Goal: Check status: Check status

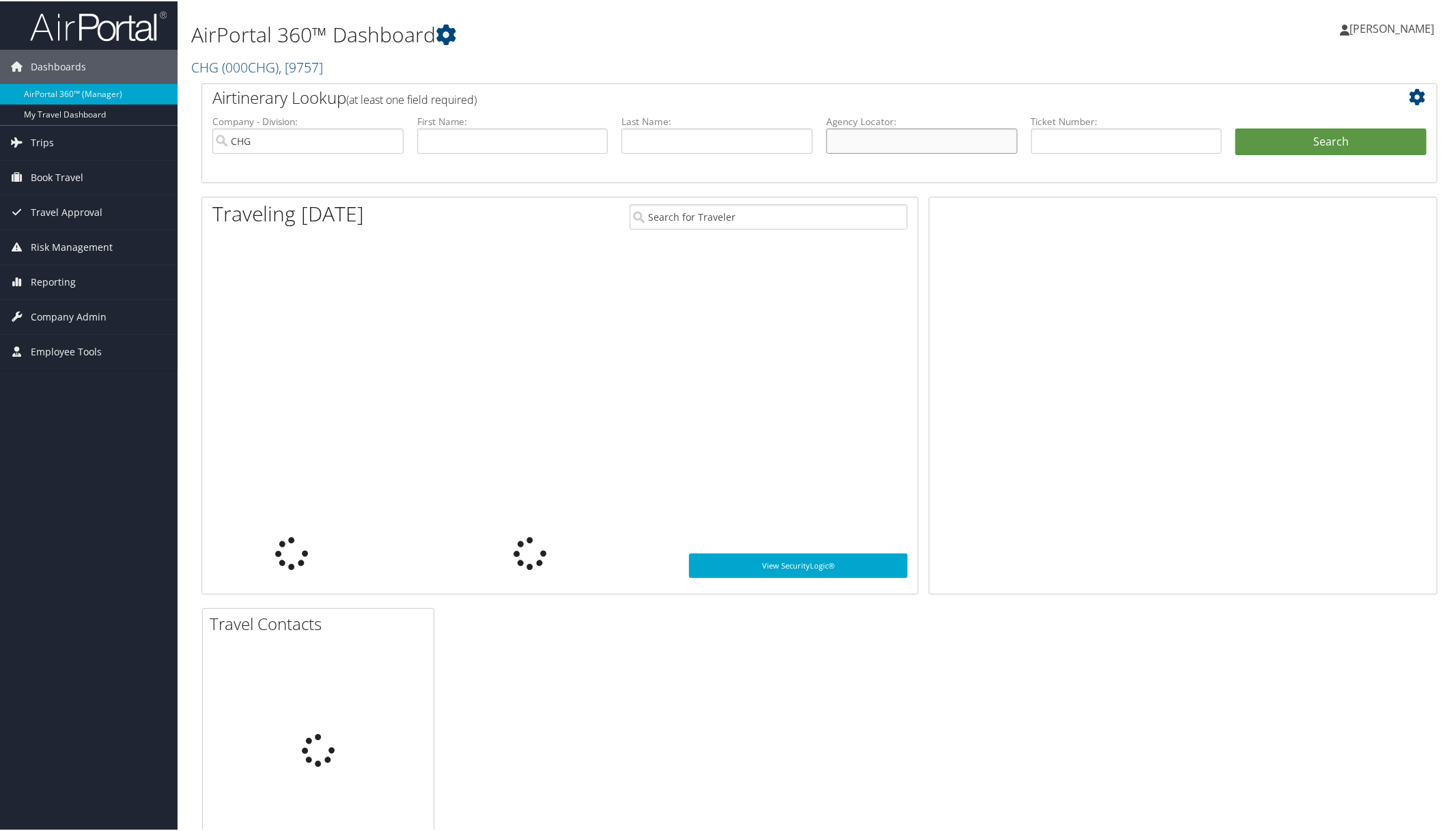
click at [954, 134] on input "text" at bounding box center [921, 140] width 192 height 25
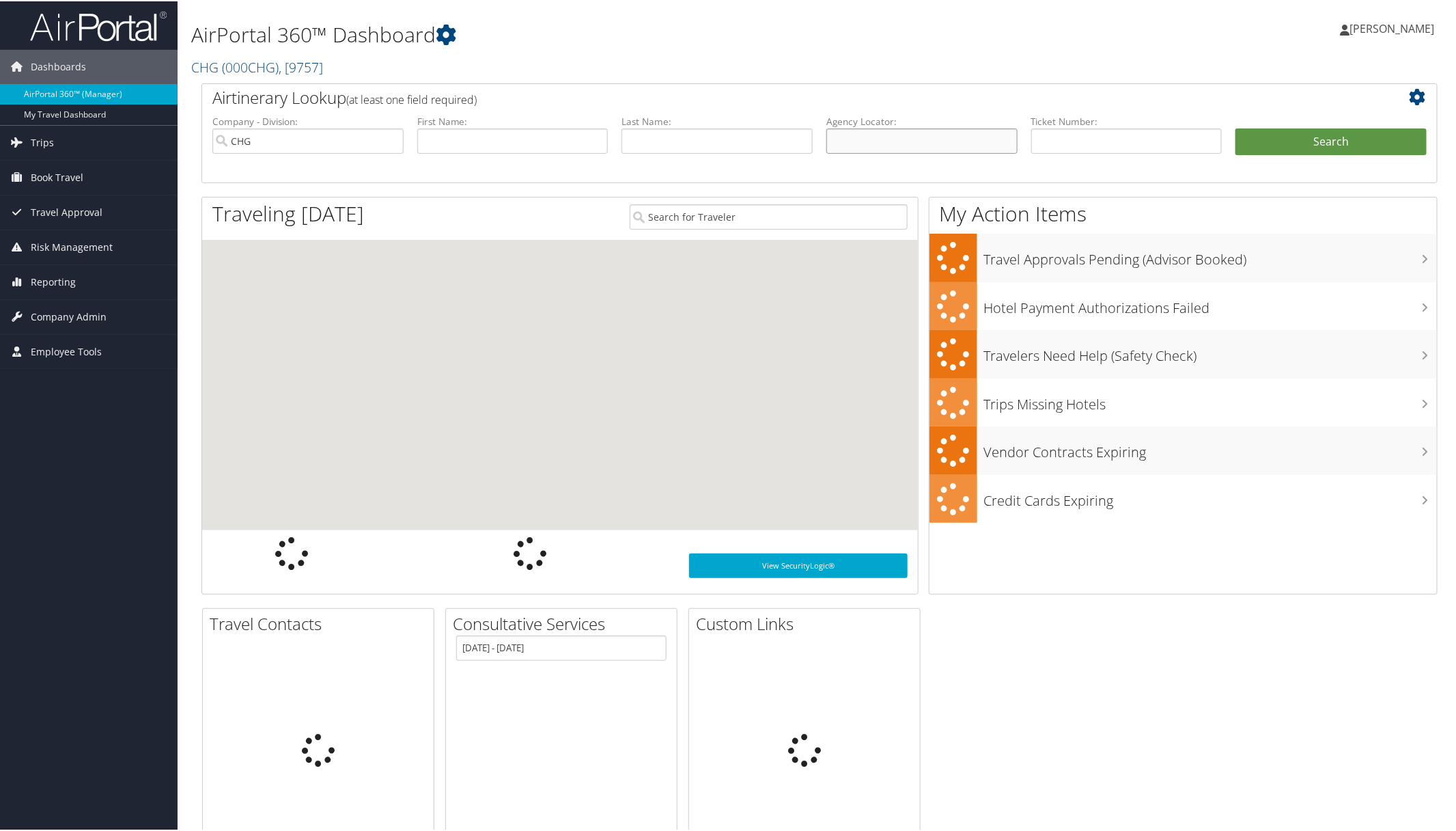
paste input "MGWQFU"
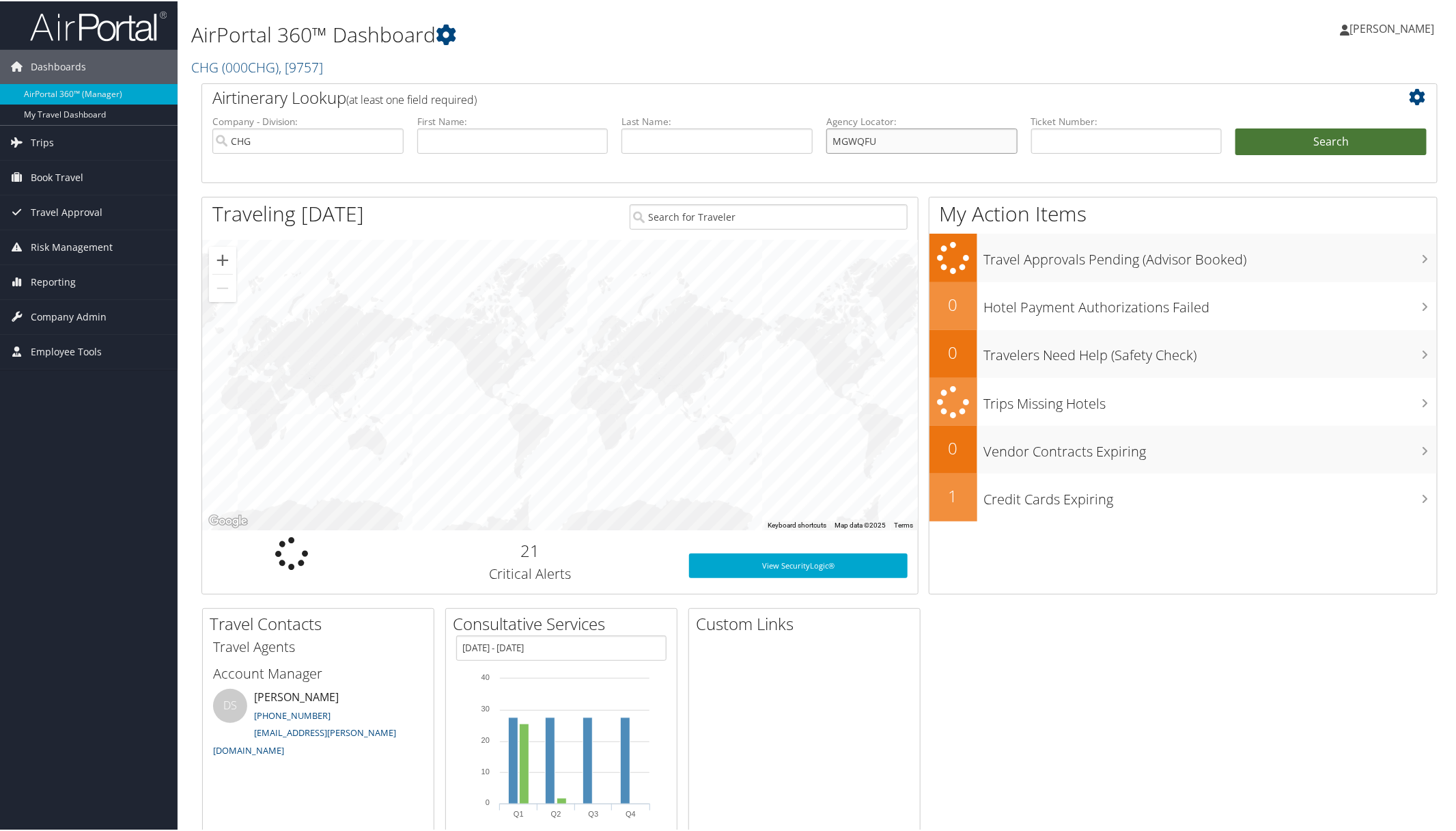
type input "MGWQFU"
click at [1301, 144] on button "Search" at bounding box center [1331, 141] width 192 height 27
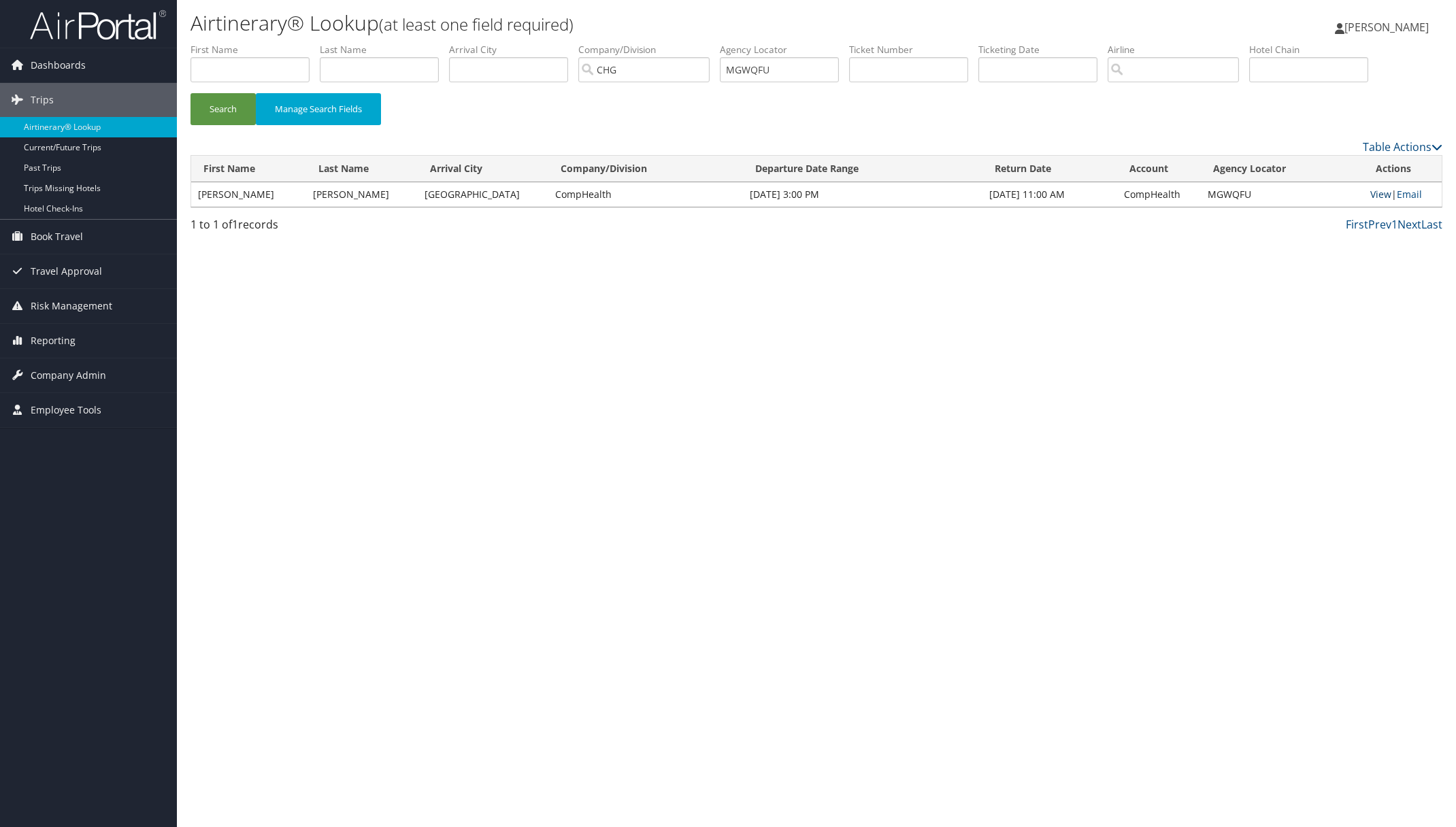
click at [1370, 195] on link "View" at bounding box center [1380, 194] width 21 height 13
paste input "EYQPOK"
drag, startPoint x: 804, startPoint y: 73, endPoint x: 386, endPoint y: 127, distance: 421.5
click at [644, 42] on ul "First Name Last Name Departure City Arrival City Company/Division CHG Airport/C…" at bounding box center [817, 42] width 1252 height 0
type input "EYQPOK"
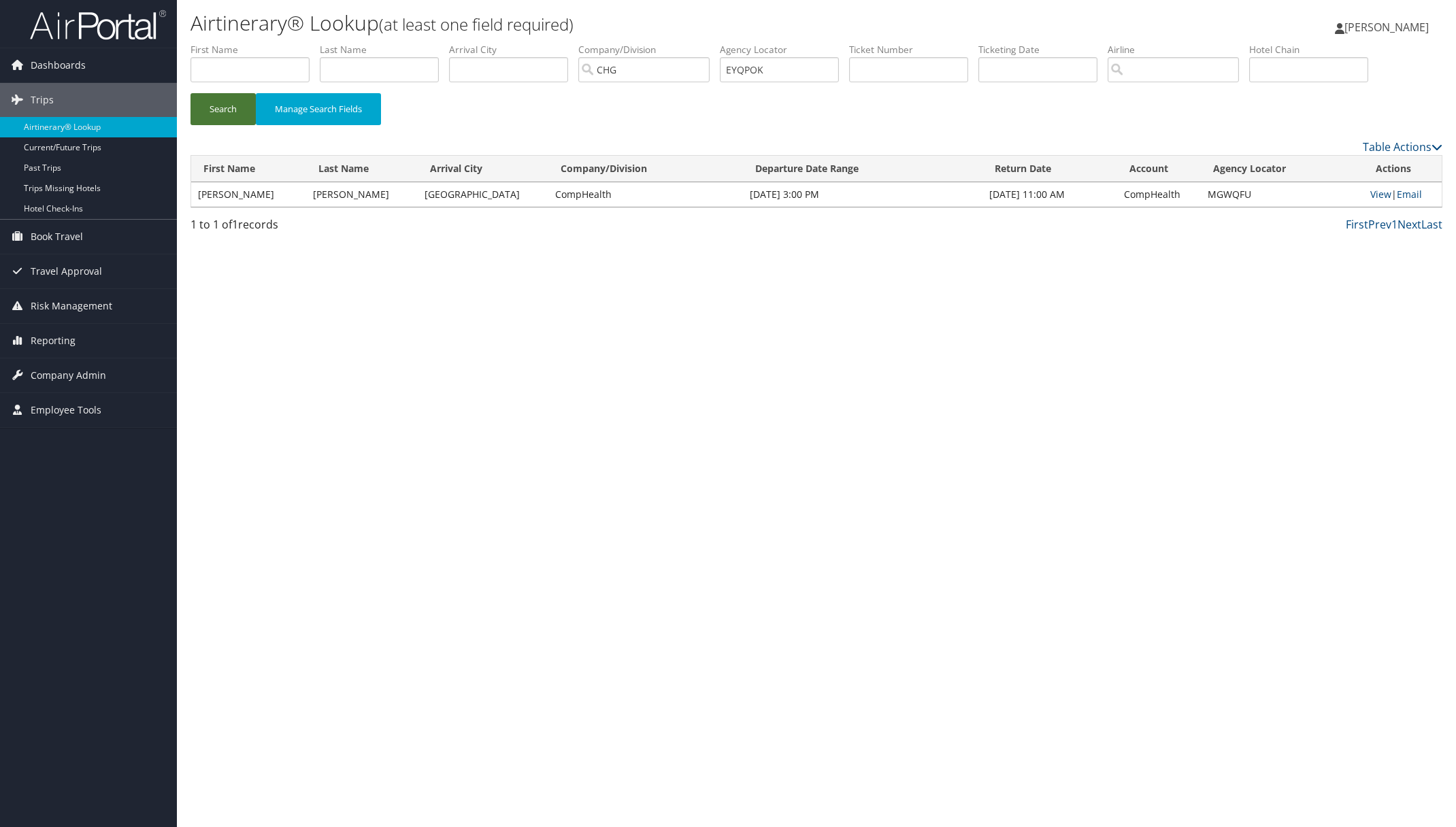
drag, startPoint x: 243, startPoint y: 108, endPoint x: 250, endPoint y: 89, distance: 20.2
click at [243, 107] on button "Search" at bounding box center [223, 108] width 65 height 32
click at [1373, 195] on link "View" at bounding box center [1380, 194] width 21 height 13
type input "EYQPOKCHG"
click at [759, 68] on input "text" at bounding box center [780, 70] width 119 height 25
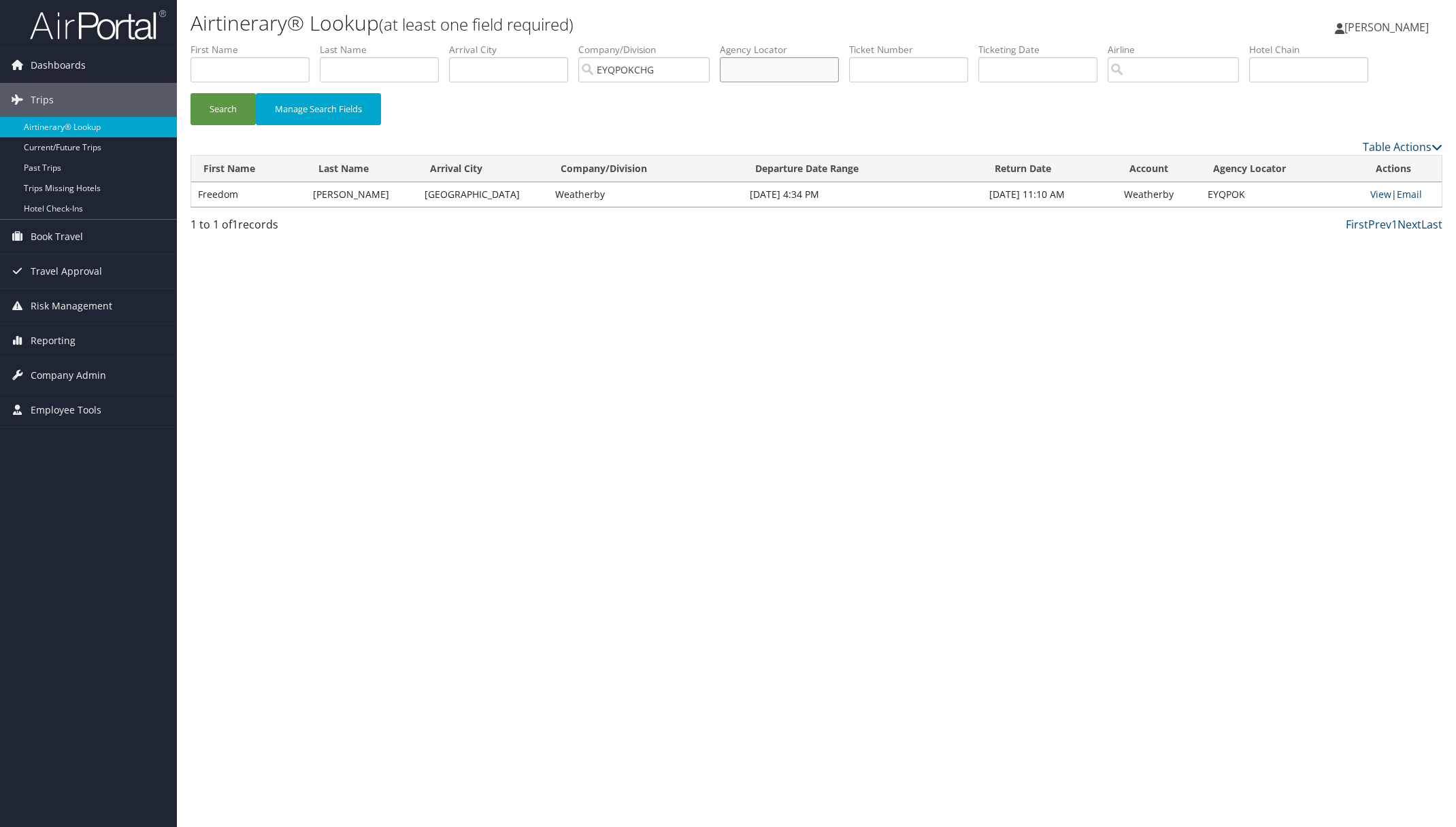
paste input "YJAIQM"
type input "YJAIQM"
drag, startPoint x: 679, startPoint y: 68, endPoint x: 219, endPoint y: 41, distance: 460.8
click at [222, 42] on ul "First Name Last Name Departure City Arrival City Company/Division EYQPOKCHG Air…" at bounding box center [817, 42] width 1252 height 0
click at [233, 99] on button "Search" at bounding box center [223, 108] width 65 height 32
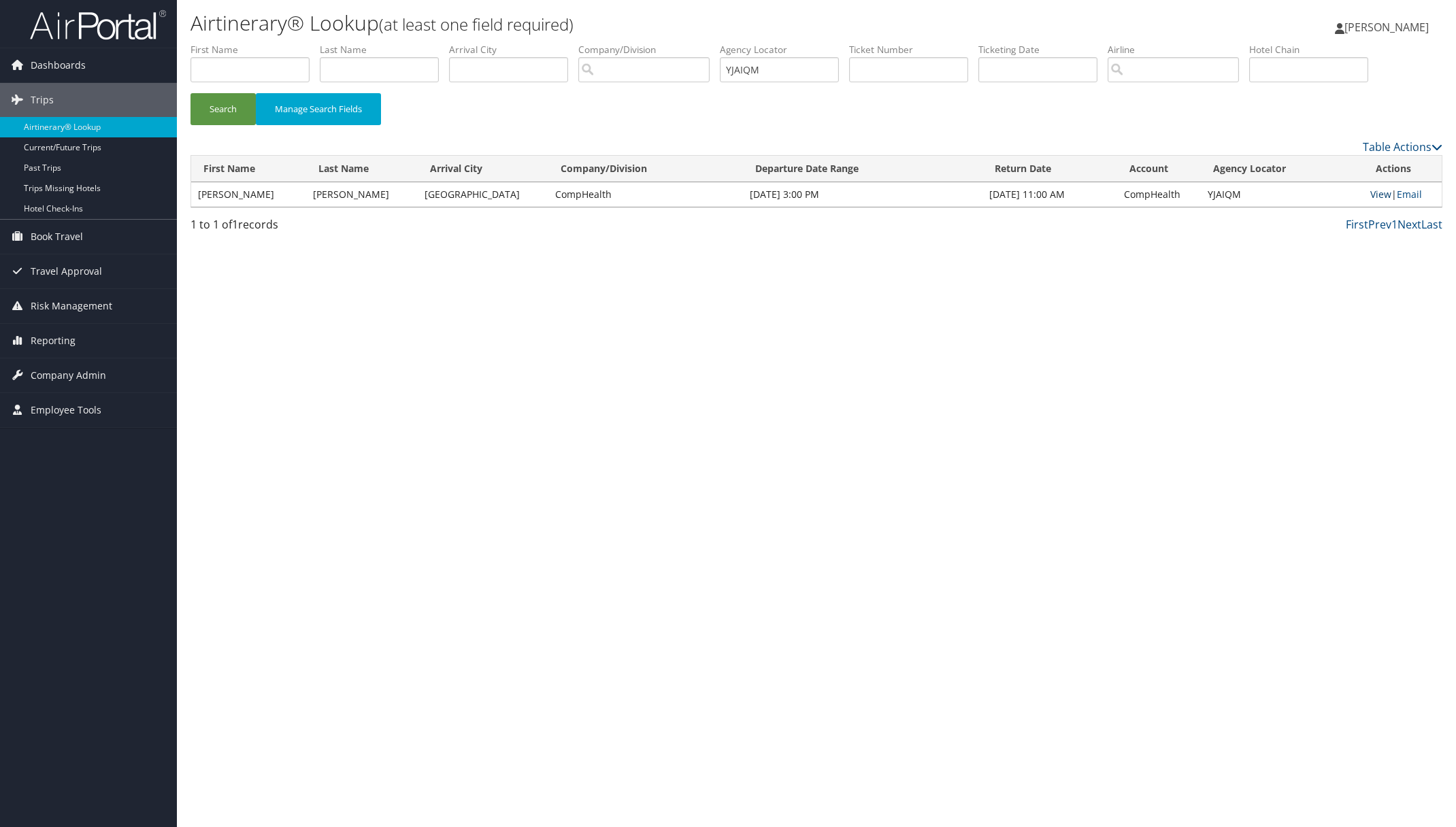
click at [1378, 198] on link "View" at bounding box center [1380, 194] width 21 height 13
paste input "GLXPUA"
drag, startPoint x: 783, startPoint y: 70, endPoint x: 566, endPoint y: 70, distance: 217.0
click at [625, 42] on ul "First Name Last Name Departure City Arrival City Company/Division Airport/City …" at bounding box center [817, 42] width 1252 height 0
type input "GLXPUA"
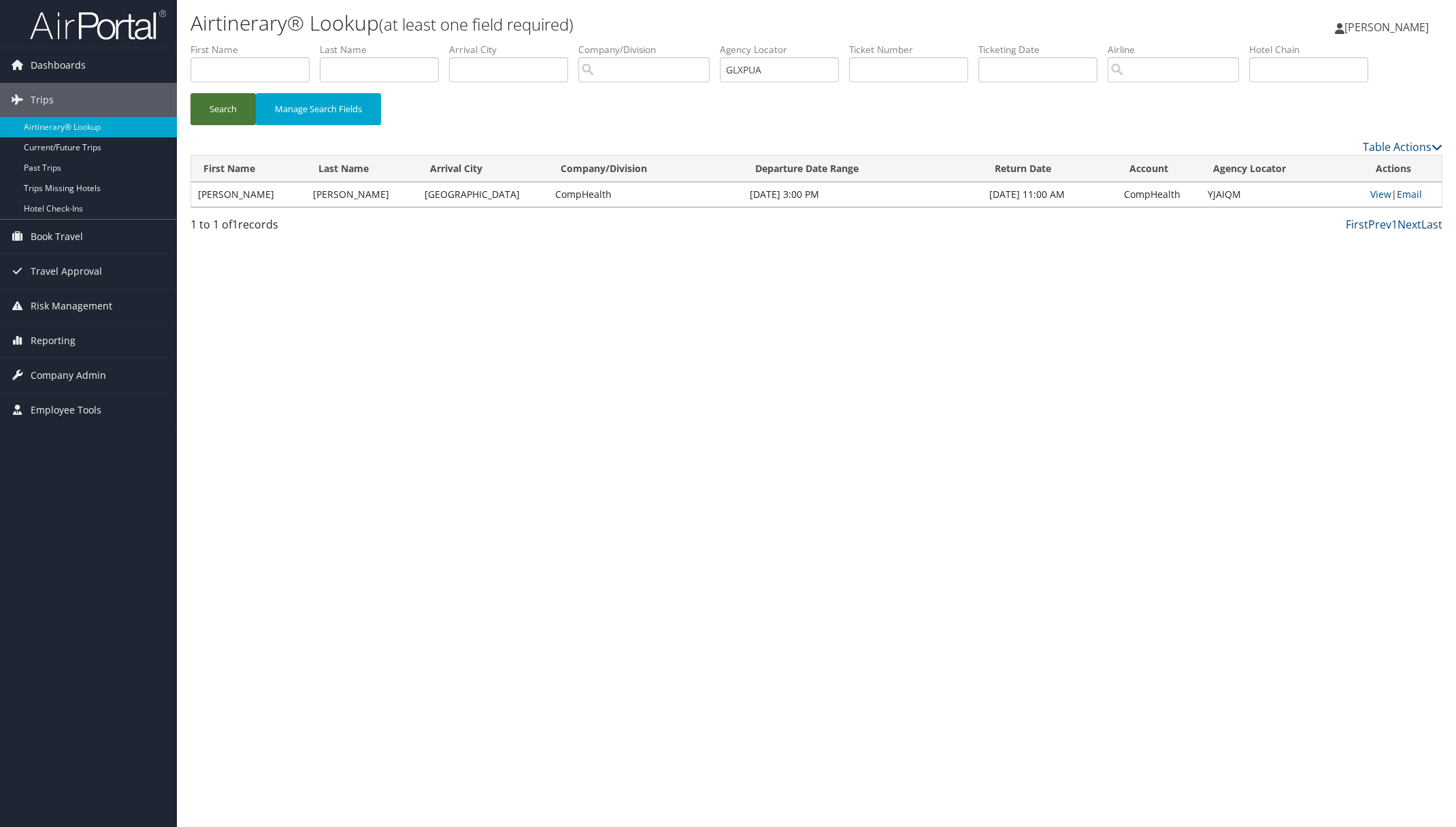
click at [241, 108] on button "Search" at bounding box center [223, 108] width 65 height 32
click at [1378, 196] on link "View" at bounding box center [1380, 194] width 21 height 13
type input "GLXPUA"
paste input "WBHWUX"
drag, startPoint x: 793, startPoint y: 69, endPoint x: 630, endPoint y: 79, distance: 163.3
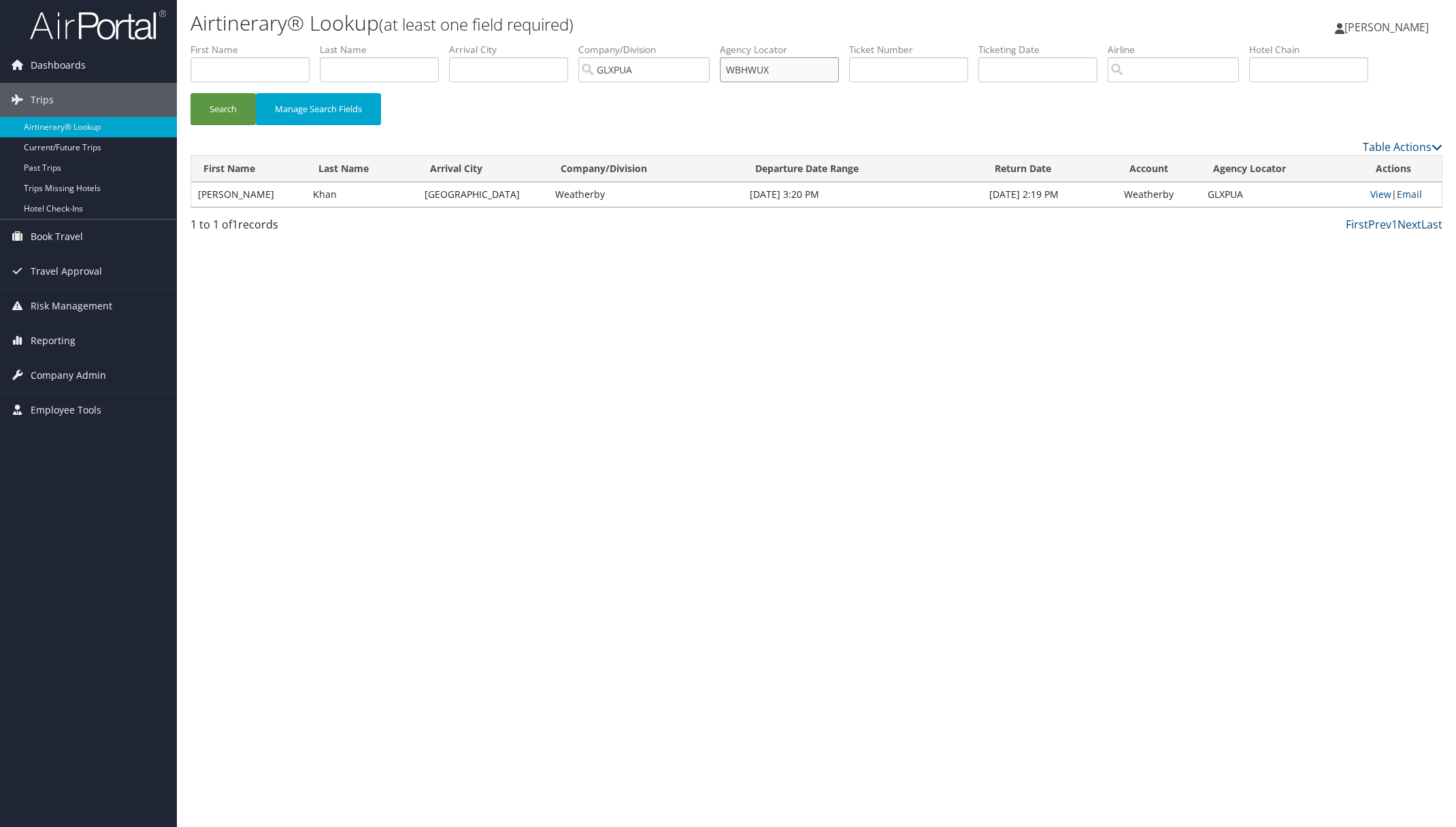
click at [723, 42] on ul "First Name Last Name Departure City Arrival City Company/Division GLXPUA Airpor…" at bounding box center [817, 42] width 1252 height 0
type input "WBHWUX"
drag, startPoint x: 651, startPoint y: 77, endPoint x: 449, endPoint y: 56, distance: 203.1
click at [463, 42] on ul "First Name Last Name Departure City Arrival City Company/Division GLXPUA Airpor…" at bounding box center [817, 42] width 1252 height 0
click at [220, 114] on button "Search" at bounding box center [223, 108] width 65 height 32
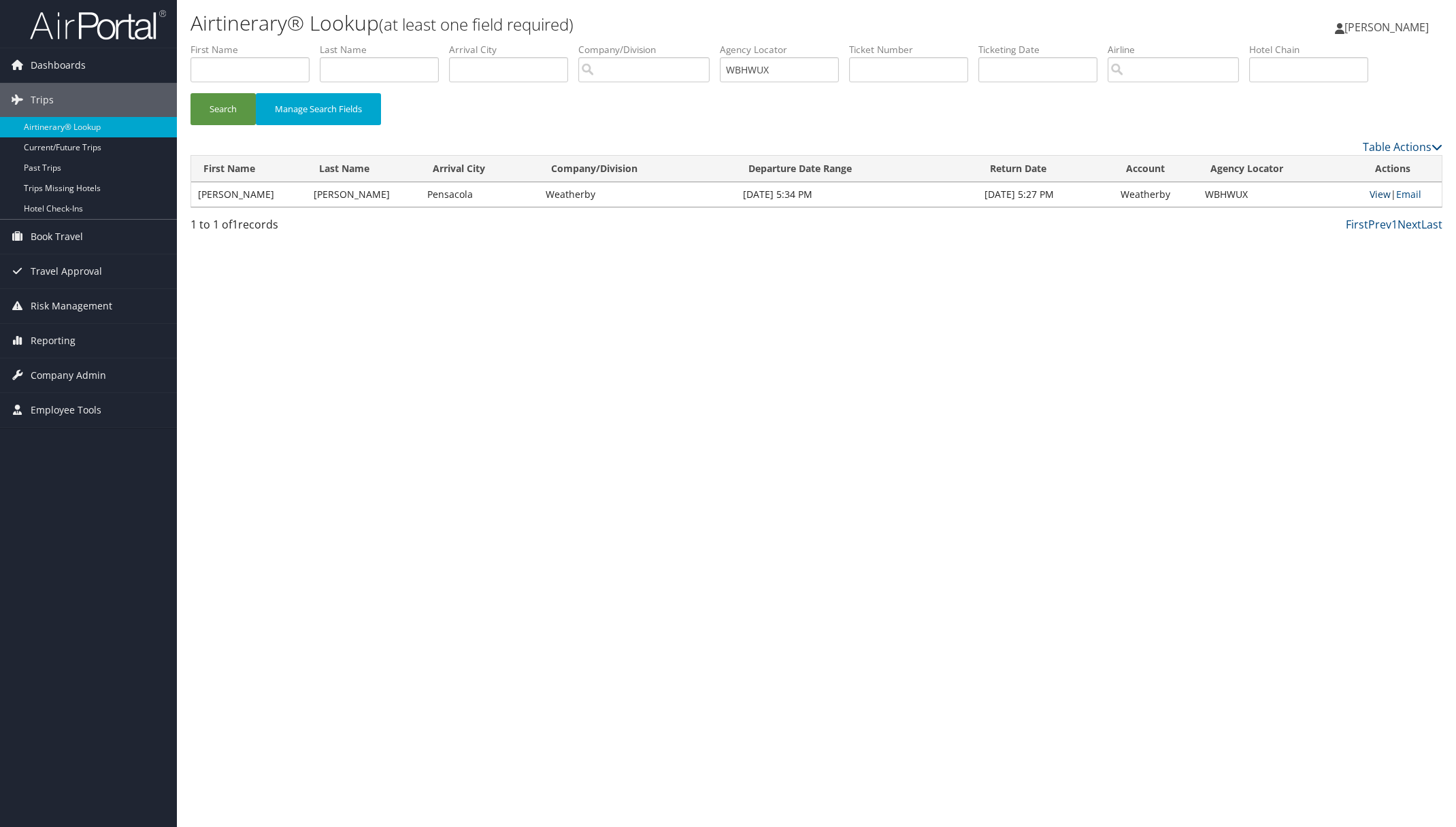
click at [1375, 193] on link "View" at bounding box center [1379, 194] width 21 height 13
paste input "QEKXR"
drag, startPoint x: 804, startPoint y: 69, endPoint x: 587, endPoint y: 83, distance: 217.5
click at [691, 42] on ul "First Name Last Name Departure City Arrival City Company/Division Airport/City …" at bounding box center [817, 42] width 1252 height 0
click at [226, 99] on button "Search" at bounding box center [223, 108] width 65 height 32
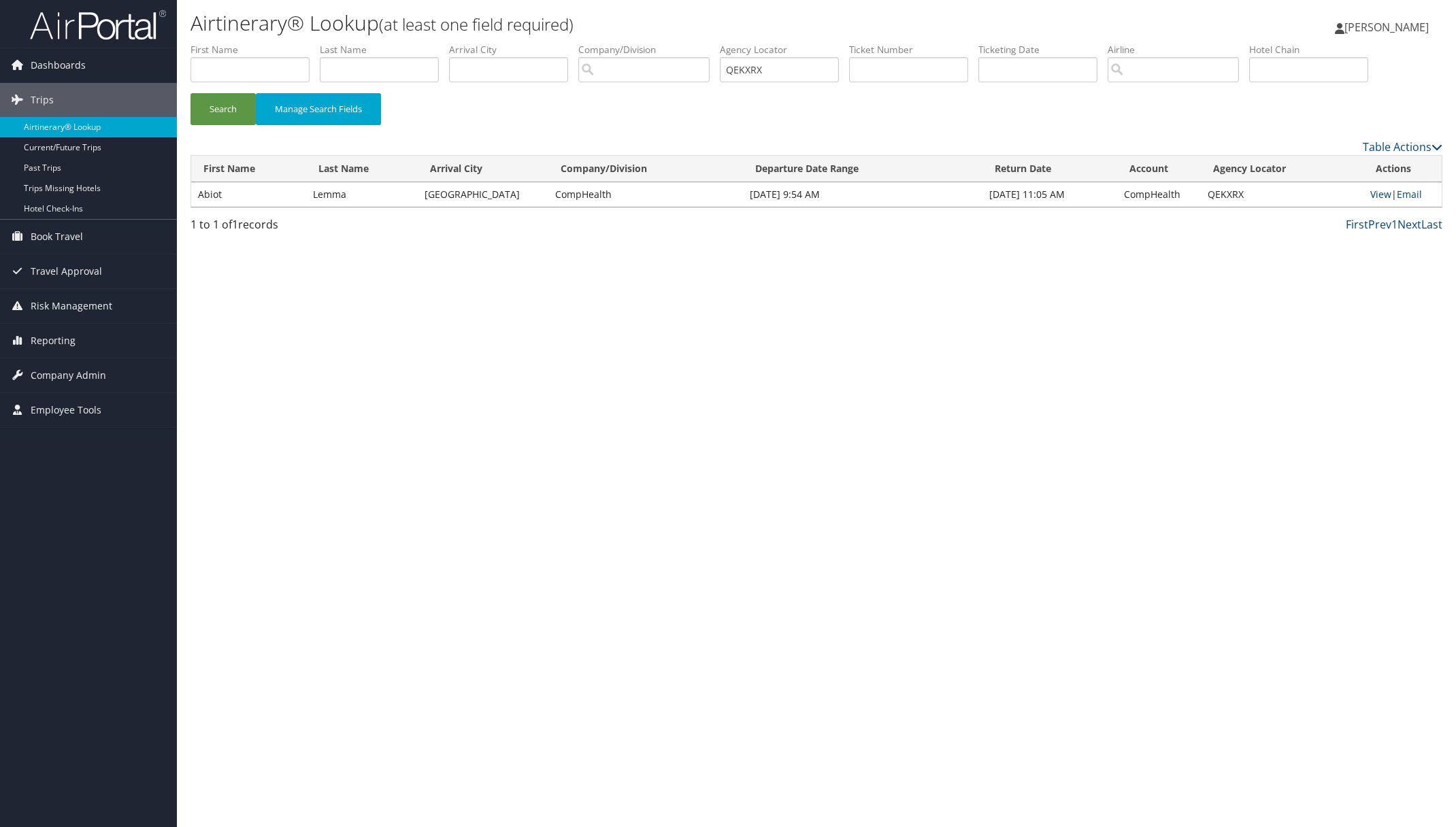
click at [1375, 192] on link "View" at bounding box center [1380, 194] width 21 height 13
paste input "DDNEAH"
click at [230, 114] on button "Search" at bounding box center [223, 108] width 65 height 32
click at [1375, 197] on link "View" at bounding box center [1380, 194] width 21 height 13
drag, startPoint x: 789, startPoint y: 69, endPoint x: 730, endPoint y: 70, distance: 59.0
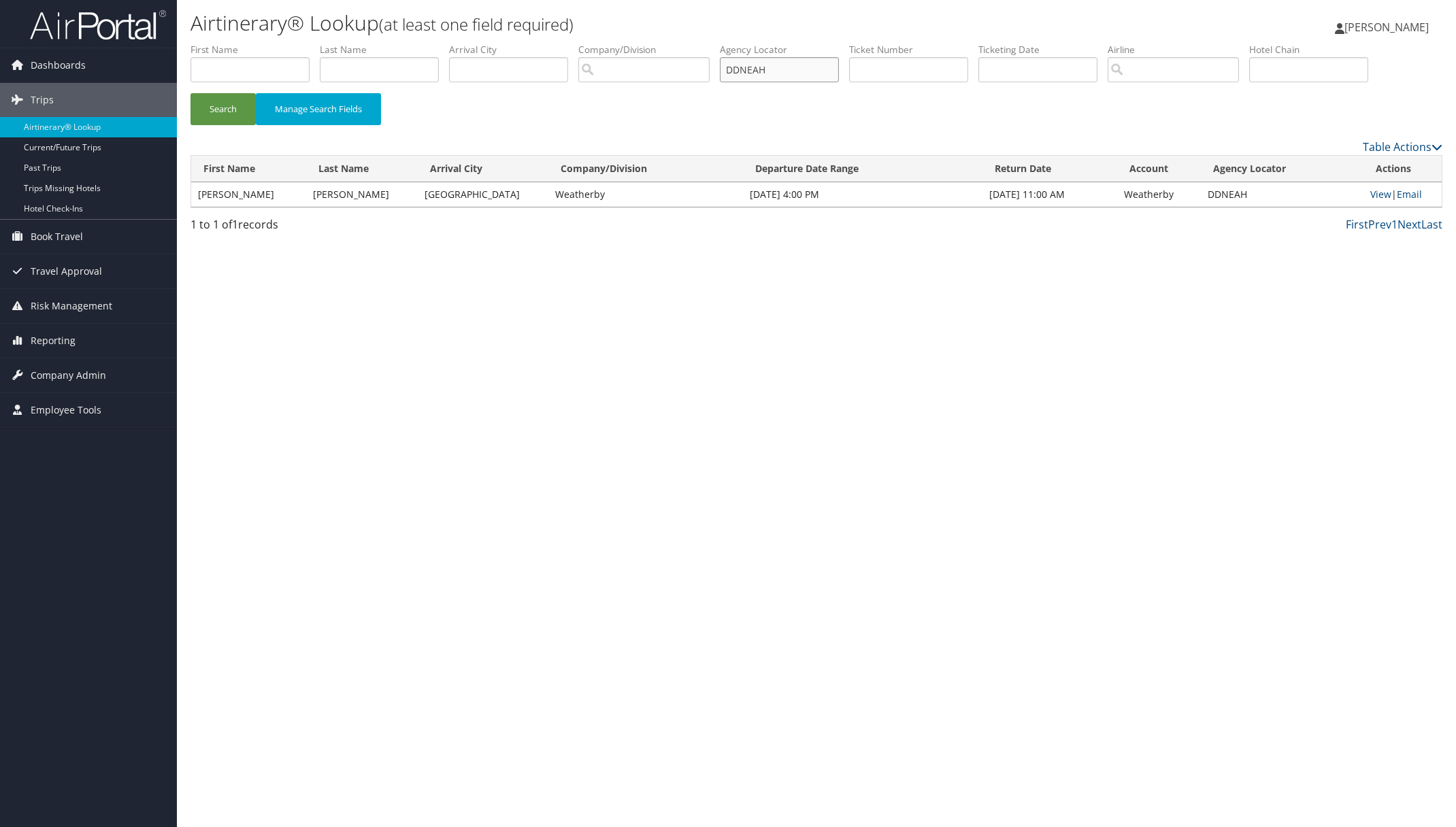
click at [730, 42] on ul "First Name Last Name Departure City Arrival City Company/Division Airport/City …" at bounding box center [817, 42] width 1252 height 0
paste input "MWXGVT"
click at [237, 113] on button "Search" at bounding box center [223, 108] width 65 height 32
click at [1372, 189] on link "View" at bounding box center [1380, 194] width 21 height 13
paste input "WIALWG"
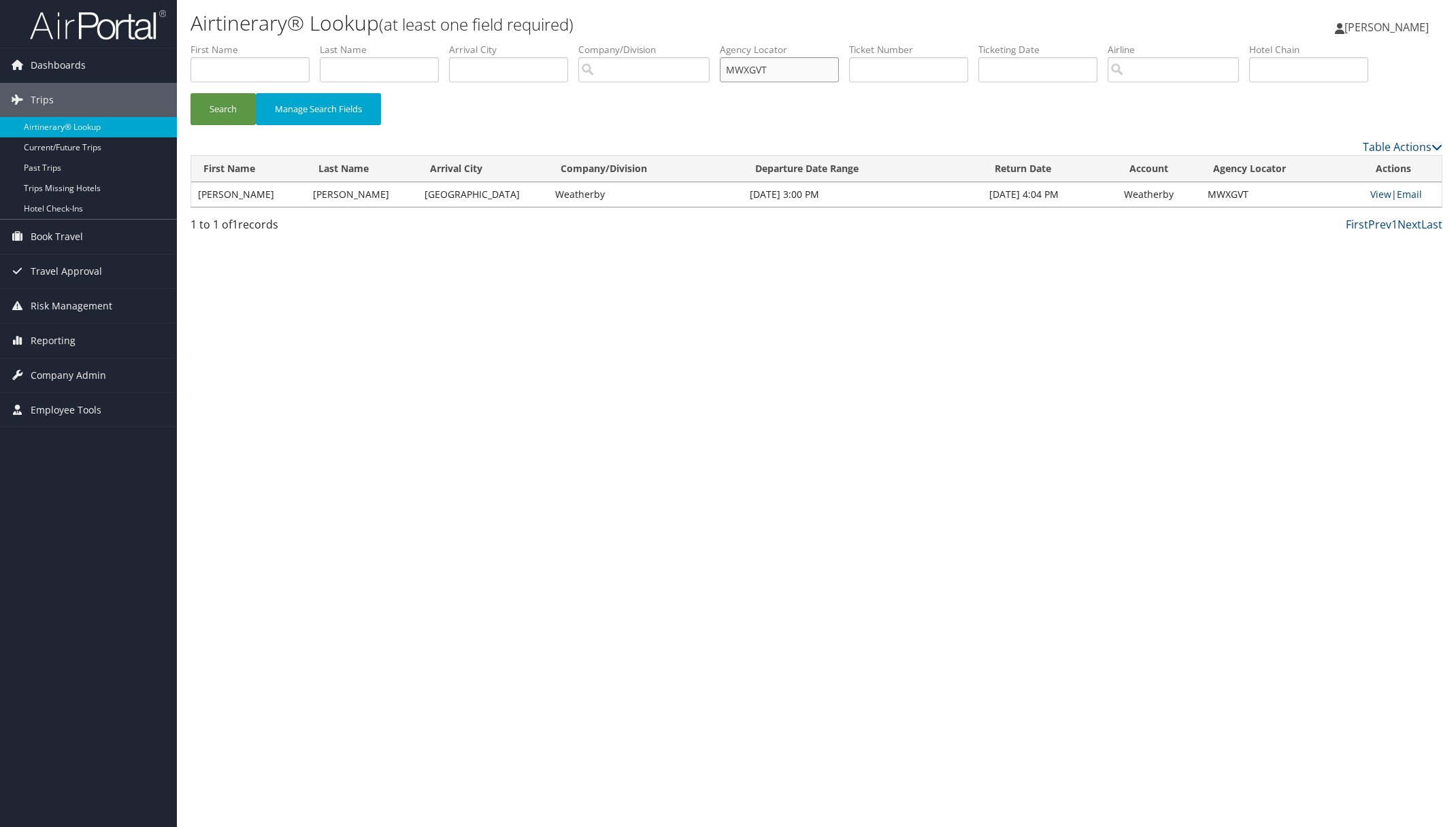
drag, startPoint x: 818, startPoint y: 65, endPoint x: 736, endPoint y: 70, distance: 82.2
click at [737, 70] on input "MWXGVT" at bounding box center [780, 70] width 119 height 25
type input "WIALWG"
click at [240, 107] on button "Search" at bounding box center [223, 108] width 65 height 32
click at [1375, 191] on link "View" at bounding box center [1381, 194] width 21 height 13
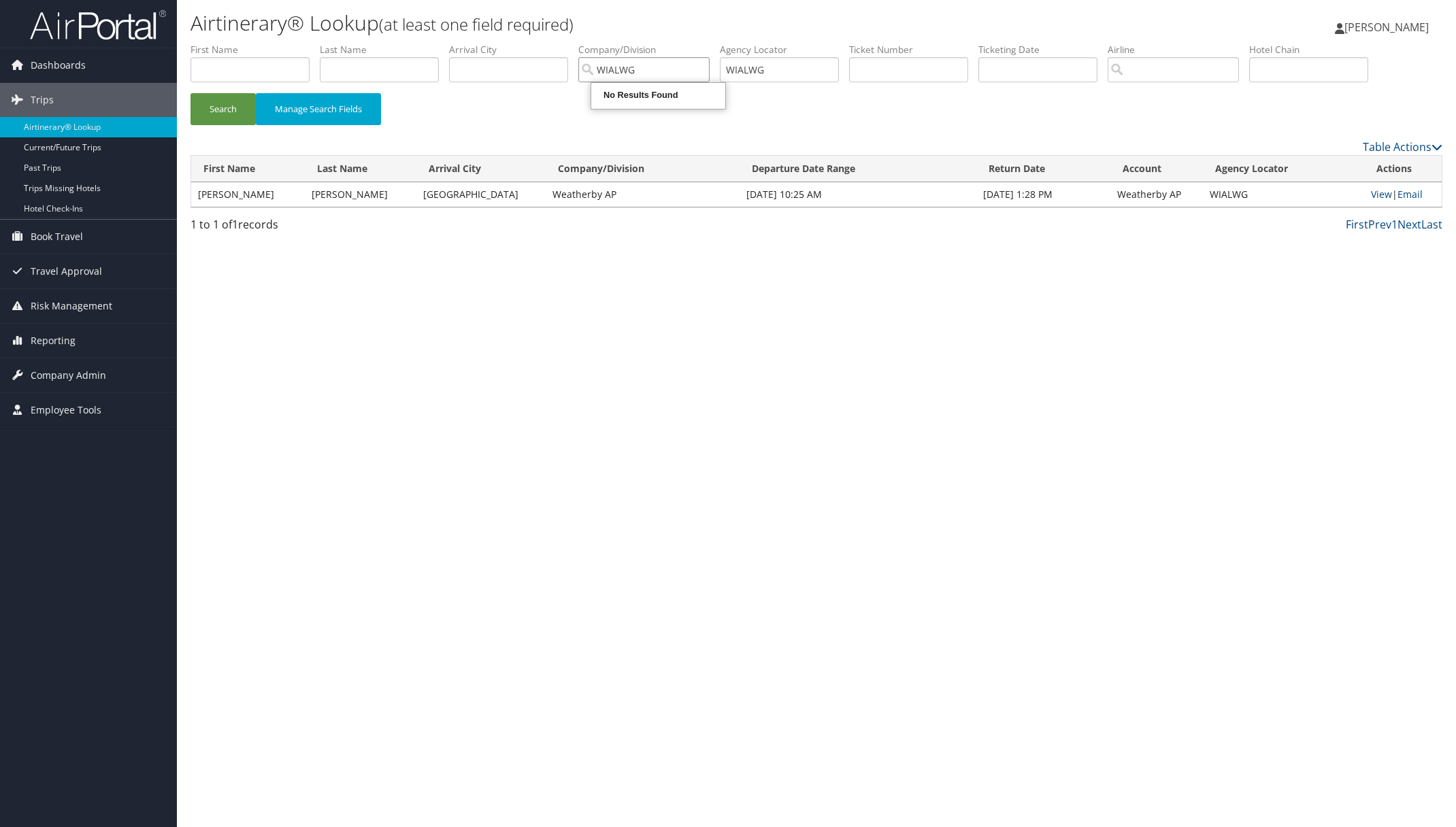
type input "WIALWG"
paste input "HAWPQN"
drag, startPoint x: 807, startPoint y: 70, endPoint x: 622, endPoint y: 67, distance: 185.0
click at [638, 42] on ul "First Name Last Name Departure City Arrival City Company/Division WIALWG Airpor…" at bounding box center [817, 42] width 1252 height 0
type input "HAWPQN"
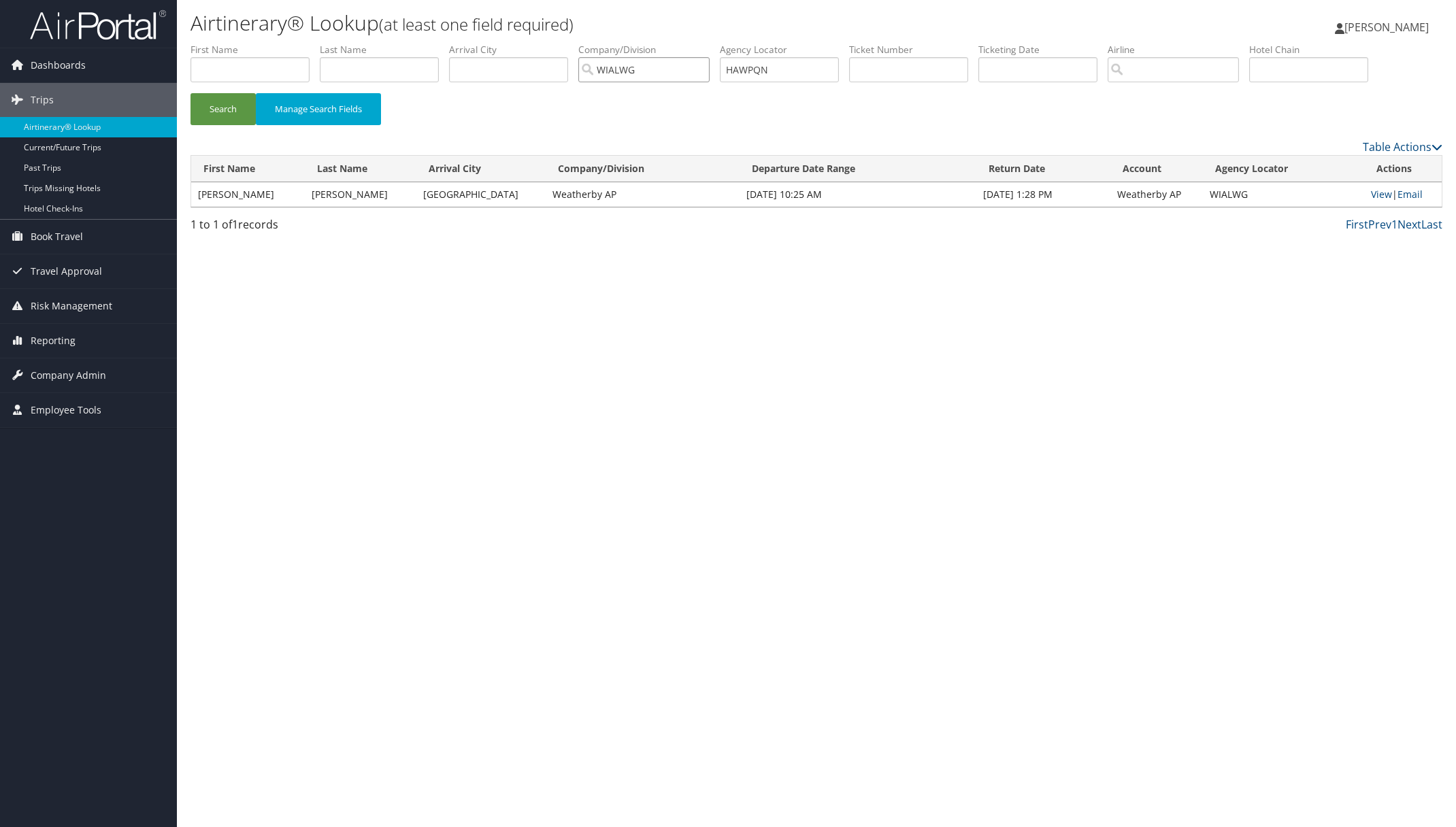
drag, startPoint x: 658, startPoint y: 69, endPoint x: 419, endPoint y: 45, distance: 240.2
click at [419, 42] on ul "First Name Last Name Departure City Arrival City Company/Division WIALWG Airpor…" at bounding box center [817, 42] width 1252 height 0
click at [246, 102] on button "Search" at bounding box center [223, 108] width 65 height 32
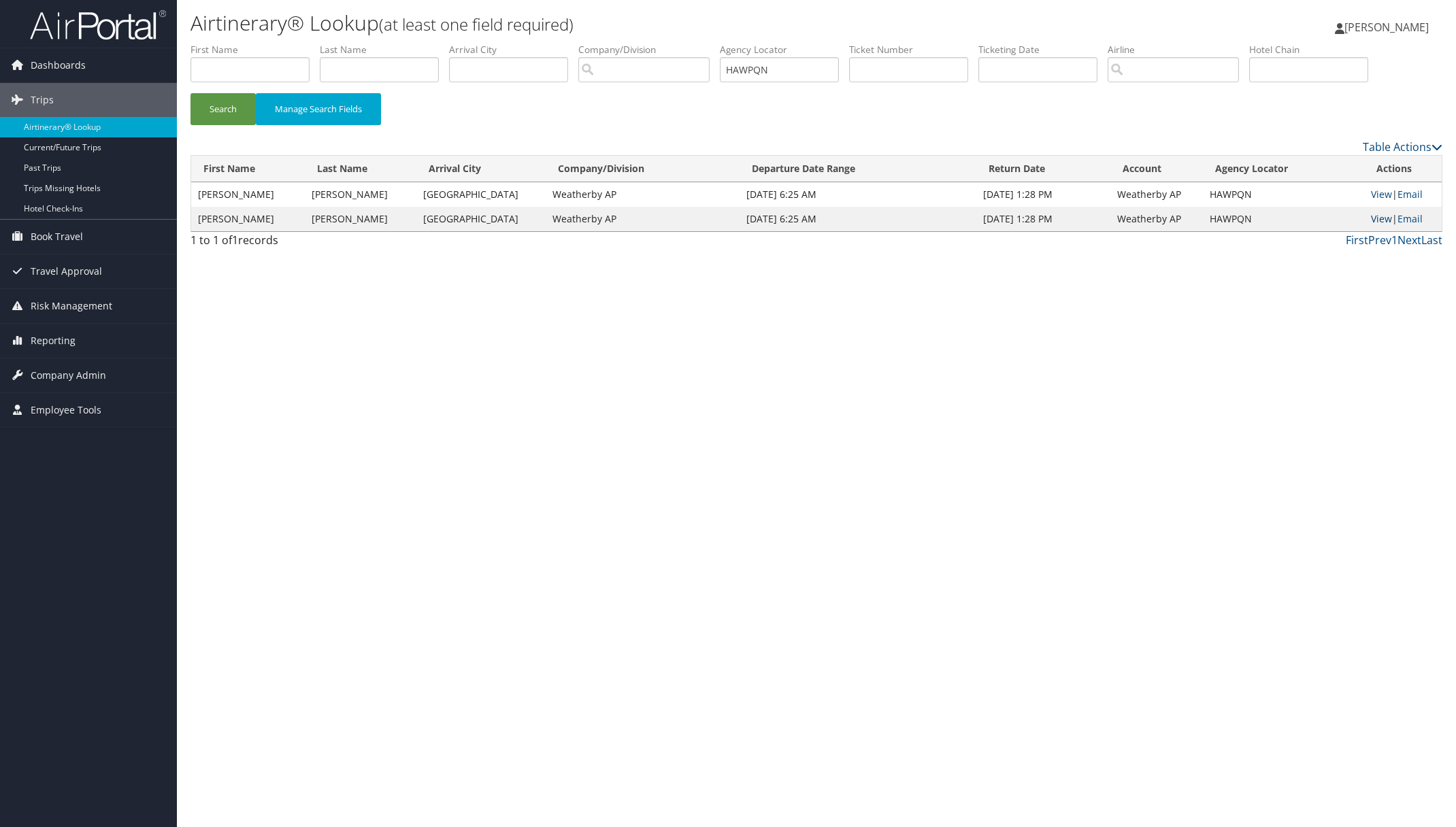
click at [1376, 219] on link "View" at bounding box center [1381, 219] width 21 height 13
click at [1378, 194] on link "View" at bounding box center [1381, 194] width 21 height 13
paste input "LLMVQC"
drag, startPoint x: 809, startPoint y: 72, endPoint x: 623, endPoint y: 80, distance: 186.2
click at [645, 42] on ul "First Name Last Name Departure City Arrival City Company/Division Airport/City …" at bounding box center [817, 42] width 1252 height 0
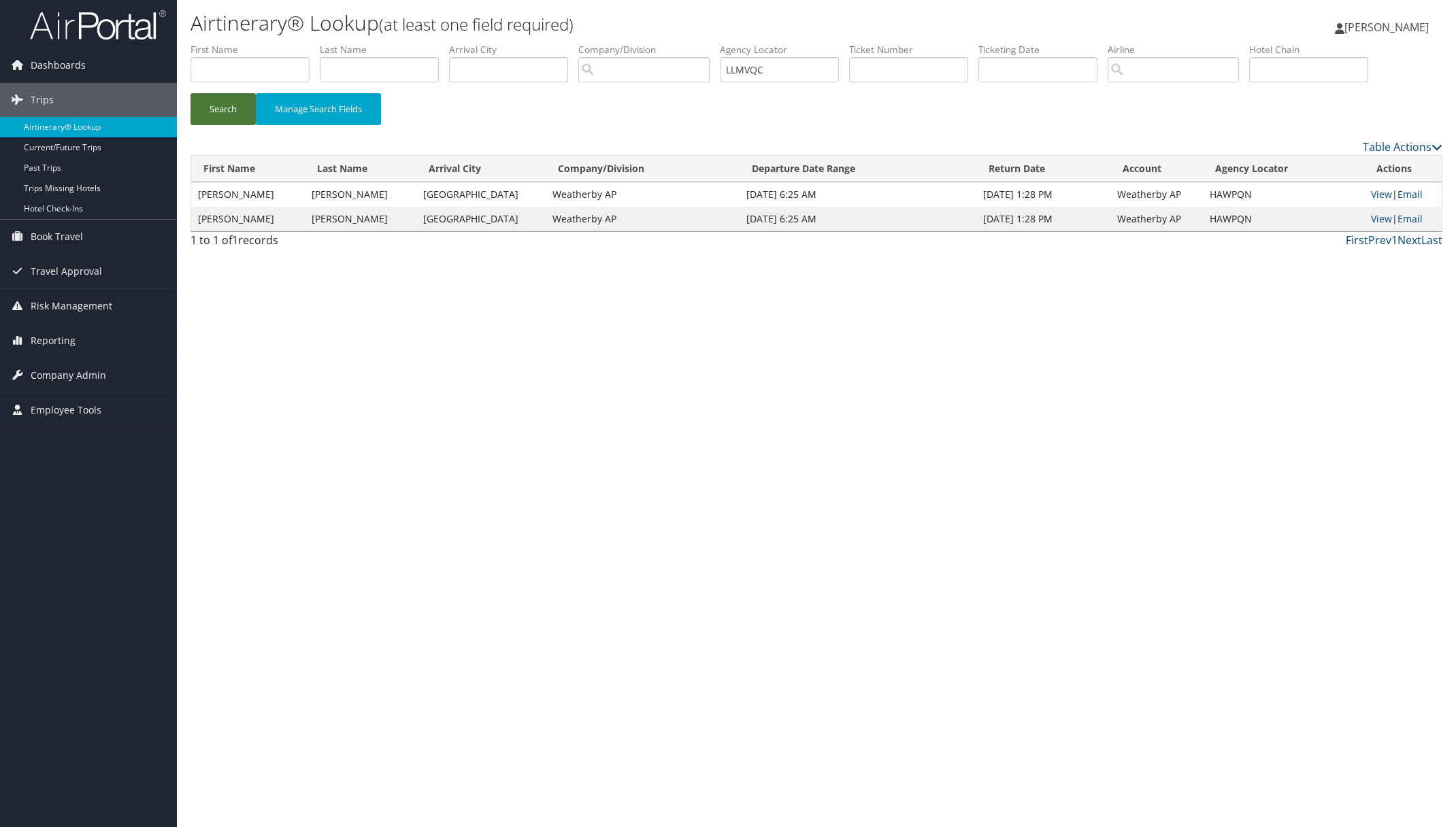
click at [219, 100] on button "Search" at bounding box center [223, 108] width 65 height 32
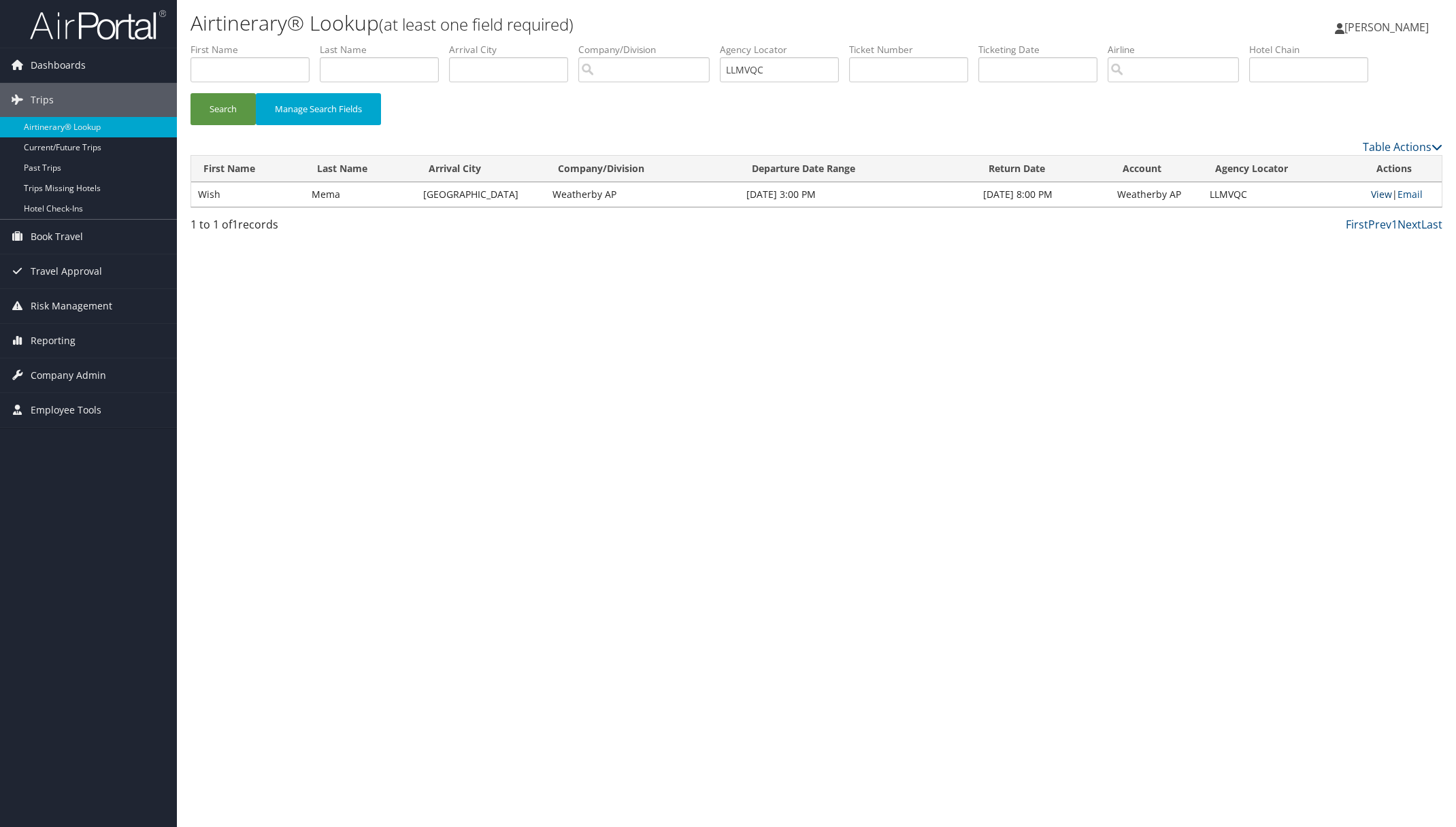
click at [1378, 191] on link "View" at bounding box center [1381, 194] width 21 height 13
paste input "KVEQJB"
click at [232, 107] on button "Search" at bounding box center [223, 108] width 65 height 32
click at [1378, 193] on link "View" at bounding box center [1380, 194] width 21 height 13
paste input "JTUYUY"
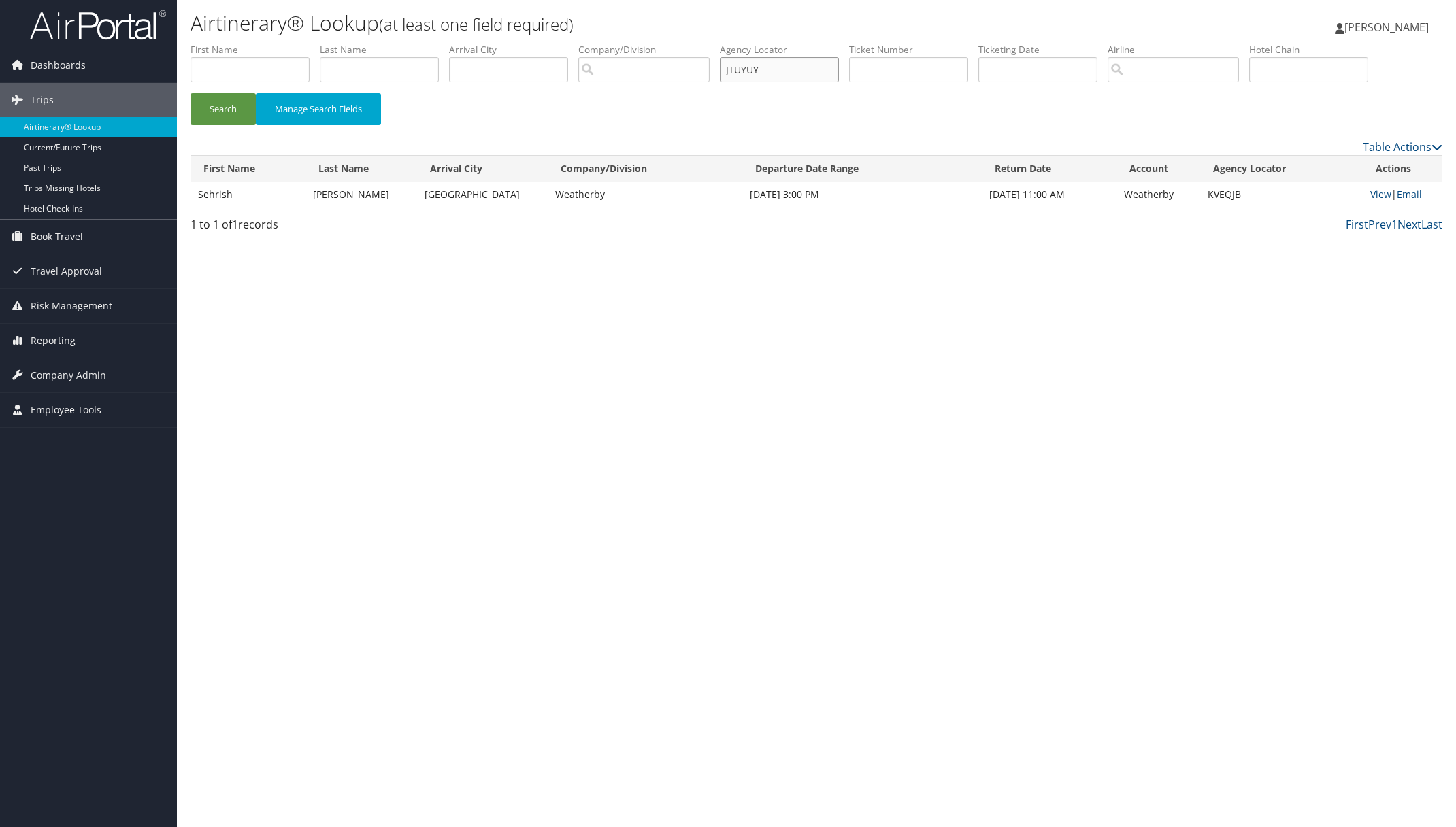
drag, startPoint x: 796, startPoint y: 76, endPoint x: 687, endPoint y: 64, distance: 109.7
click at [687, 42] on ul "First Name Last Name Departure City Arrival City Company/Division Airport/City …" at bounding box center [817, 42] width 1252 height 0
drag, startPoint x: 242, startPoint y: 100, endPoint x: 496, endPoint y: 164, distance: 261.9
click at [243, 100] on button "Search" at bounding box center [223, 108] width 65 height 32
click at [1376, 192] on link "View" at bounding box center [1380, 194] width 21 height 13
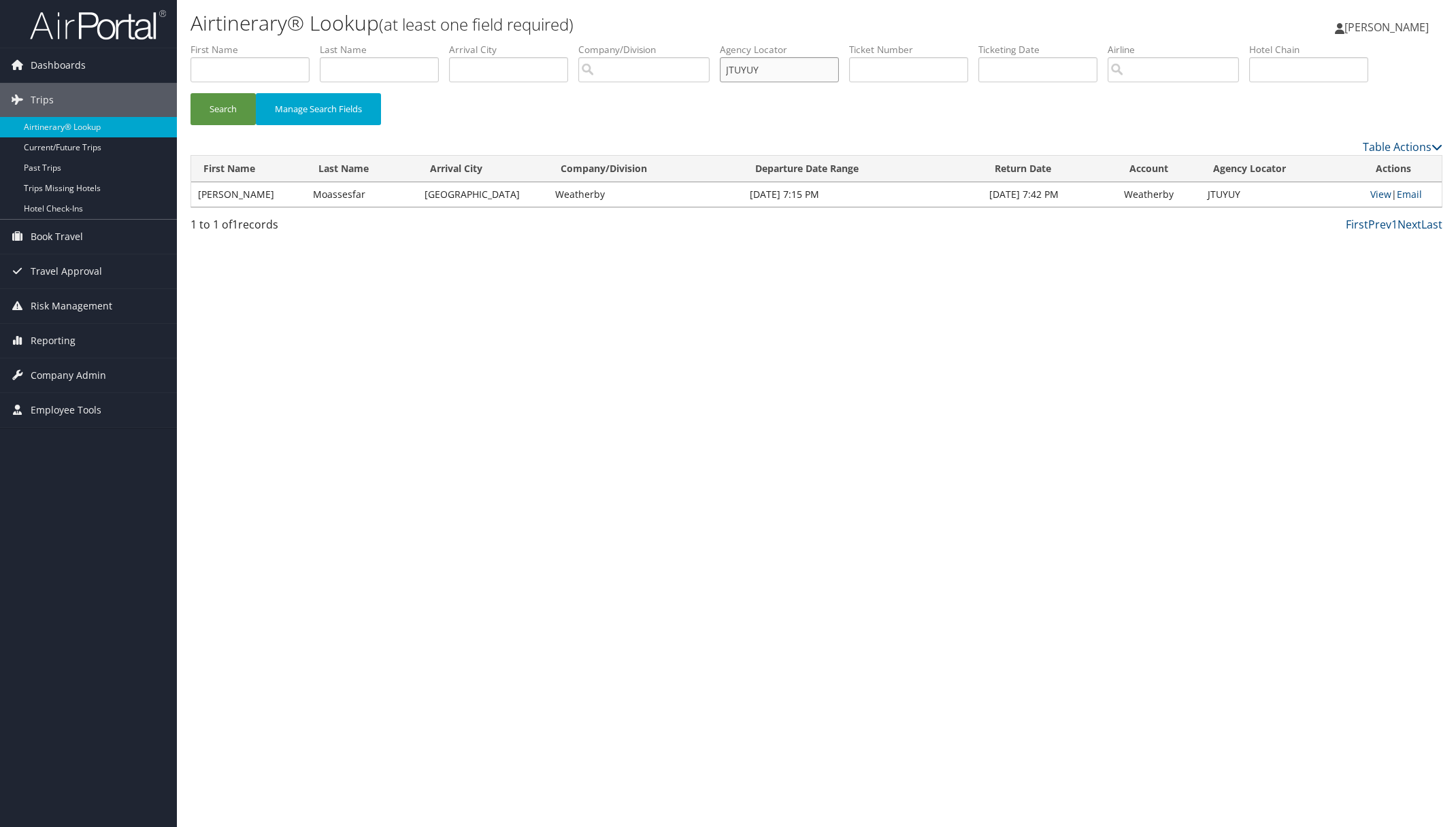
paste input "DFVUXC"
type input "DFVUXC"
click at [212, 110] on button "Search" at bounding box center [223, 108] width 65 height 32
click at [1380, 193] on link "View" at bounding box center [1380, 194] width 21 height 13
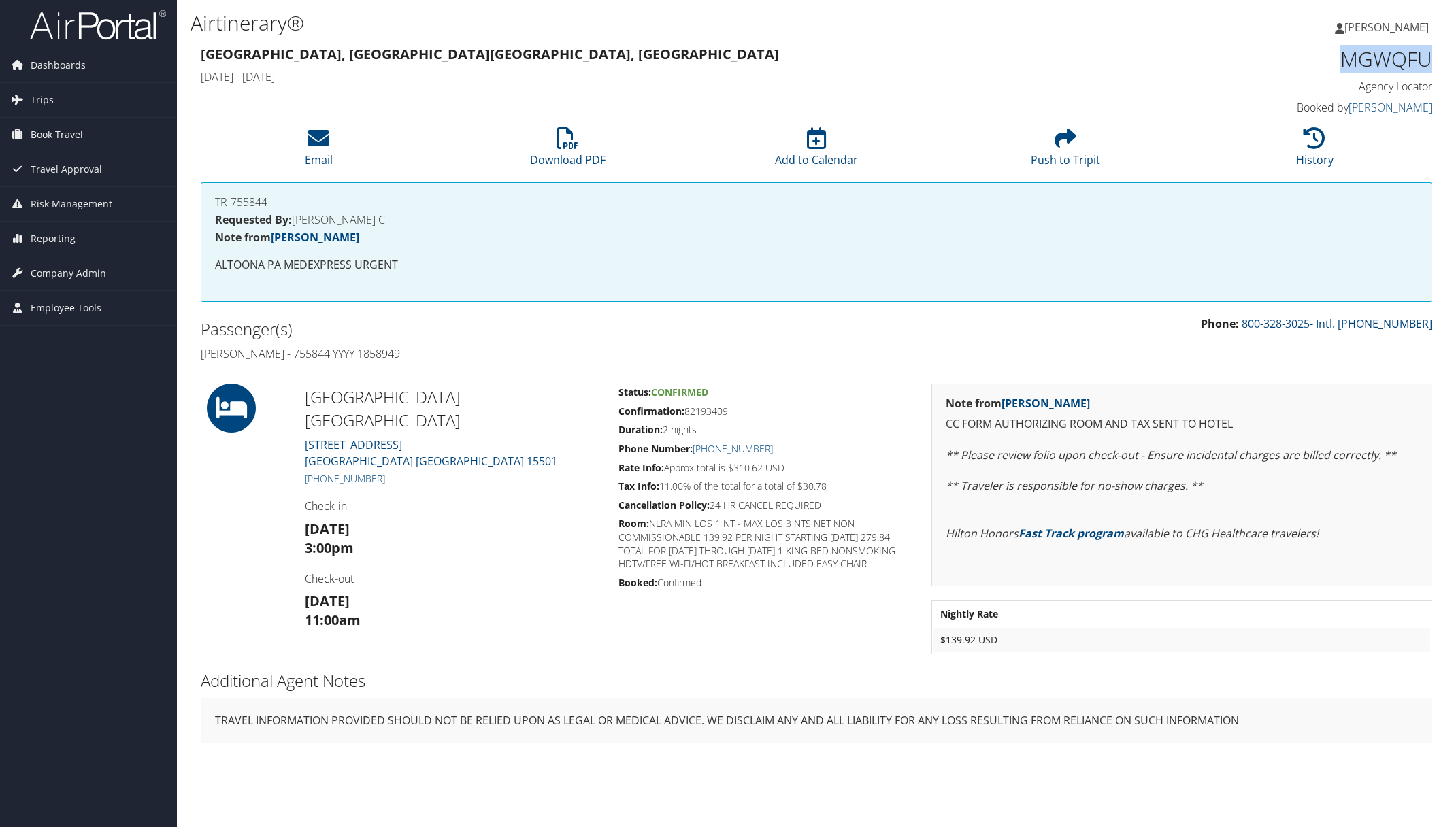
drag, startPoint x: 1344, startPoint y: 59, endPoint x: 1443, endPoint y: 64, distance: 99.1
click at [1443, 64] on div "Airtinerary® Pamela Nielsen Pamela Nielsen My Settings Travel Agency Contacts V…" at bounding box center [817, 413] width 1279 height 827
copy h1 "MGWQFU"
drag, startPoint x: 202, startPoint y: 351, endPoint x: 850, endPoint y: 479, distance: 660.5
click at [850, 479] on div "86311475 Johnstown, PA Johnstown, PA Thu 25 Sep 2025 - Sat 27 Sep 2025 MGWQFU A…" at bounding box center [817, 399] width 1252 height 714
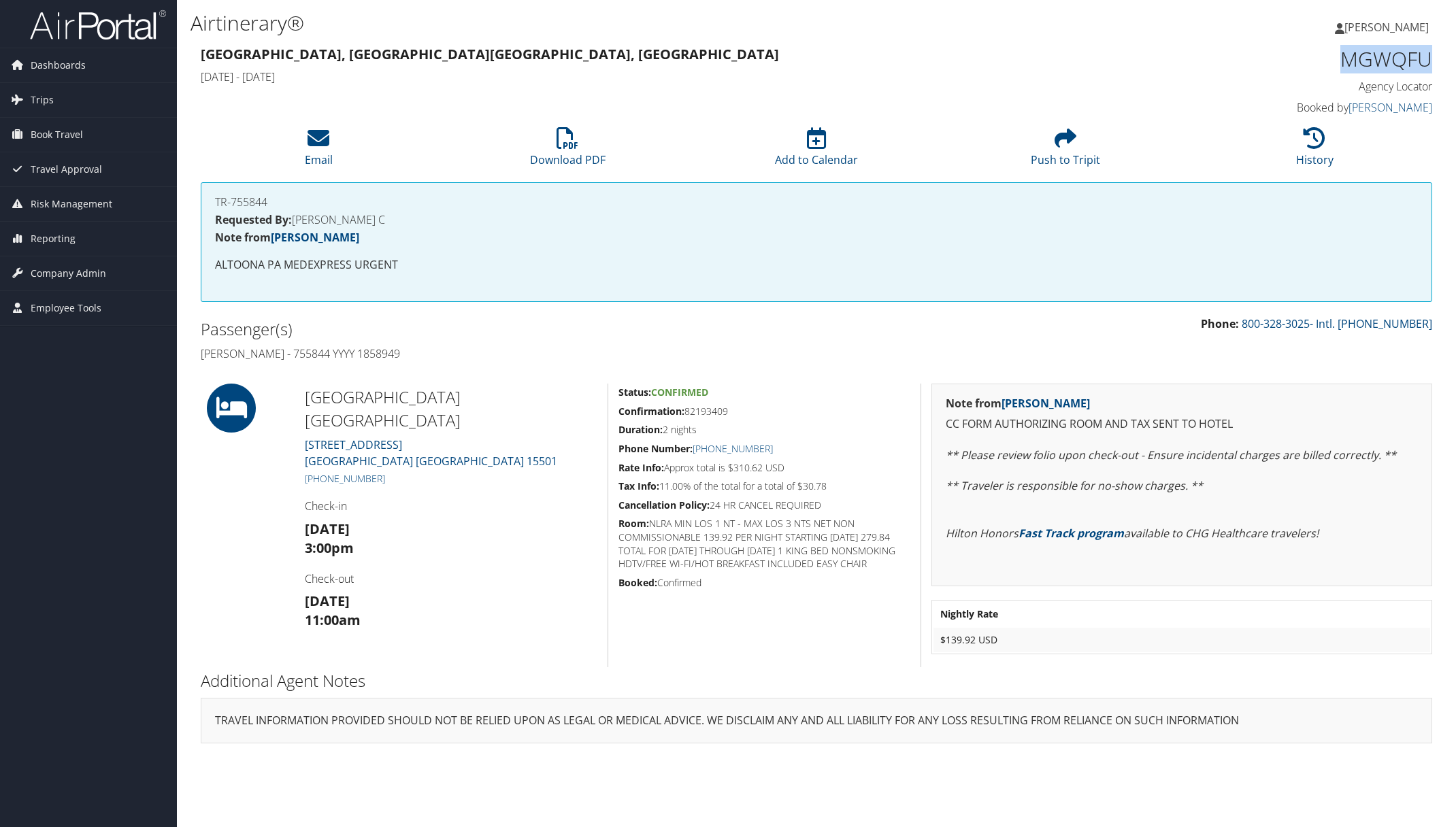
copy div "ames Jaques - 755844 YYYY 1858949 Hampton Inn Somerset Pa 324 LAUREL CREST RD. …"
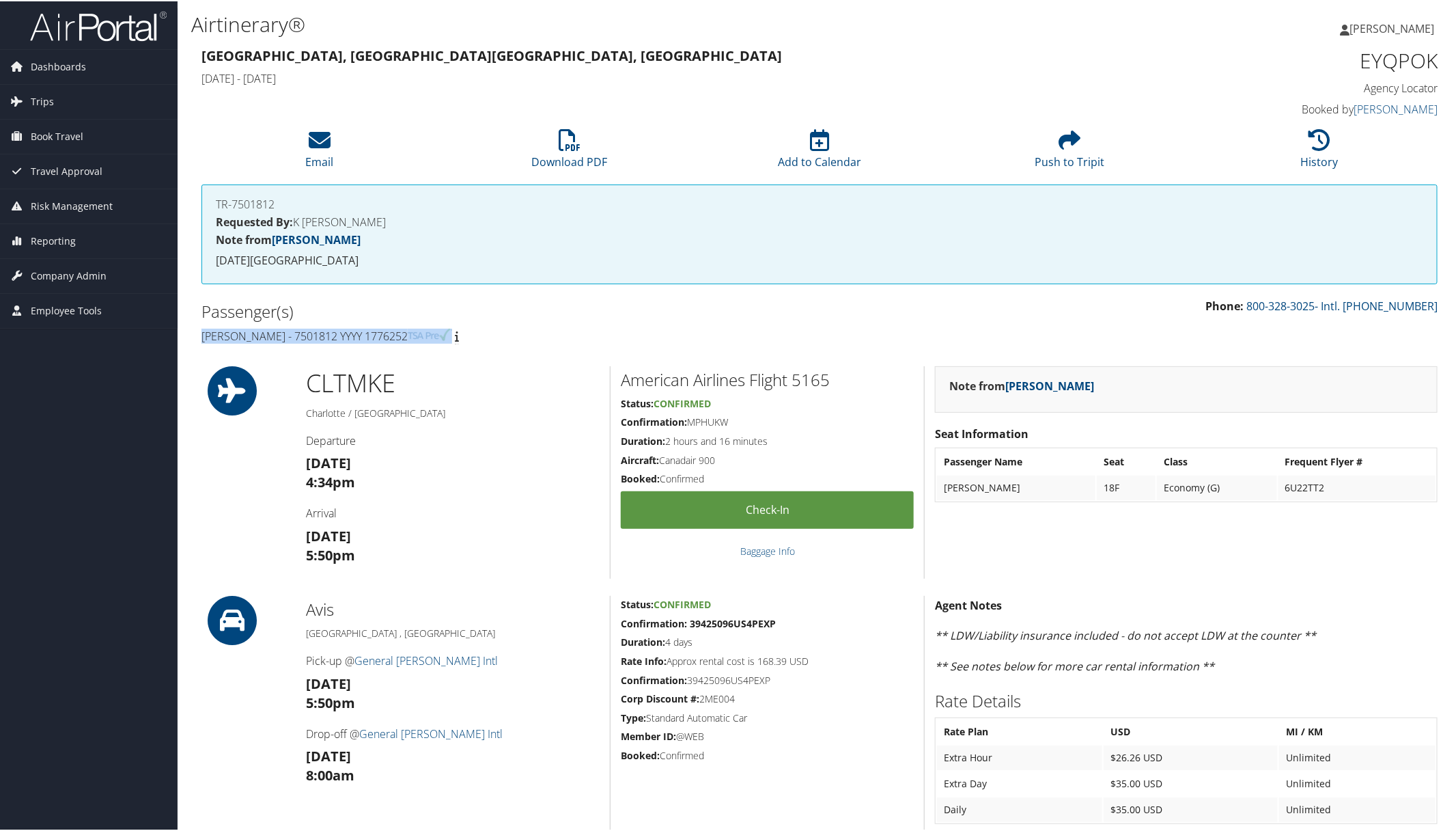
drag, startPoint x: 189, startPoint y: 328, endPoint x: 469, endPoint y: 333, distance: 280.0
copy h4 "Freedom Johnson - 7501812 YYYY 1776252"
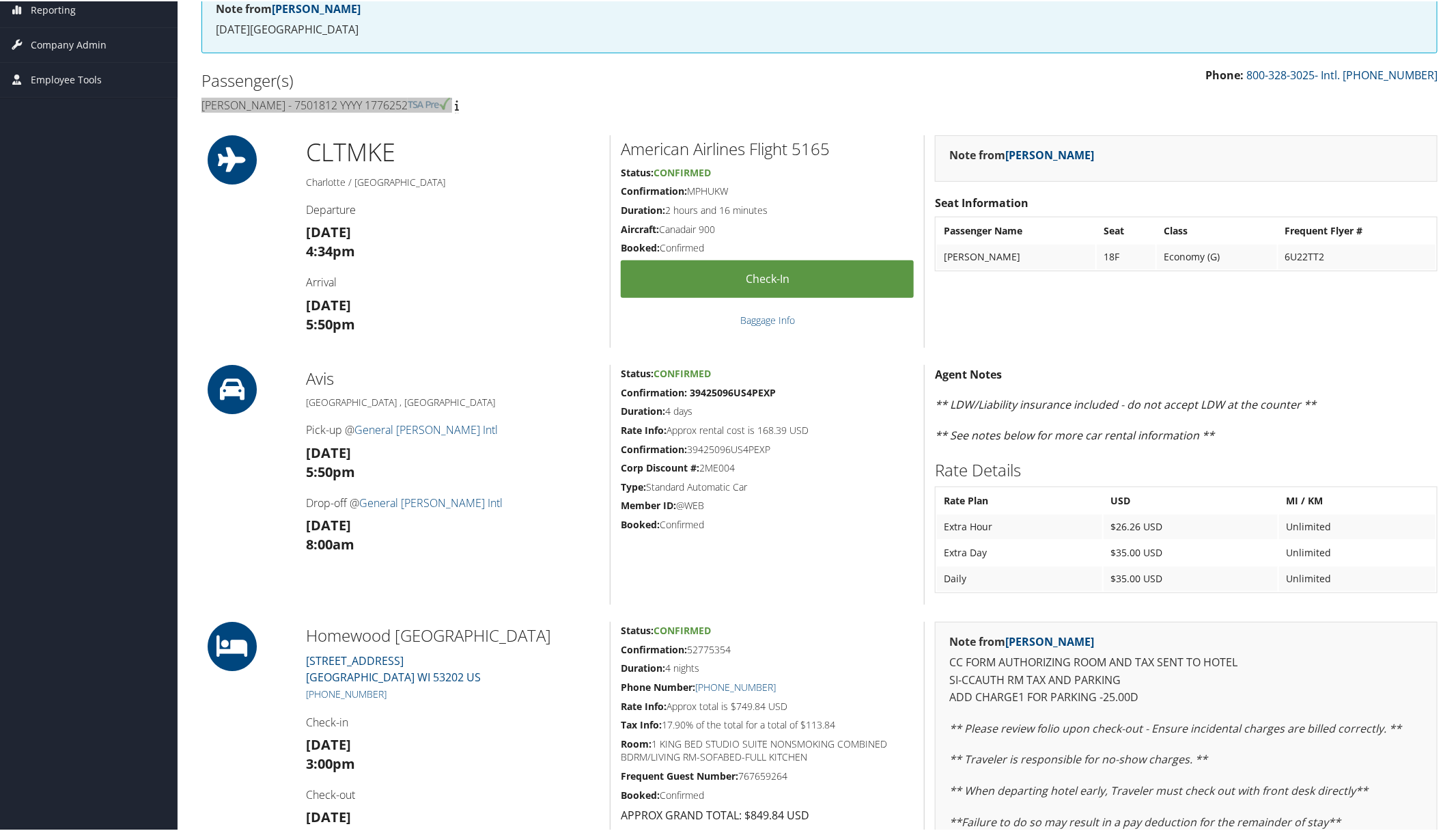
scroll to position [512, 0]
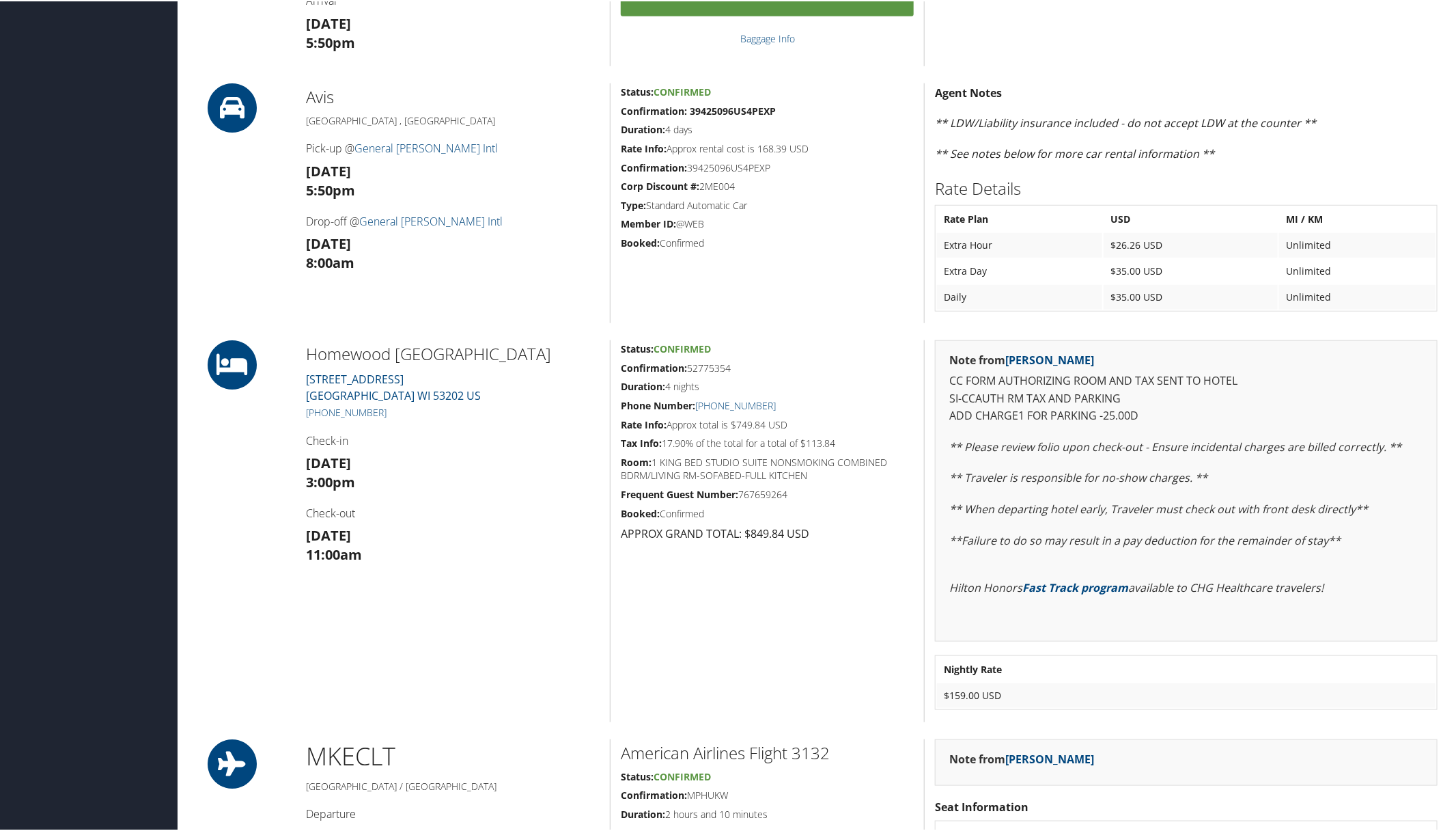
drag, startPoint x: 305, startPoint y: 346, endPoint x: 864, endPoint y: 441, distance: 567.0
click at [864, 441] on div "Homewood Milwaukee Downtown 500 N WATER STREET MILWAUKEE WI 53202 US +1 (414) 5…" at bounding box center [820, 529] width 1256 height 382
copy div "Homewood Milwaukee Downtown 500 N WATER STREET MILWAUKEE WI 53202 US +1 (414) 5…"
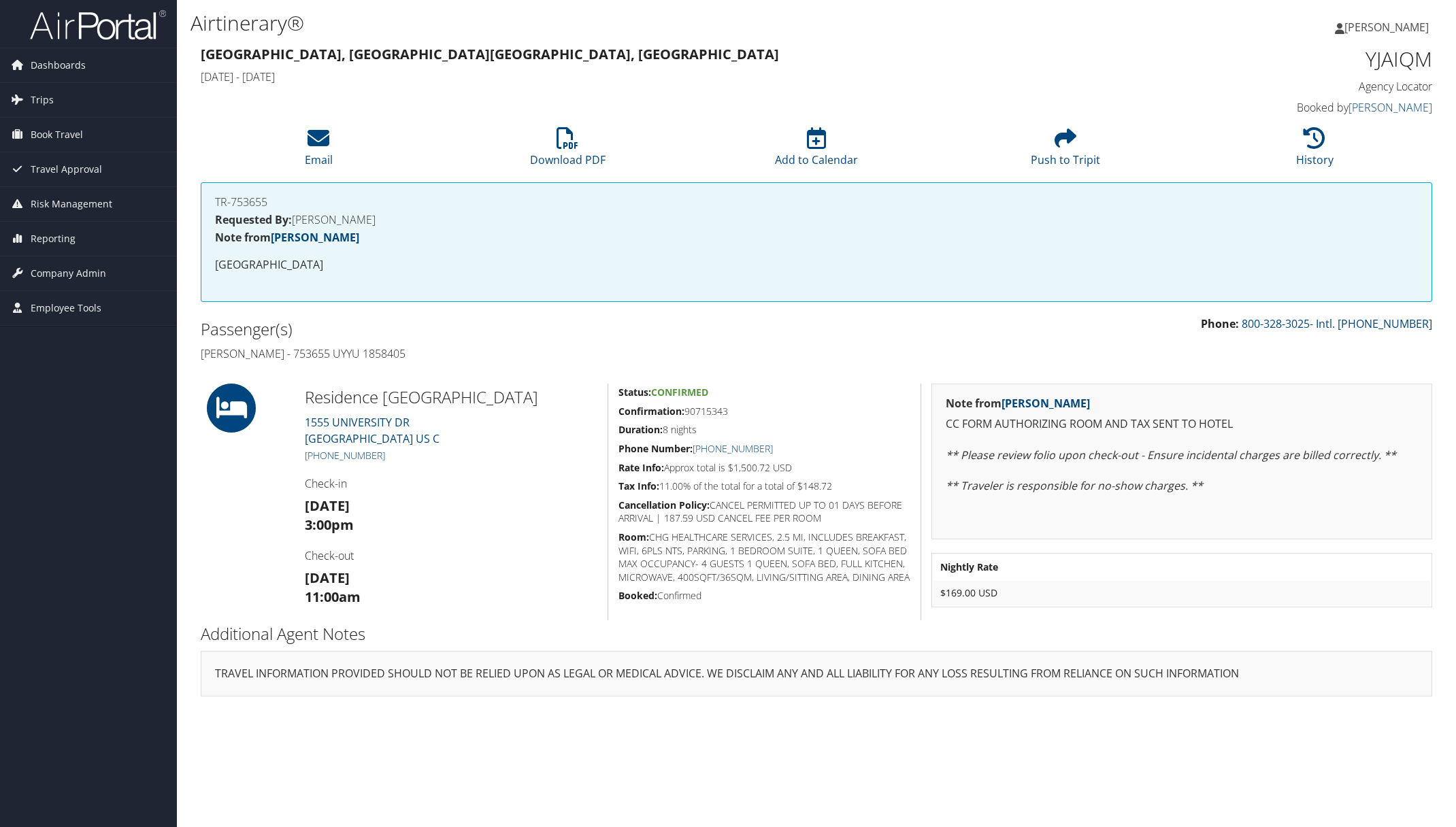
drag, startPoint x: 194, startPoint y: 344, endPoint x: 856, endPoint y: 483, distance: 676.4
click at [856, 483] on div "86361209 [GEOGRAPHIC_DATA], [GEOGRAPHIC_DATA], [GEOGRAPHIC_DATA] [DATE] - [DATE…" at bounding box center [817, 376] width 1252 height 667
copy div "[PERSON_NAME] - 753655 UYYU 1858405 Residence [GEOGRAPHIC_DATA][STREET_ADDRESS]…"
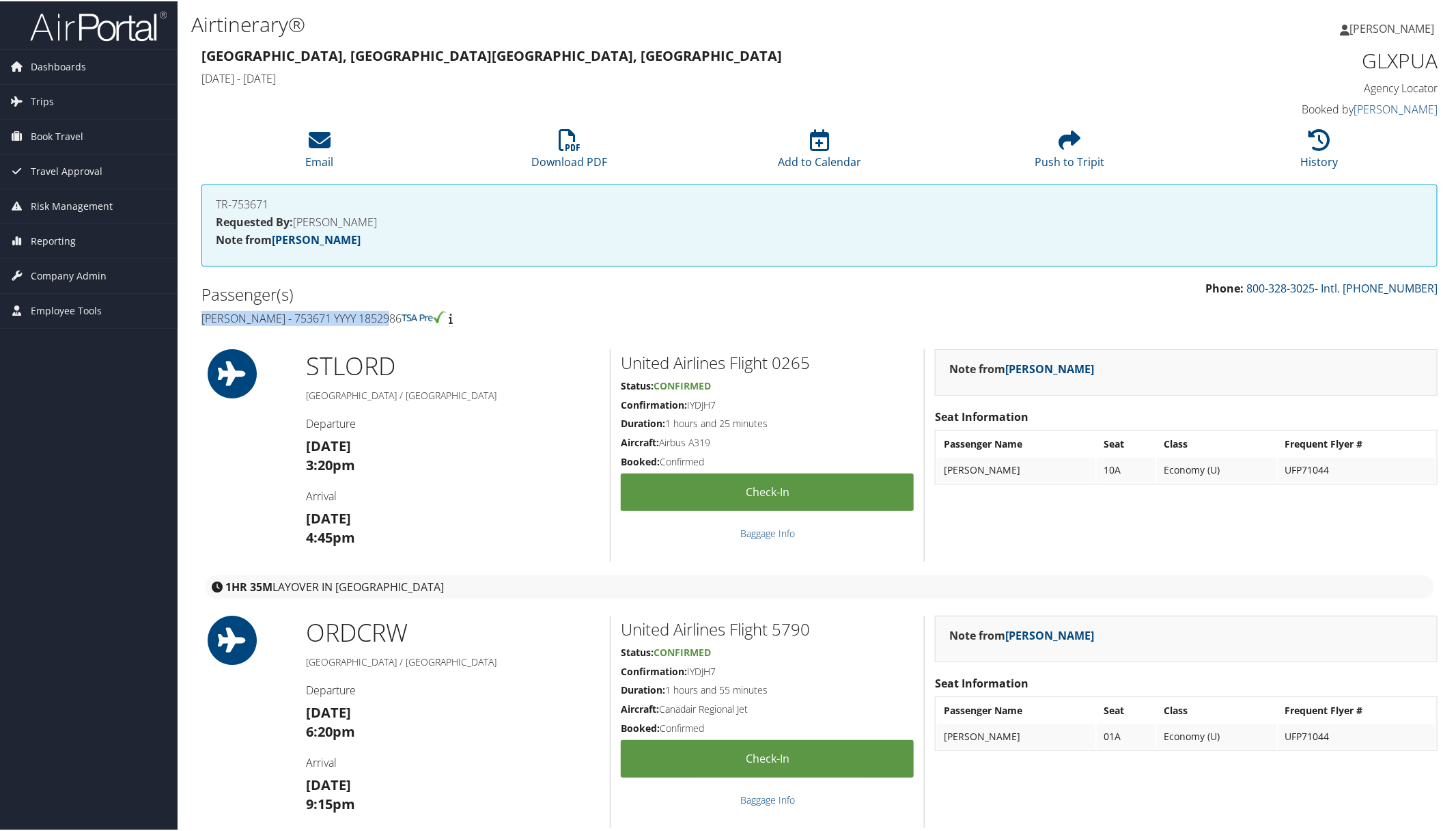
drag, startPoint x: 188, startPoint y: 311, endPoint x: 418, endPoint y: 305, distance: 230.1
copy h4 "Abdul Khan - 753671 YYYY 1852986"
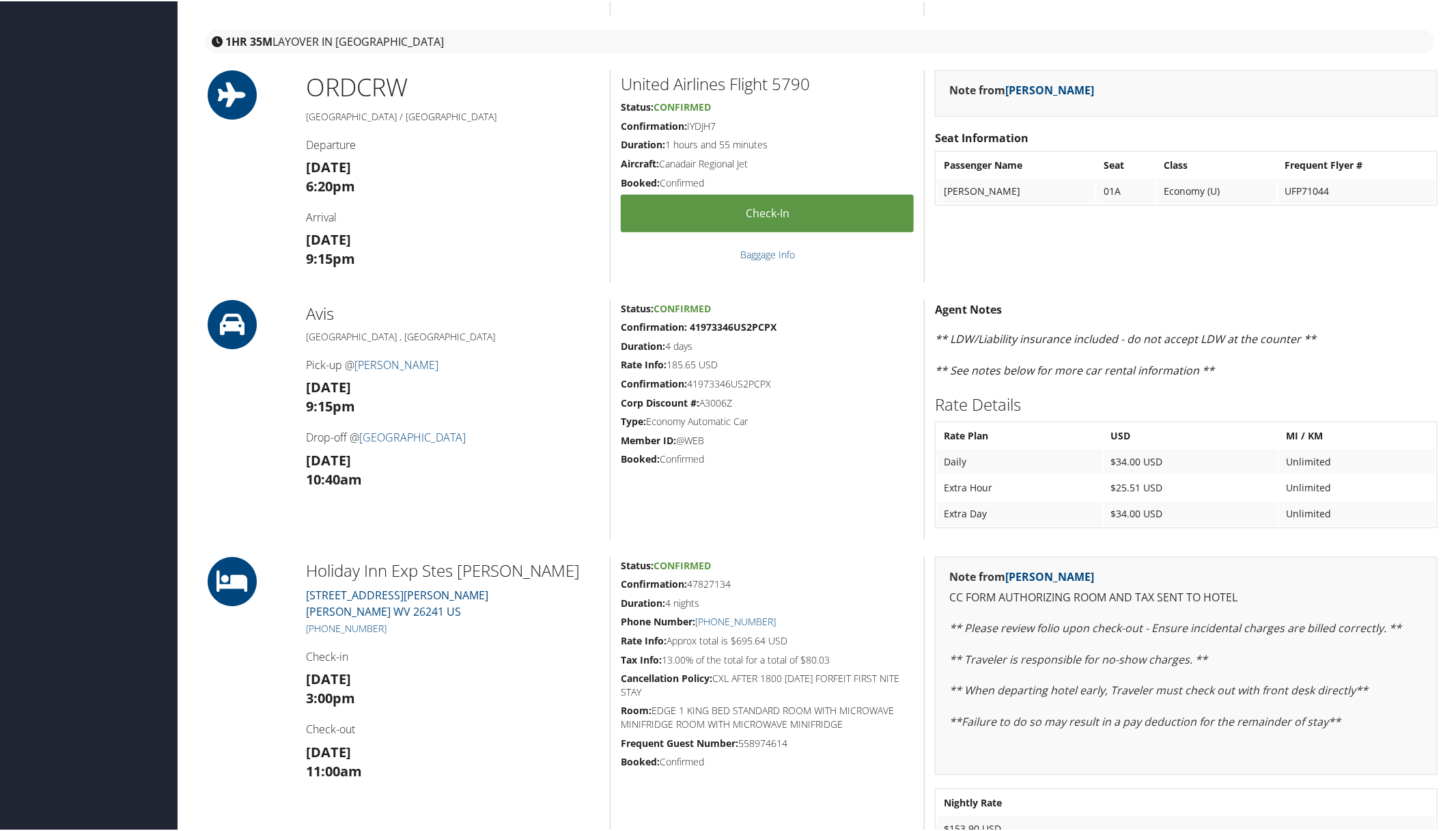
scroll to position [854, 0]
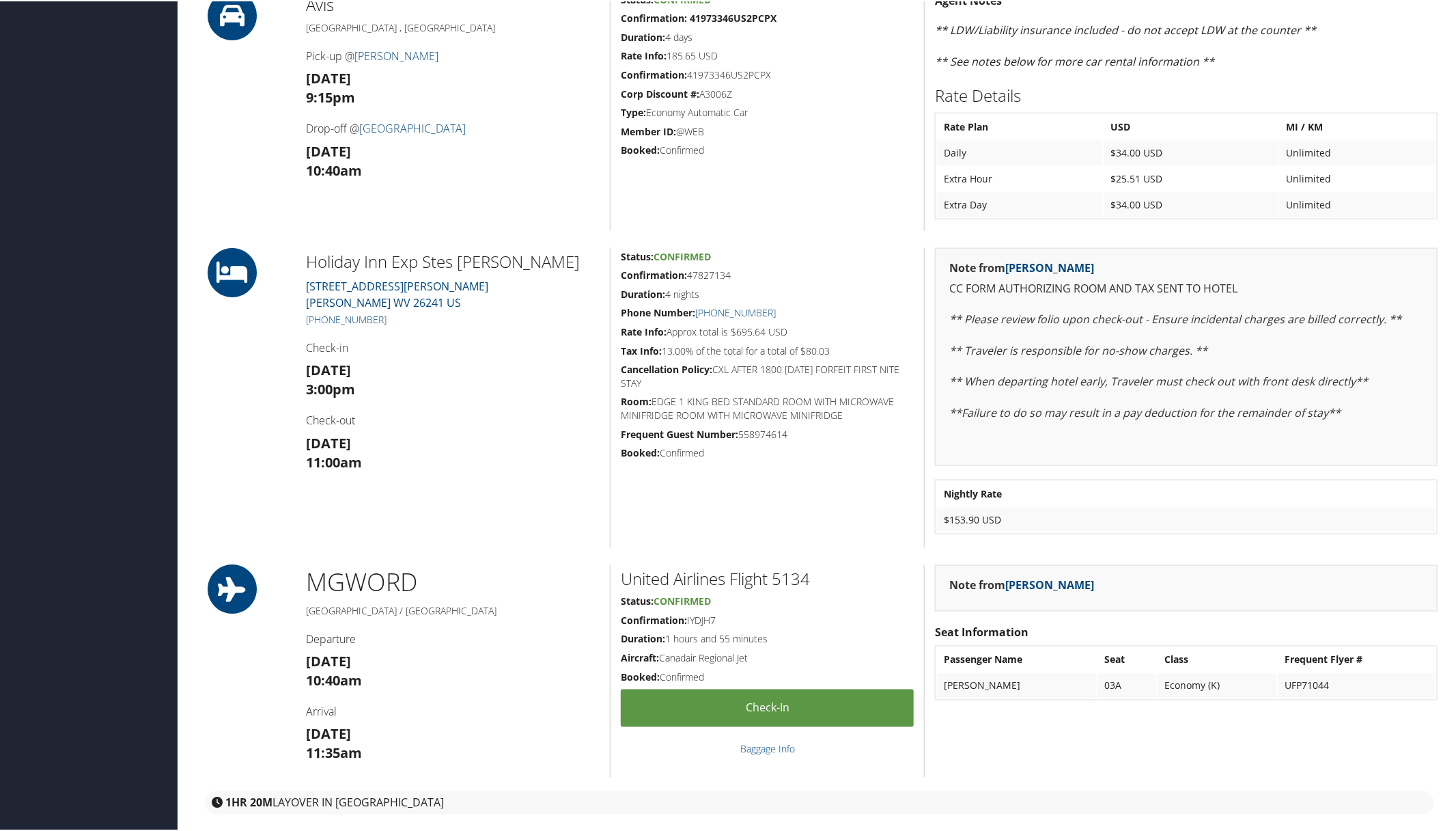
drag, startPoint x: 304, startPoint y: 252, endPoint x: 853, endPoint y: 343, distance: 556.5
click at [853, 343] on div "Holiday Inn Exp Stes Elkins 50 Martin Street ELKINS WV 26241 US +1 (304) 630-22…" at bounding box center [820, 397] width 1256 height 300
copy div "Holiday Inn Exp Stes Elkins 50 Martin Street ELKINS WV 26241 US +1 (304) 630-22…"
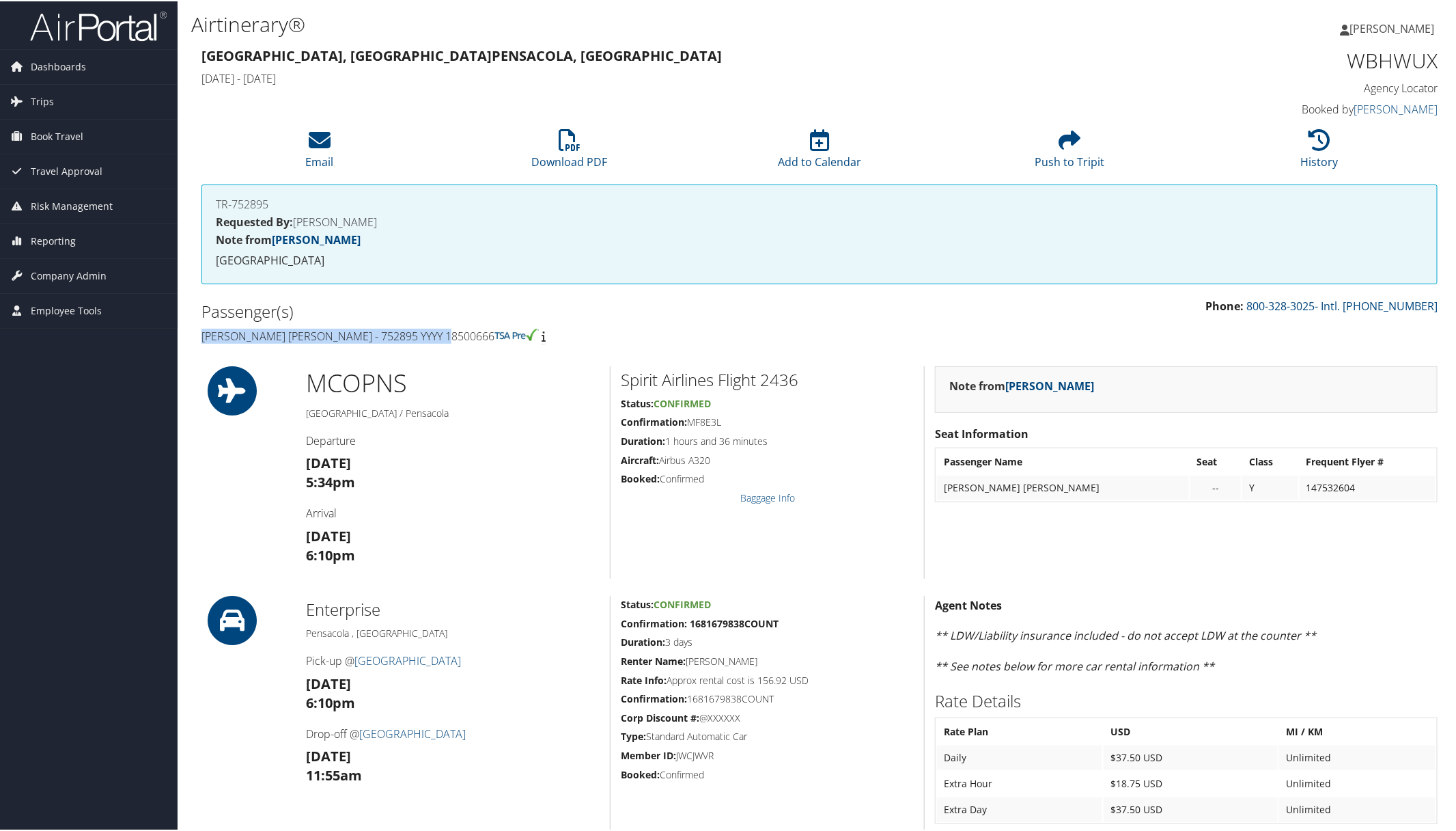
drag, startPoint x: 192, startPoint y: 335, endPoint x: 456, endPoint y: 338, distance: 264.0
click at [455, 338] on div "Passenger(s) [PERSON_NAME] [PERSON_NAME] - 752895 YYYY 18500666" at bounding box center [506, 322] width 628 height 51
copy h4 "[PERSON_NAME] [PERSON_NAME] - 752895 YYYY 18500666"
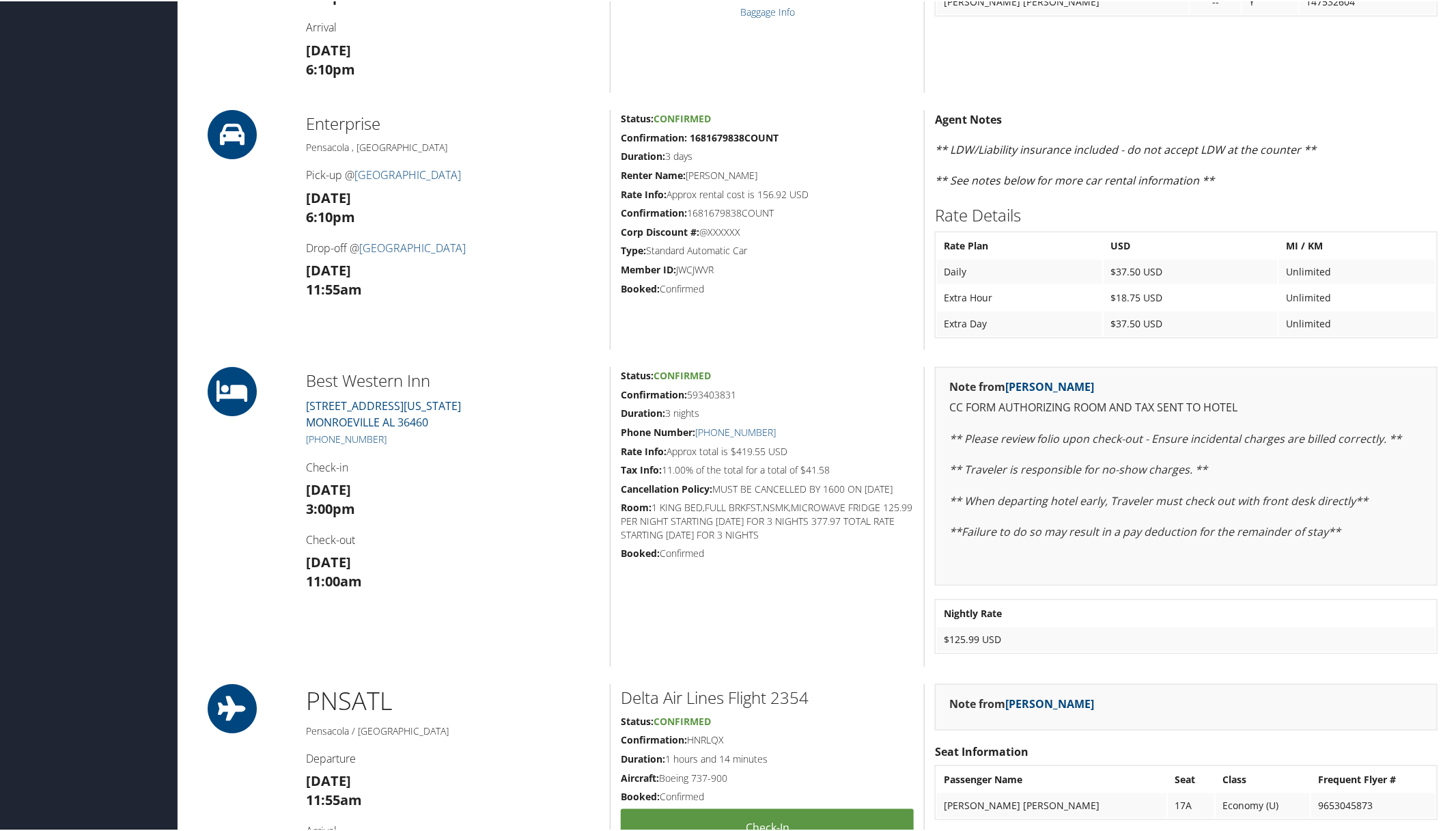
scroll to position [512, 0]
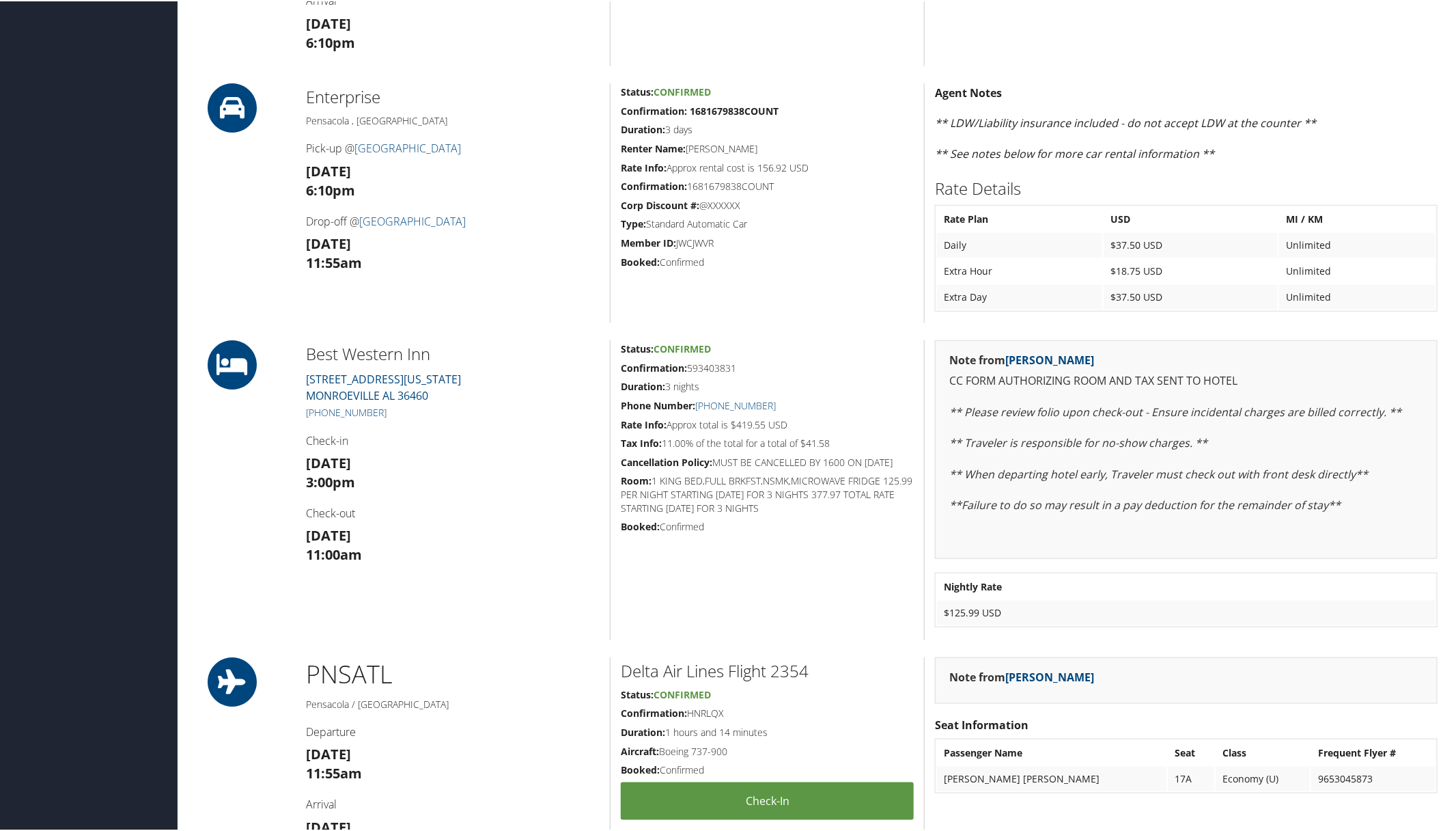
drag, startPoint x: 294, startPoint y: 346, endPoint x: 864, endPoint y: 435, distance: 576.9
click at [864, 435] on div "Best Western Inn 4419 S Alabama Avenue Monroe MONROEVILLE AL 36460 +1 (251) 575…" at bounding box center [820, 489] width 1256 height 300
copy div "Best Western Inn 4419 S Alabama Avenue Monroe MONROEVILLE AL 36460 +1 (251) 575…"
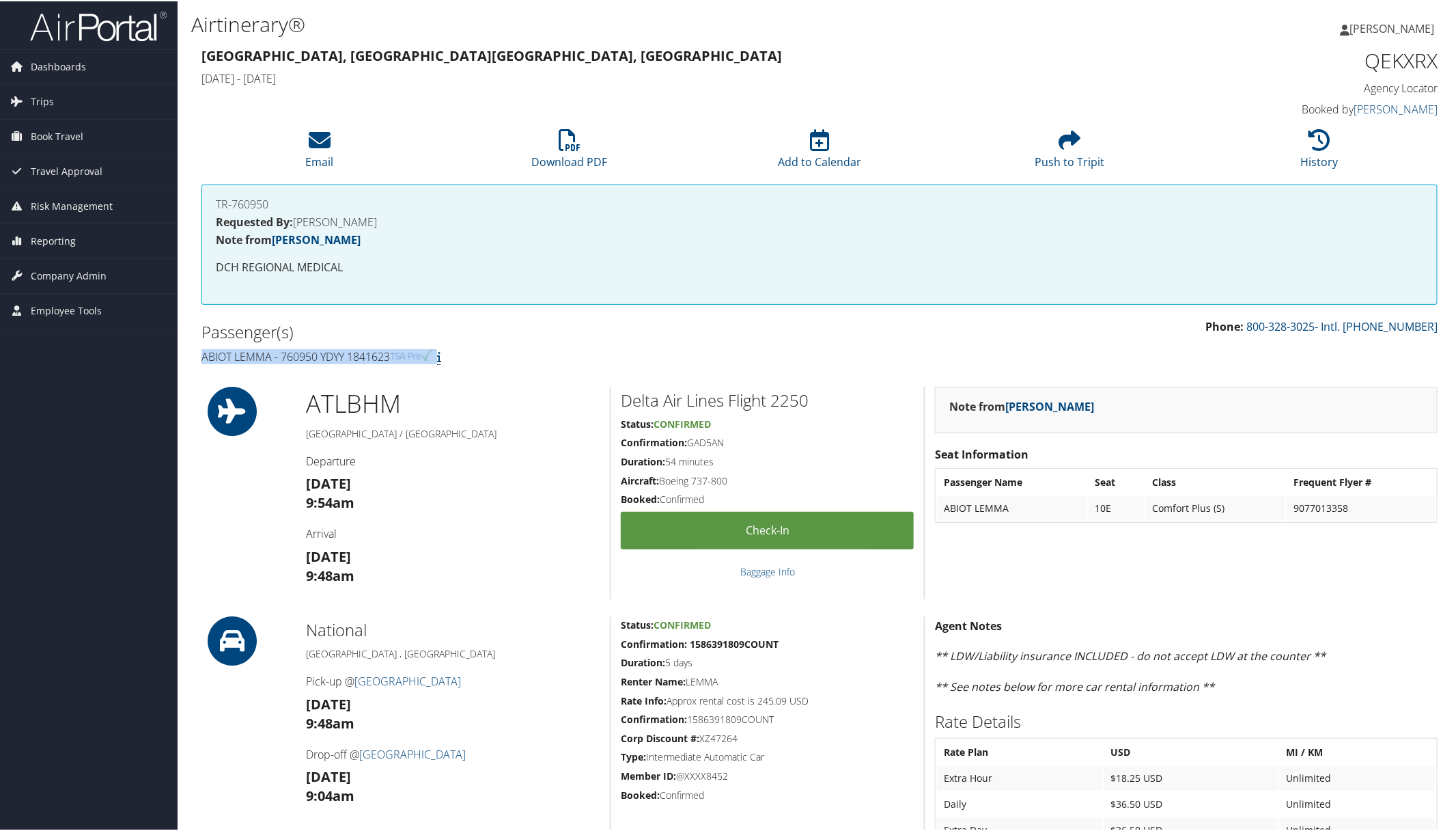
drag, startPoint x: 195, startPoint y: 350, endPoint x: 444, endPoint y: 353, distance: 249.0
click at [444, 353] on div "Passenger(s) Abiot Lemma - 760950 YDYY 1841623" at bounding box center [506, 342] width 628 height 51
copy h4 "Abiot Lemma - 760950 YDYY 1841623"
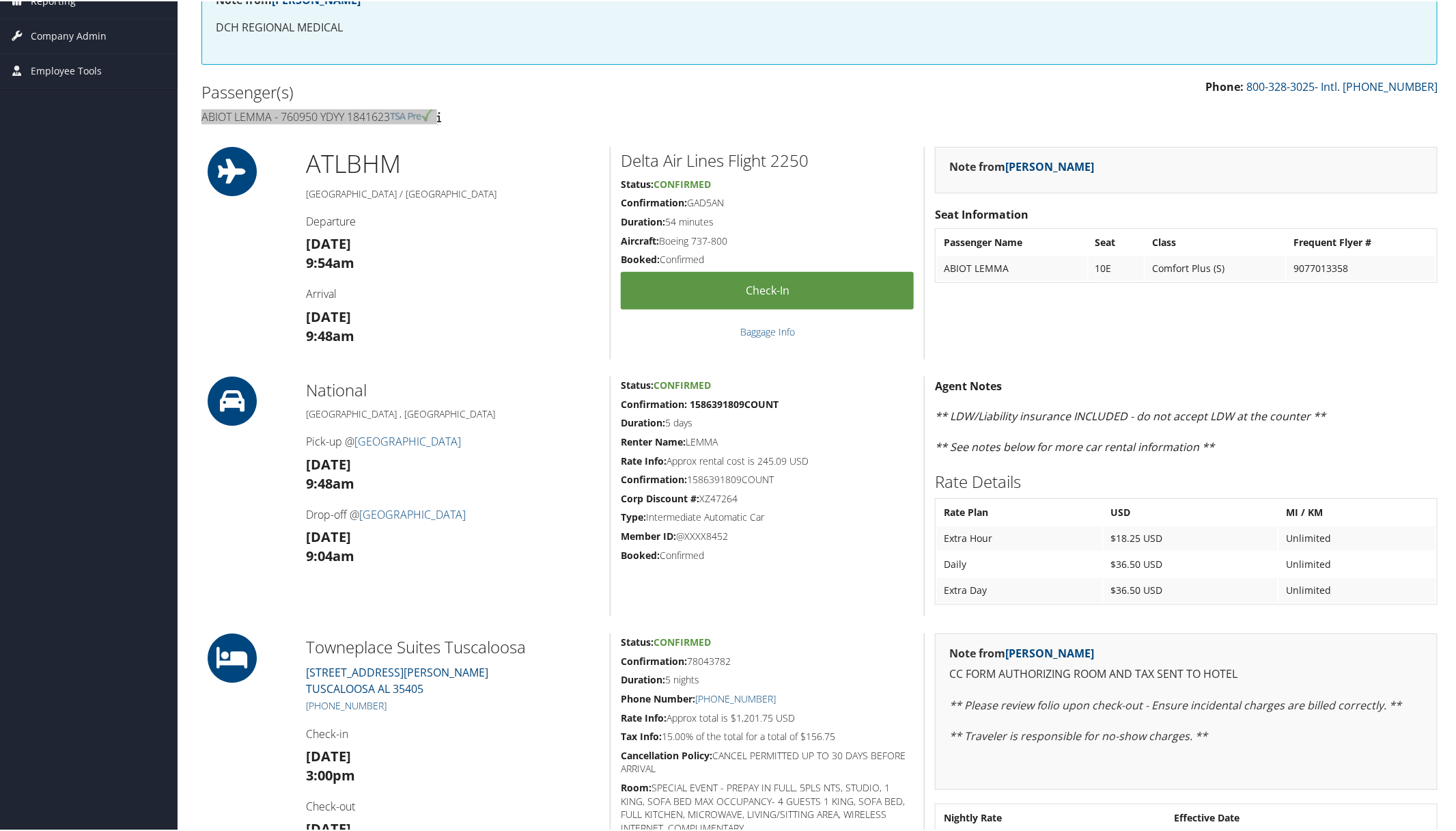
scroll to position [512, 0]
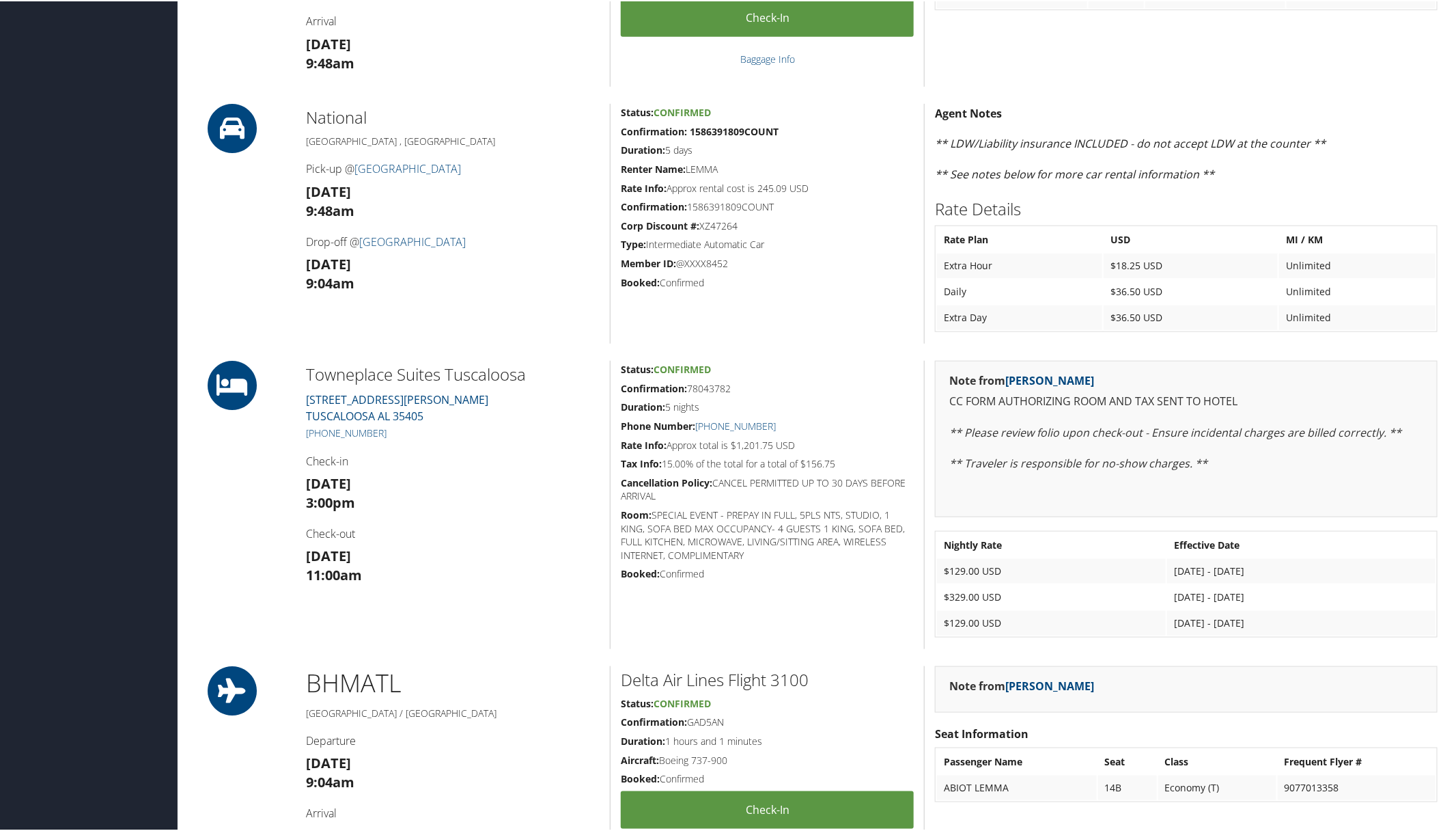
drag, startPoint x: 292, startPoint y: 357, endPoint x: 868, endPoint y: 450, distance: 583.5
click at [868, 450] on div "86157998 [GEOGRAPHIC_DATA], [GEOGRAPHIC_DATA] [GEOGRAPHIC_DATA], [GEOGRAPHIC_DA…" at bounding box center [820, 585] width 1256 height 2110
copy div "Towneplace Suites Tuscaloosa 2816 MCFARLAND BLVD E TUSCALOOSA AL 35405 +1 (205)…"
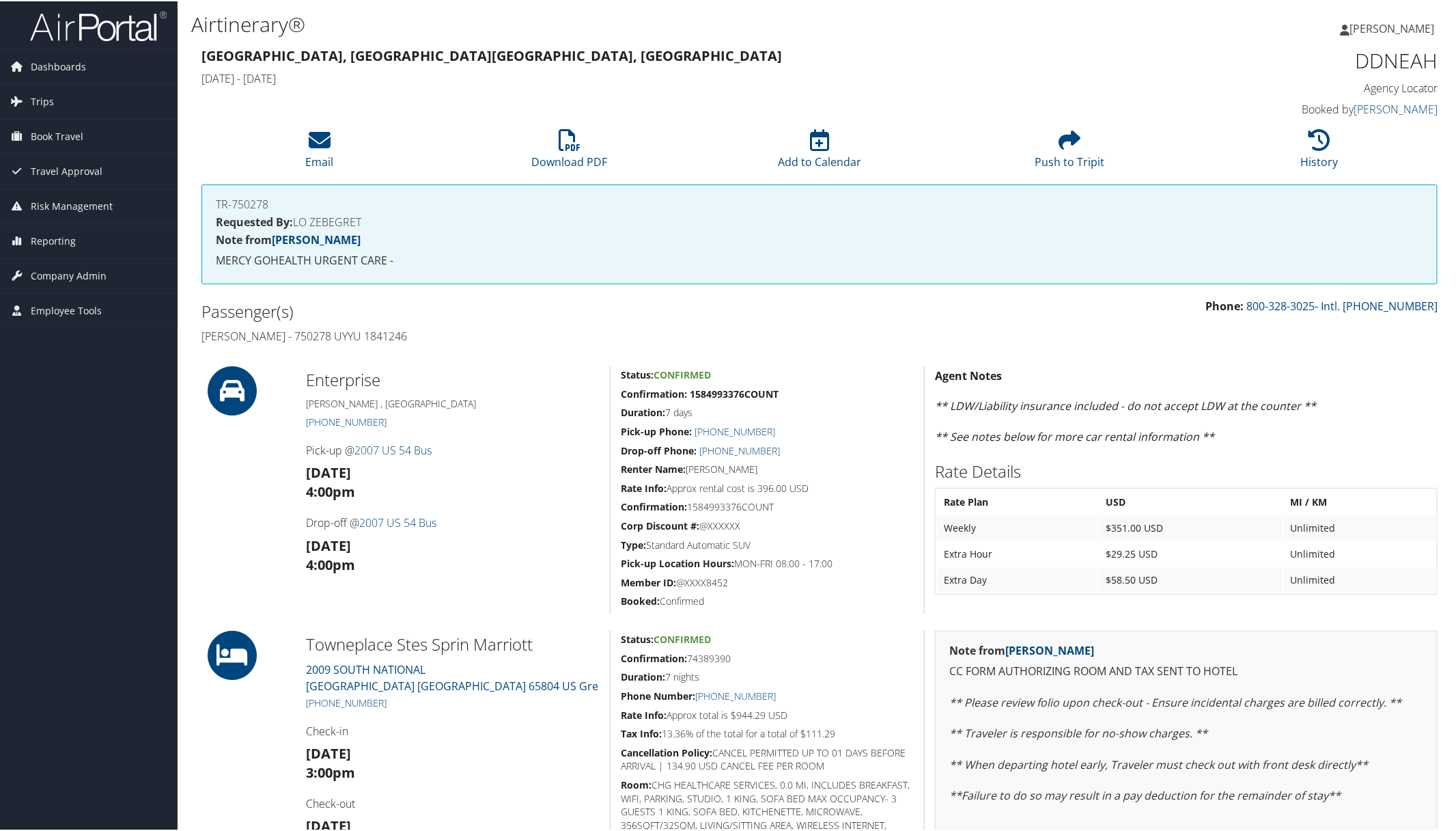
drag, startPoint x: 195, startPoint y: 335, endPoint x: 454, endPoint y: 343, distance: 259.1
click at [454, 343] on div "Passenger(s) Danielle Lindberg - 750278 UYYU 1841246" at bounding box center [506, 322] width 628 height 51
copy h4 "Danielle Lindberg - 750278 UYYU 1841246"
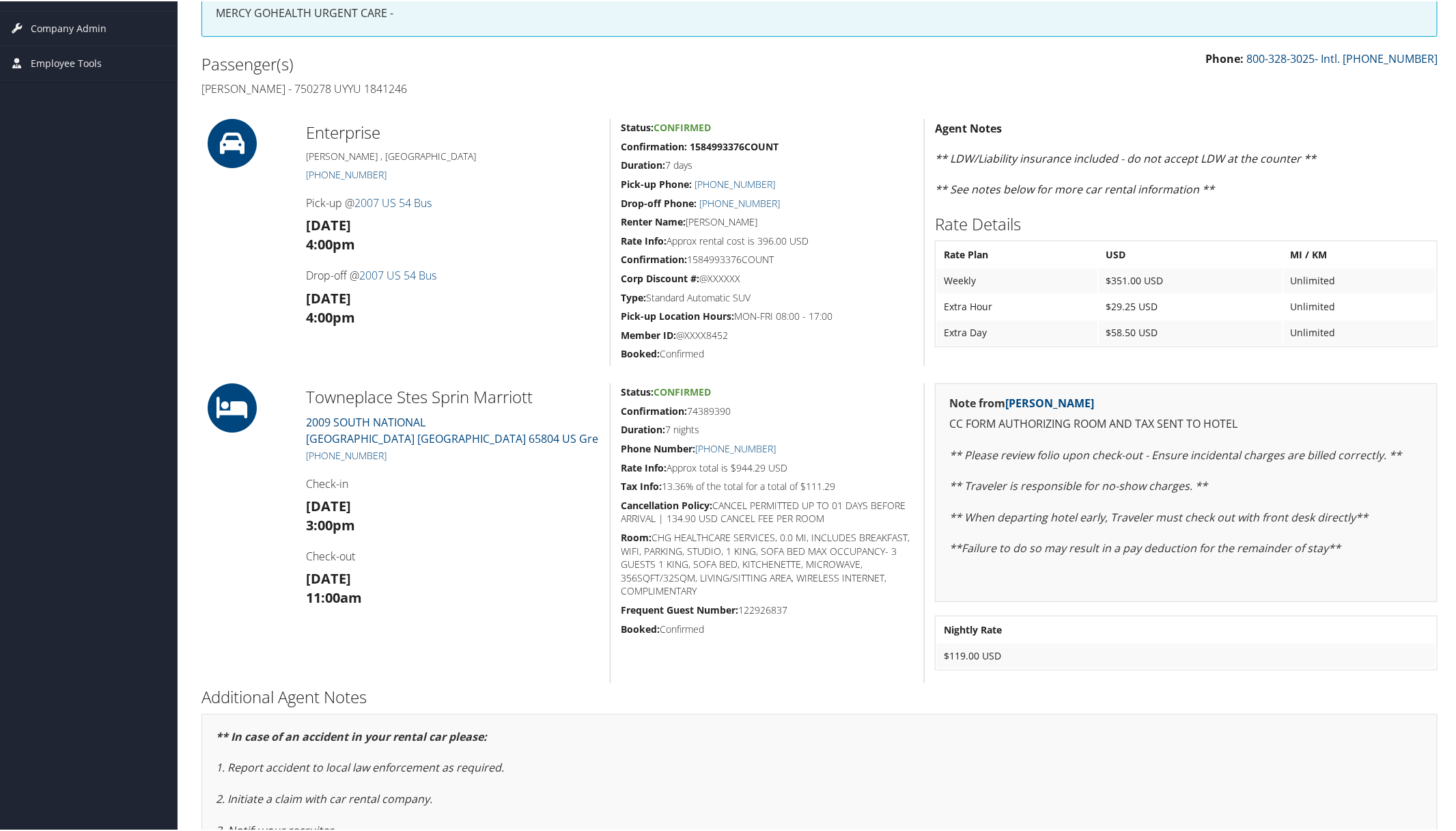
scroll to position [256, 0]
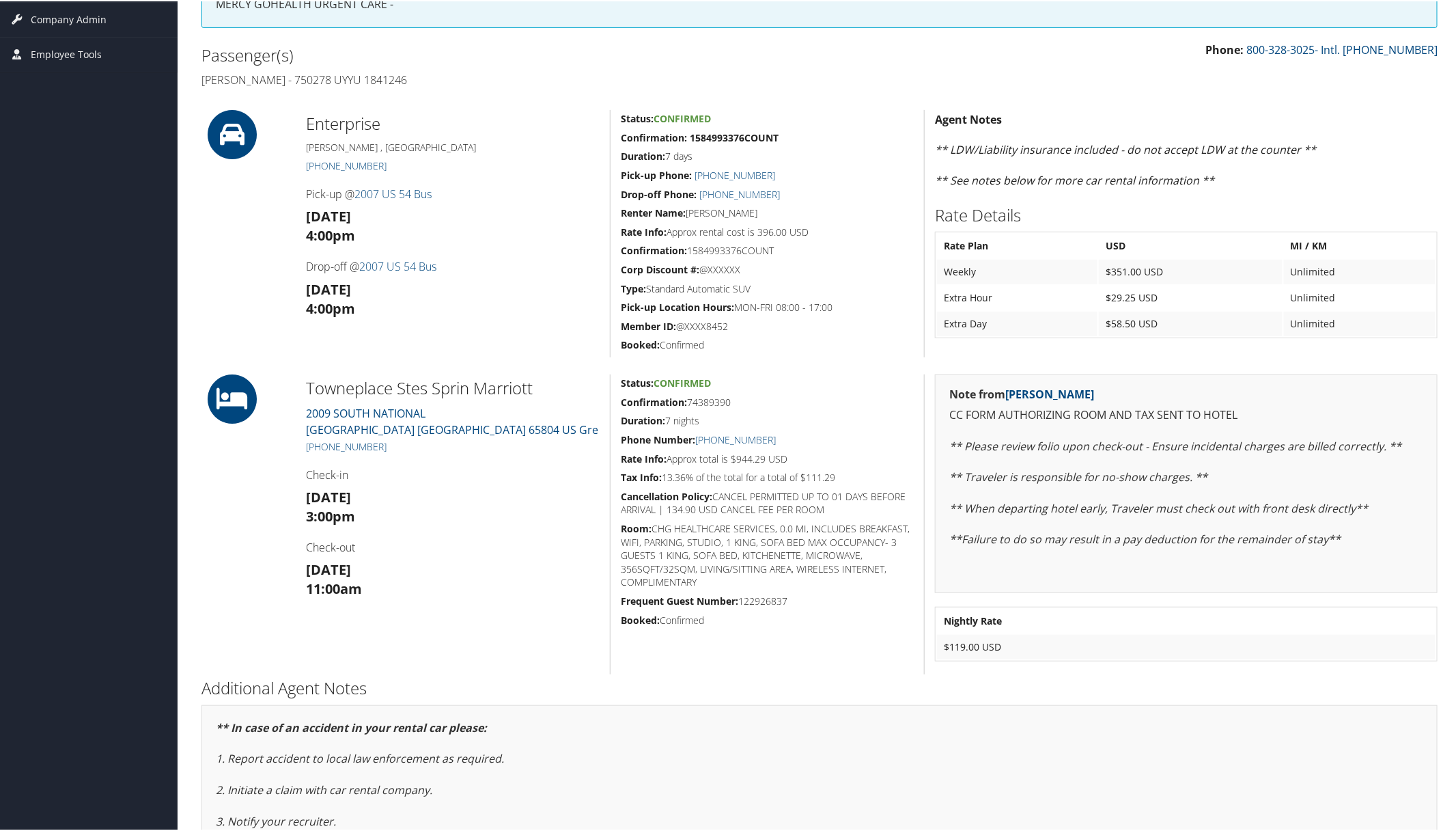
drag, startPoint x: 305, startPoint y: 383, endPoint x: 853, endPoint y: 479, distance: 556.3
click at [853, 479] on div "Towneplace Stes Sprin Marriott 2009 SOUTH NATIONAL Springfield MO 65804 US Gre …" at bounding box center [820, 523] width 1256 height 300
copy div "Towneplace Stes Sprin Marriott 2009 SOUTH NATIONAL Springfield MO 65804 US Gre …"
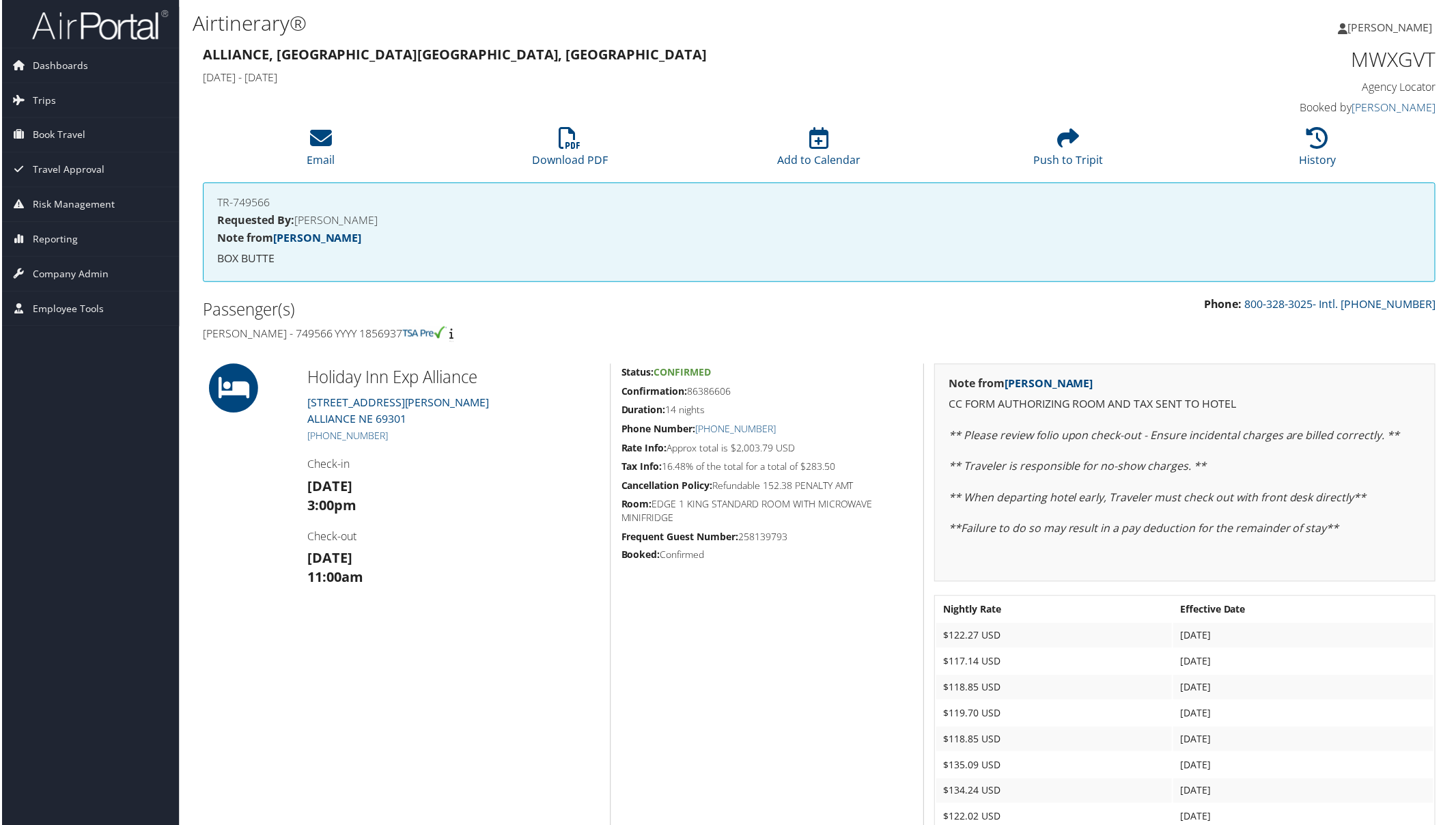
drag, startPoint x: 188, startPoint y: 324, endPoint x: 855, endPoint y: 467, distance: 682.2
copy div "[PERSON_NAME] - 749566 YYYY 1856937 Holiday Inn Exp Alliance [STREET_ADDRESS][P…"
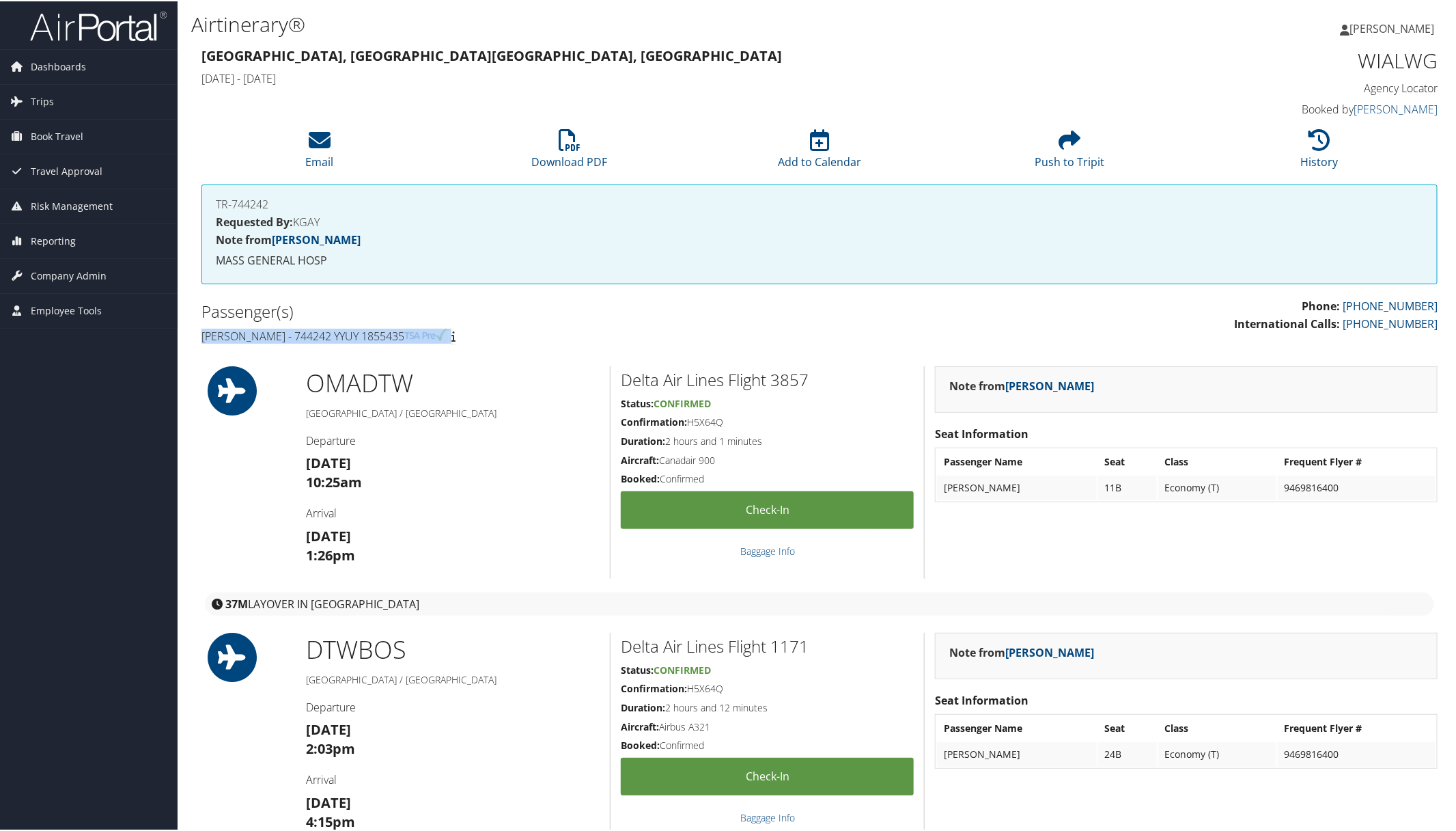
drag, startPoint x: 190, startPoint y: 335, endPoint x: 492, endPoint y: 324, distance: 302.2
copy h4 "Marian Meduna - 744242 YYUY 1855435"
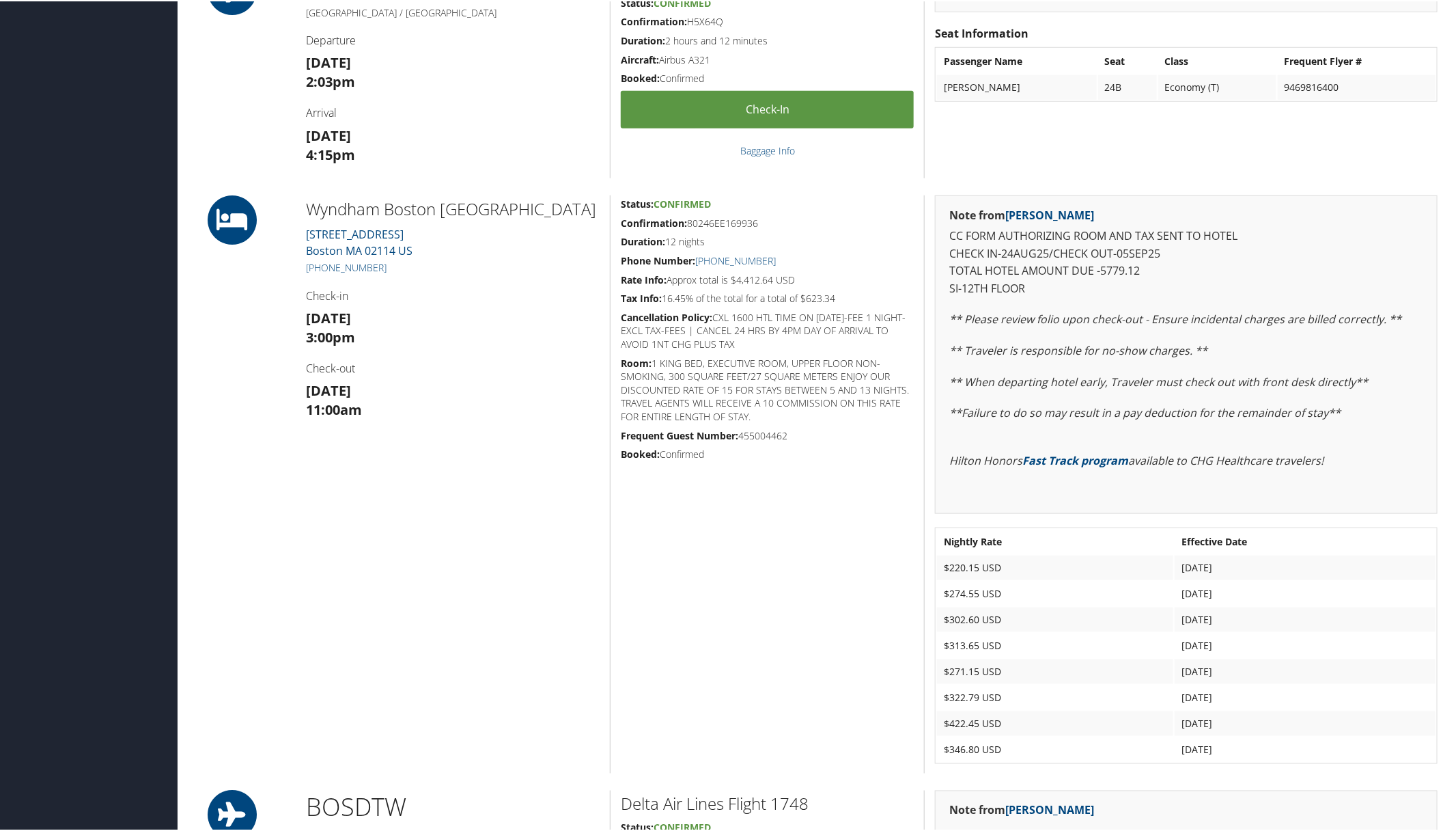
scroll to position [683, 0]
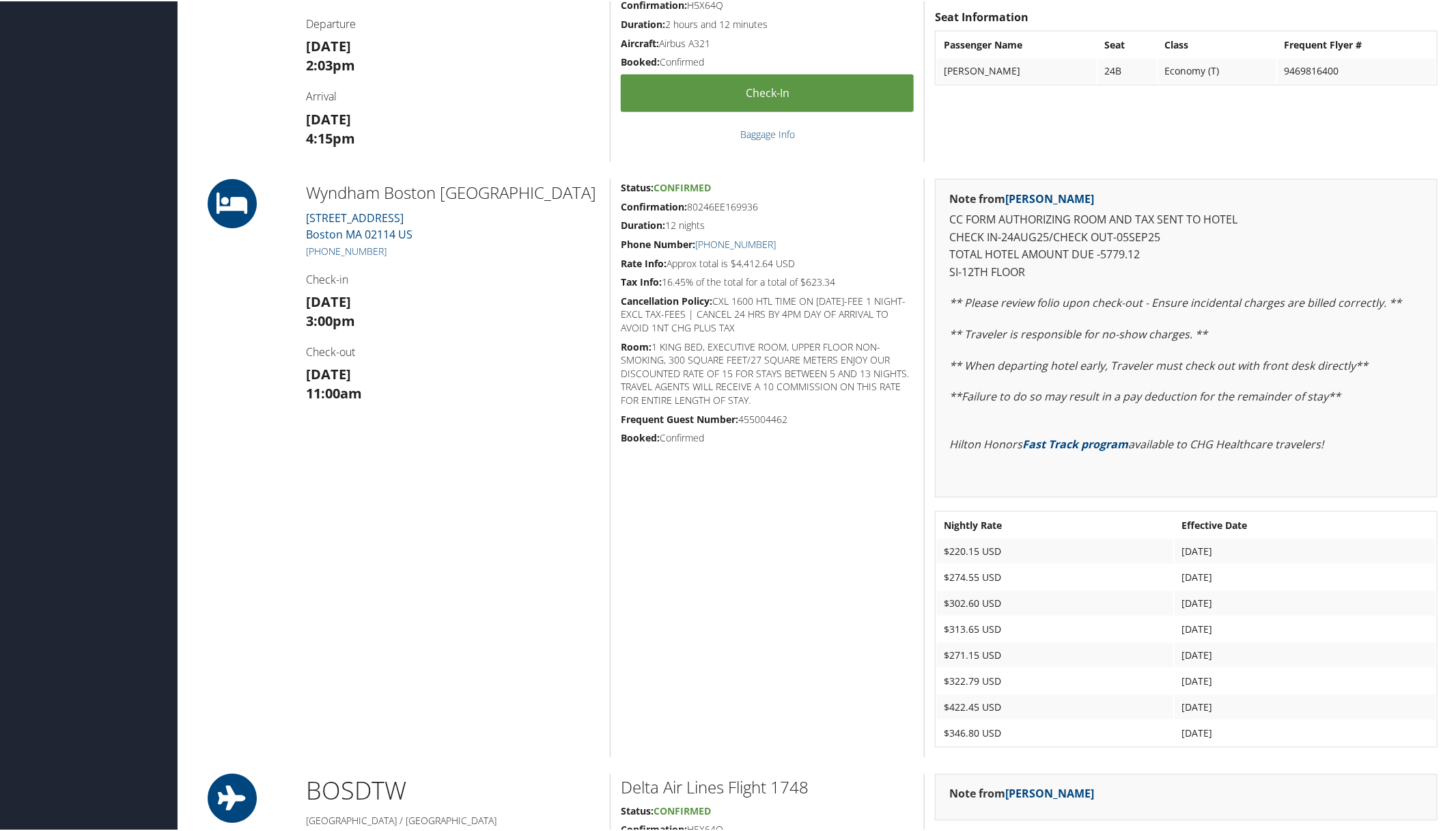
click at [305, 184] on div "Wyndham Boston Beacon Hill 5 Blossom Street Boston MA 02114 US (617) 742-7630 C…" at bounding box center [453, 467] width 314 height 578
drag, startPoint x: 299, startPoint y: 186, endPoint x: 858, endPoint y: 275, distance: 566.0
click at [858, 275] on div "Wyndham Boston Beacon Hill 5 Blossom Street Boston MA 02114 US (617) 742-7630 C…" at bounding box center [820, 467] width 1256 height 578
copy div "Wyndham Boston Beacon Hill 5 Blossom Street Boston MA 02114 US (617) 742-7630 C…"
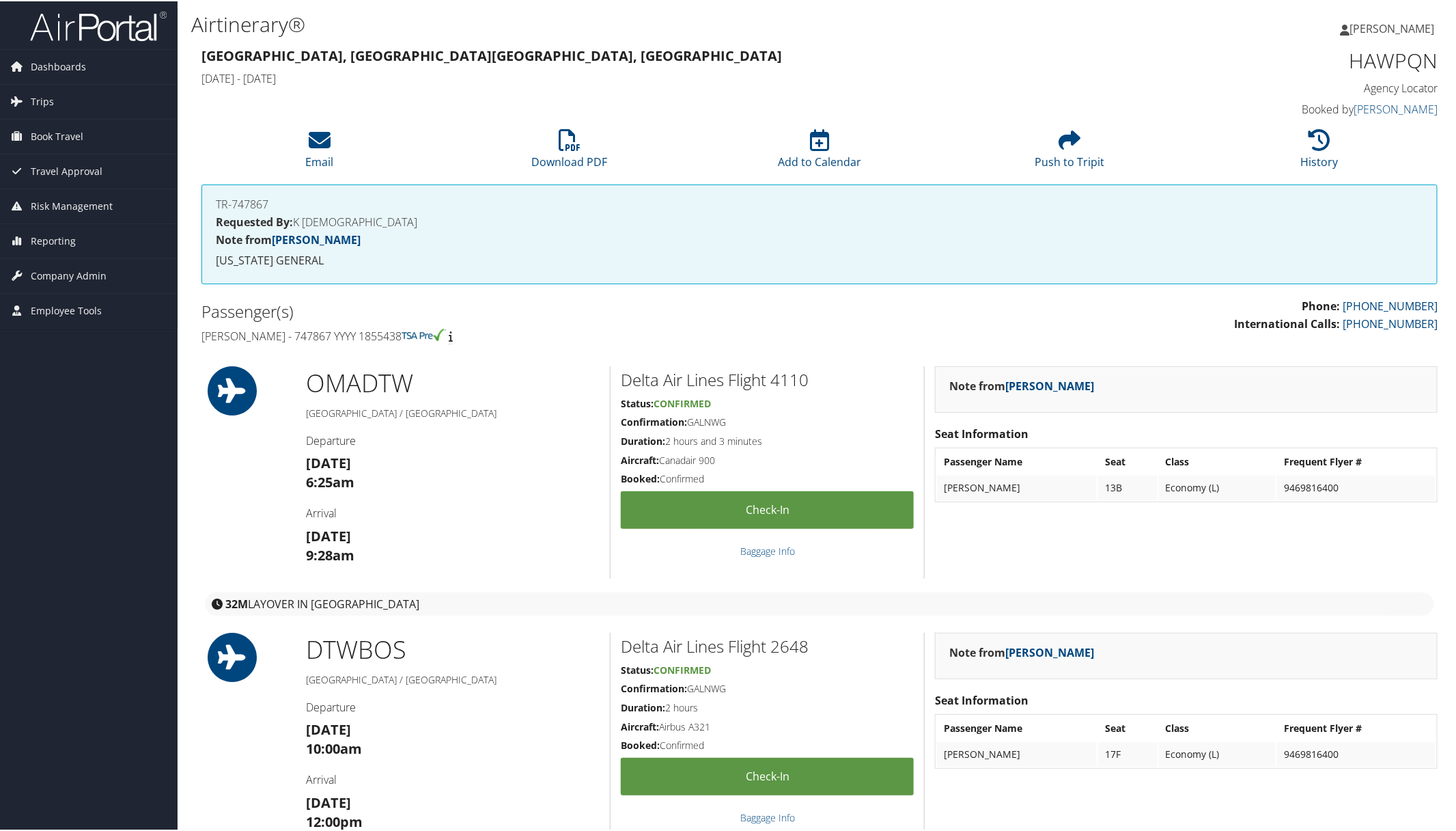
drag, startPoint x: 192, startPoint y: 335, endPoint x: 454, endPoint y: 330, distance: 262.0
click at [436, 330] on div "Passenger(s) [PERSON_NAME] - 747867 YYYY 1855438" at bounding box center [506, 322] width 628 height 51
copy h4 "[PERSON_NAME] - 747867 YYYY 1855438"
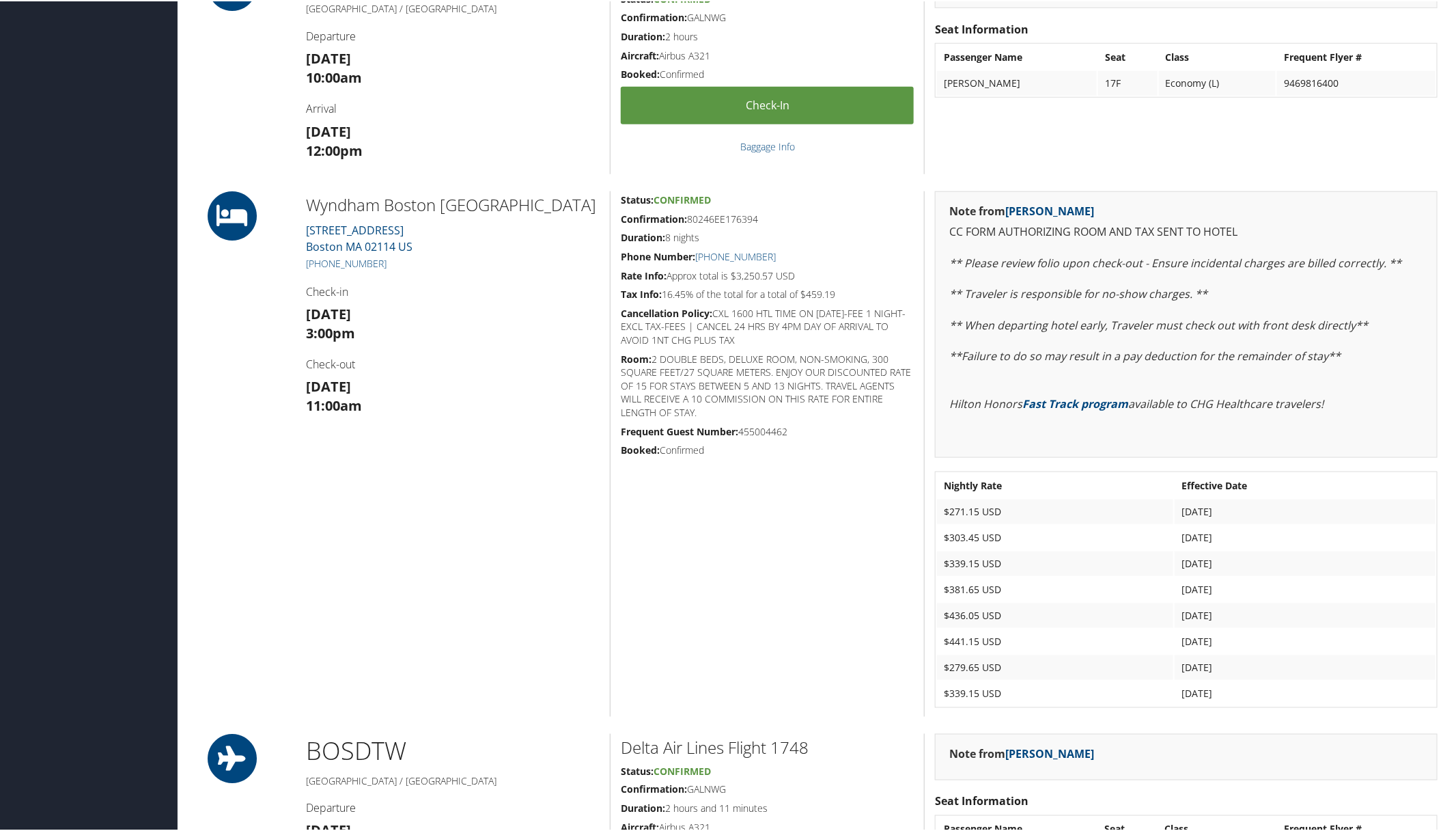
scroll to position [427, 0]
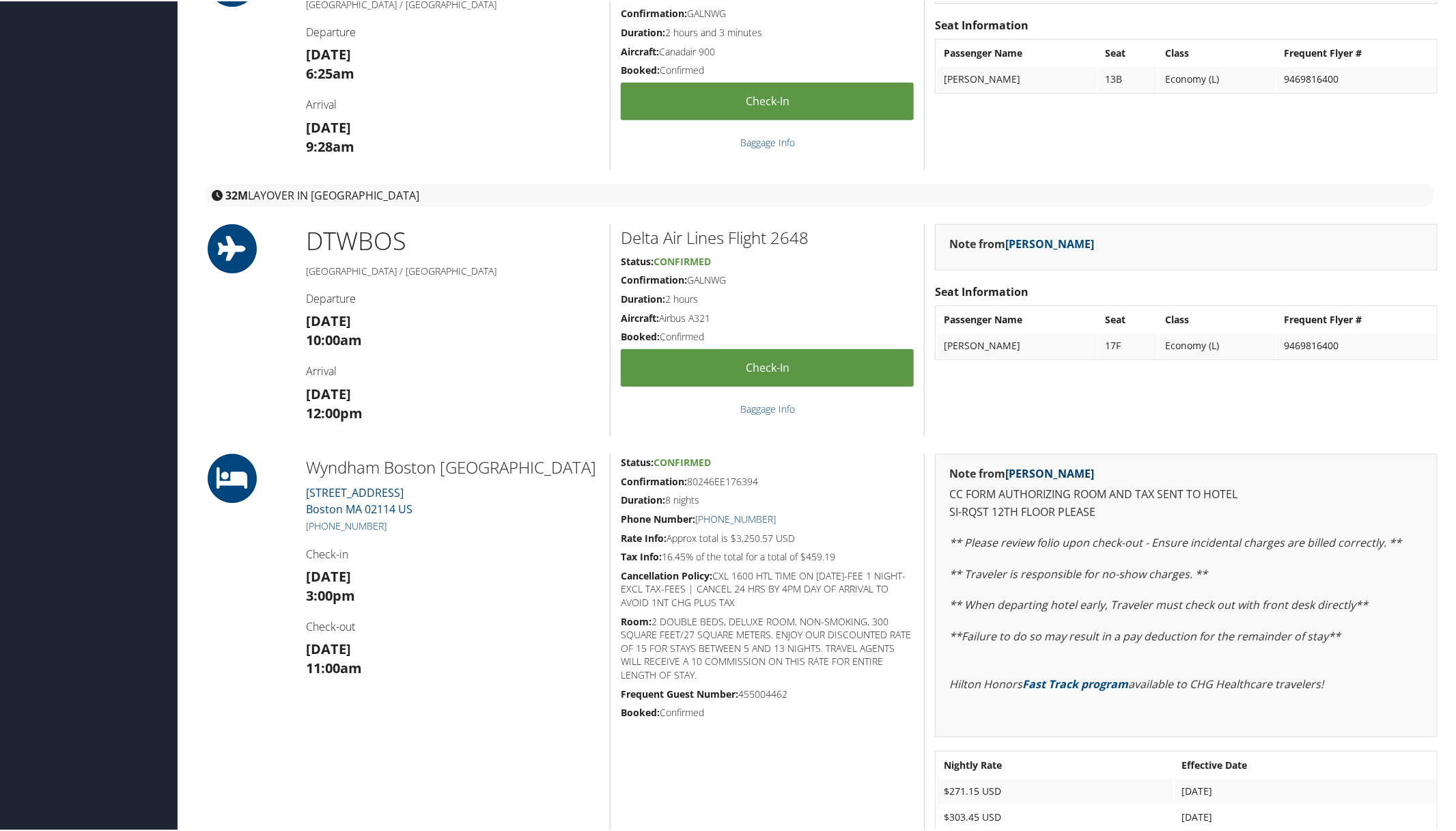
scroll to position [435, 0]
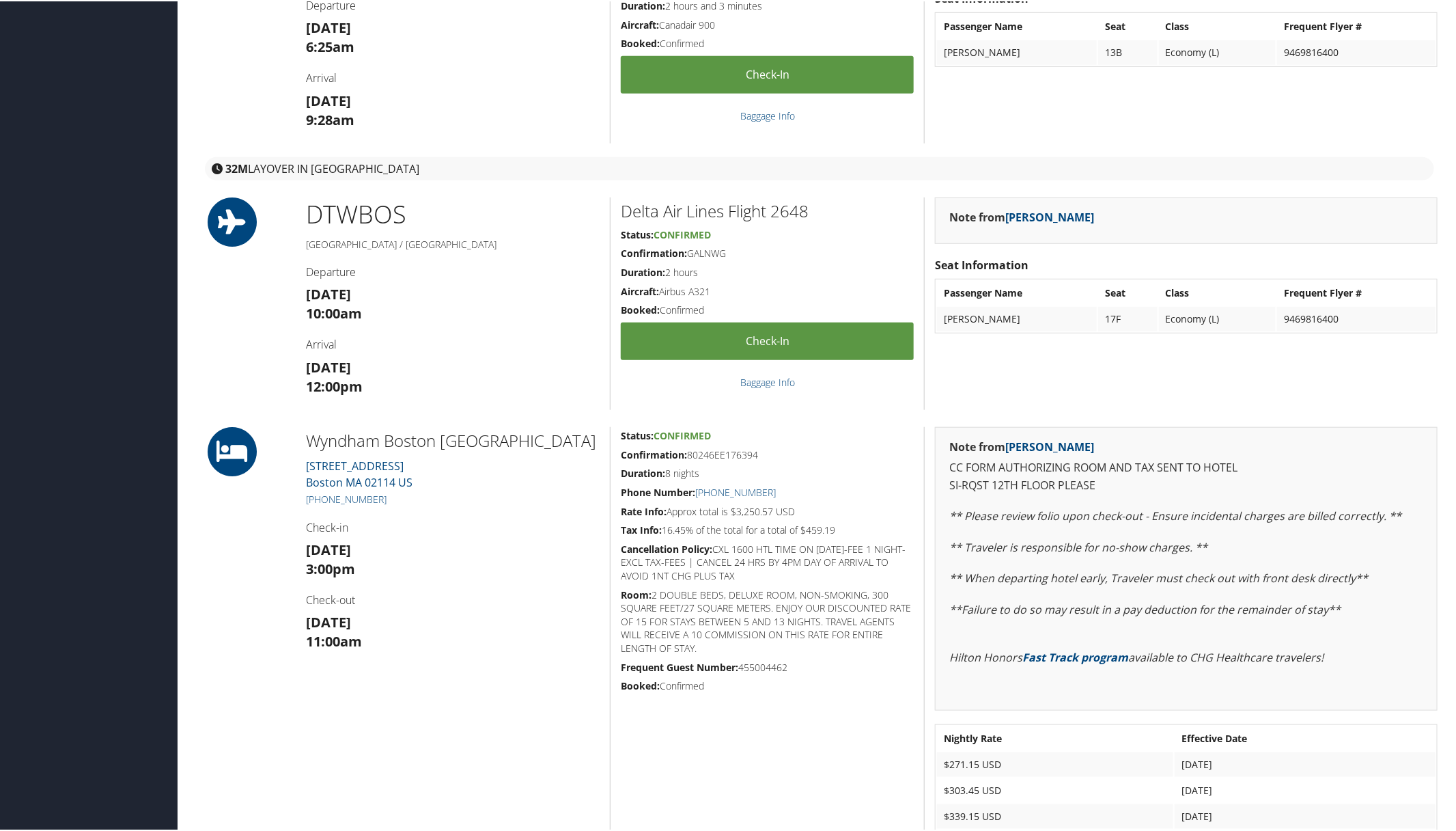
drag, startPoint x: 305, startPoint y: 430, endPoint x: 883, endPoint y: 525, distance: 585.8
click at [883, 525] on div "Wyndham Boston [GEOGRAPHIC_DATA] [STREET_ADDRESS] [PHONE_NUMBER] Check-in [DATE…" at bounding box center [820, 697] width 1256 height 542
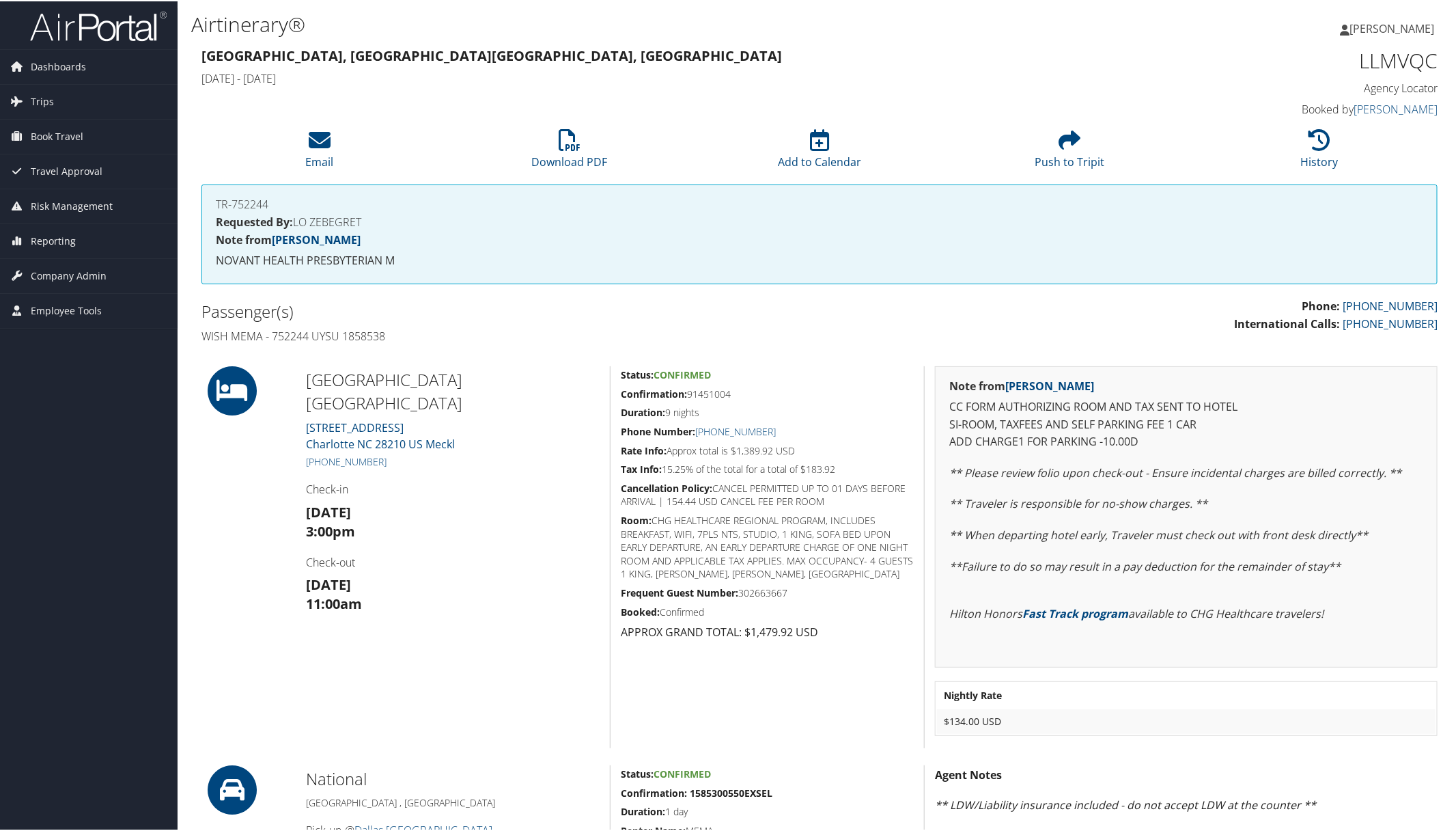
drag, startPoint x: 184, startPoint y: 326, endPoint x: 881, endPoint y: 469, distance: 711.5
click at [881, 469] on div "Airtinerary® Pamela Nielsen Pamela Nielsen My Settings Travel Agency Contacts V…" at bounding box center [820, 671] width 1284 height 1343
copy div "Wish Mema - 752244 UYSU 1858538 Residence Inn Marriott S Park 6030 PIEDMONT ROW…"
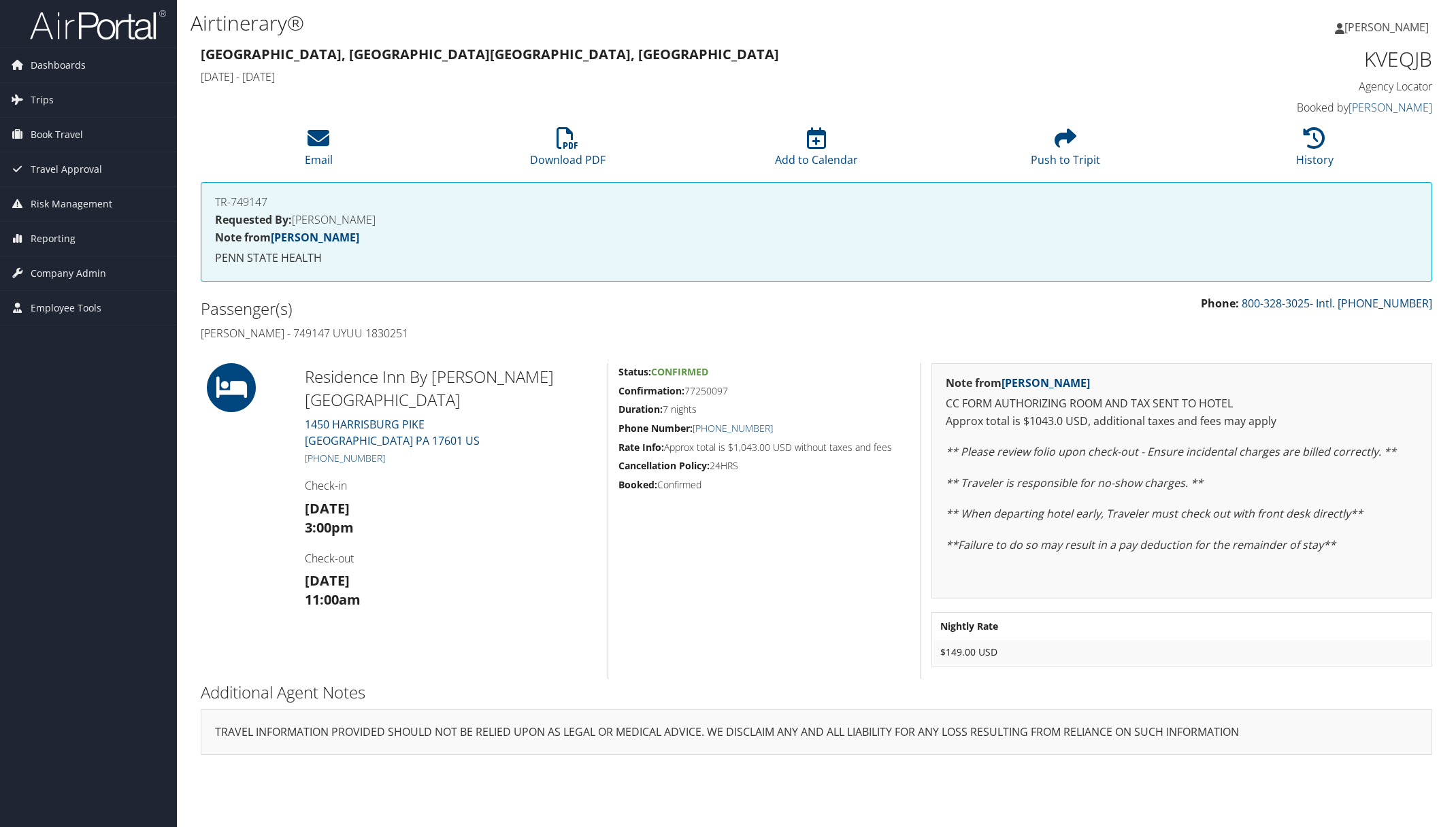
drag, startPoint x: 188, startPoint y: 324, endPoint x: 827, endPoint y: 428, distance: 647.4
click at [827, 428] on div "Airtinerary® [PERSON_NAME] [PERSON_NAME] My Settings Travel Agency Contacts Vie…" at bounding box center [817, 413] width 1279 height 827
copy div "Sehrish Memon - 749147 UYUU 1830251 Residence Inn By Marriott Lancaster 1450 HA…"
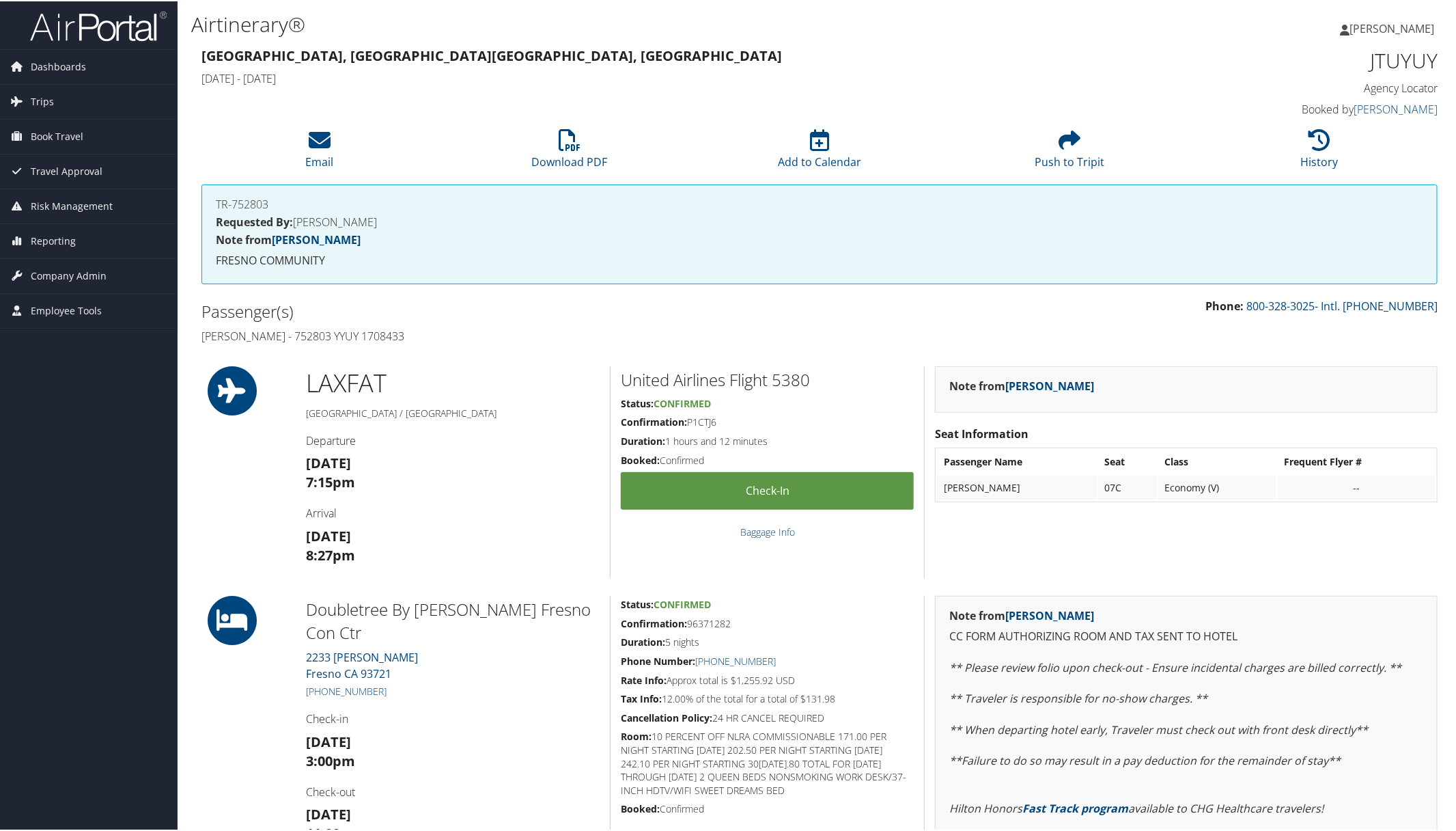
drag, startPoint x: 189, startPoint y: 330, endPoint x: 488, endPoint y: 322, distance: 299.1
copy h4 "[PERSON_NAME] - 752803 YYUY 1708433"
drag, startPoint x: 300, startPoint y: 595, endPoint x: 845, endPoint y: 700, distance: 555.0
click at [845, 700] on div "Doubletree By [PERSON_NAME] Fresno Con Ctr [STREET_ADDRESS][PERSON_NAME] [PHONE…" at bounding box center [820, 794] width 1256 height 399
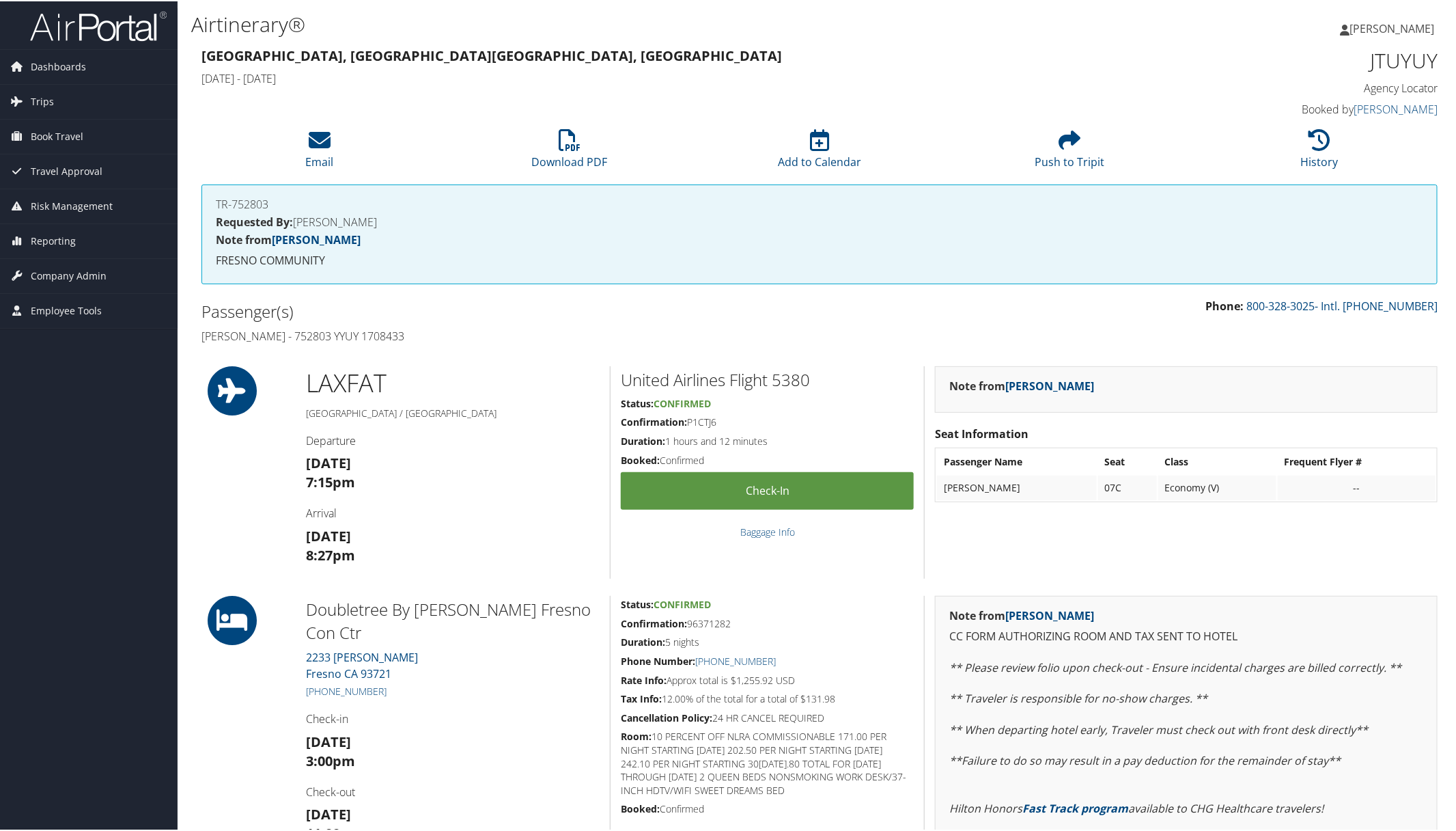
copy div "Doubletree By Hilton Fresno Con Ctr [STREET_ADDRESS][PERSON_NAME] [PHONE_NUMBER…"
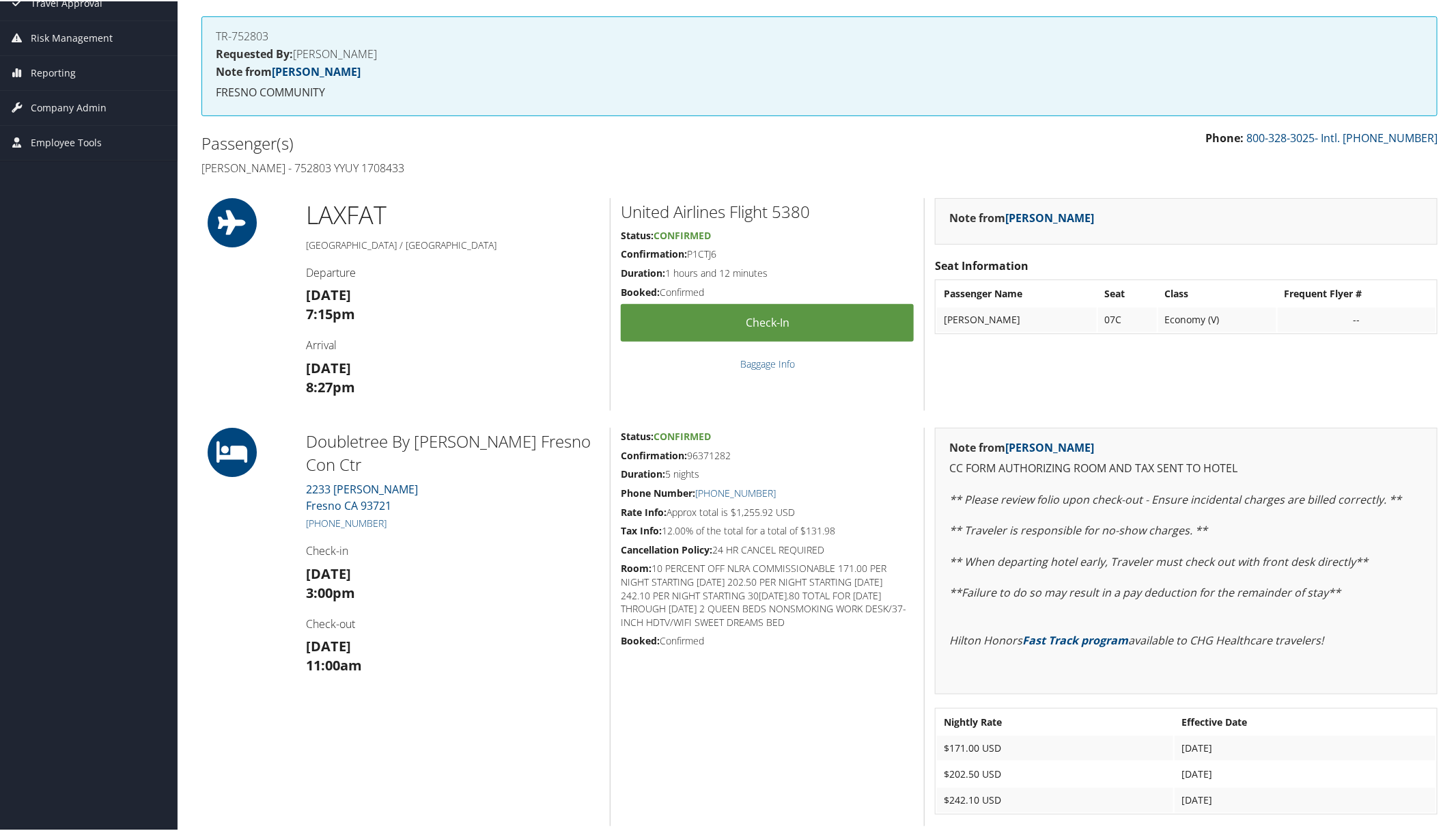
scroll to position [427, 0]
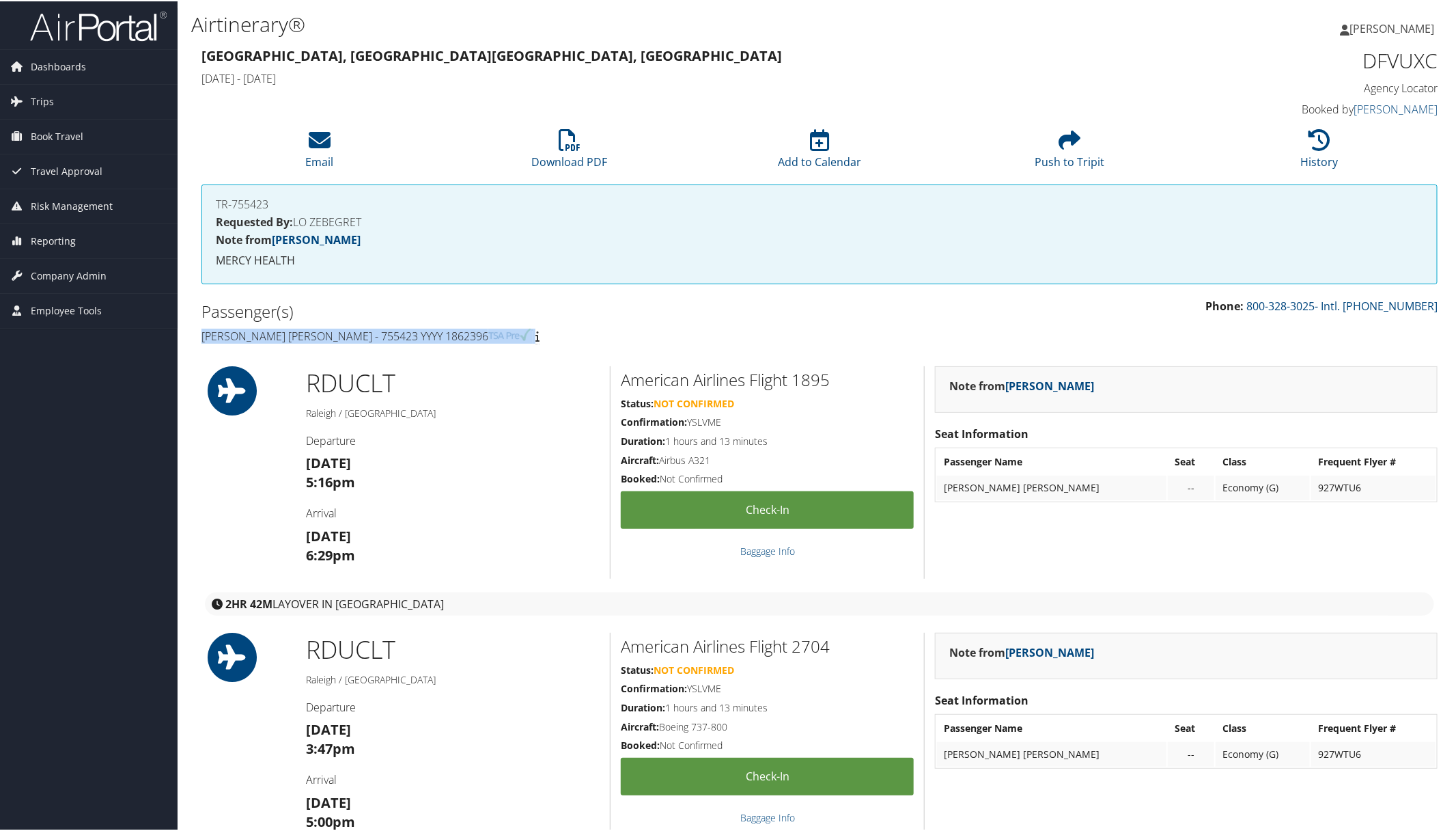
drag, startPoint x: 200, startPoint y: 328, endPoint x: 531, endPoint y: 336, distance: 331.1
click at [531, 336] on div "Passenger(s) Nailah Adams Morancie - 755423 YYYY 1862396" at bounding box center [506, 322] width 628 height 51
copy h4 "Nailah Adams Morancie - 755423 YYYY 1862396"
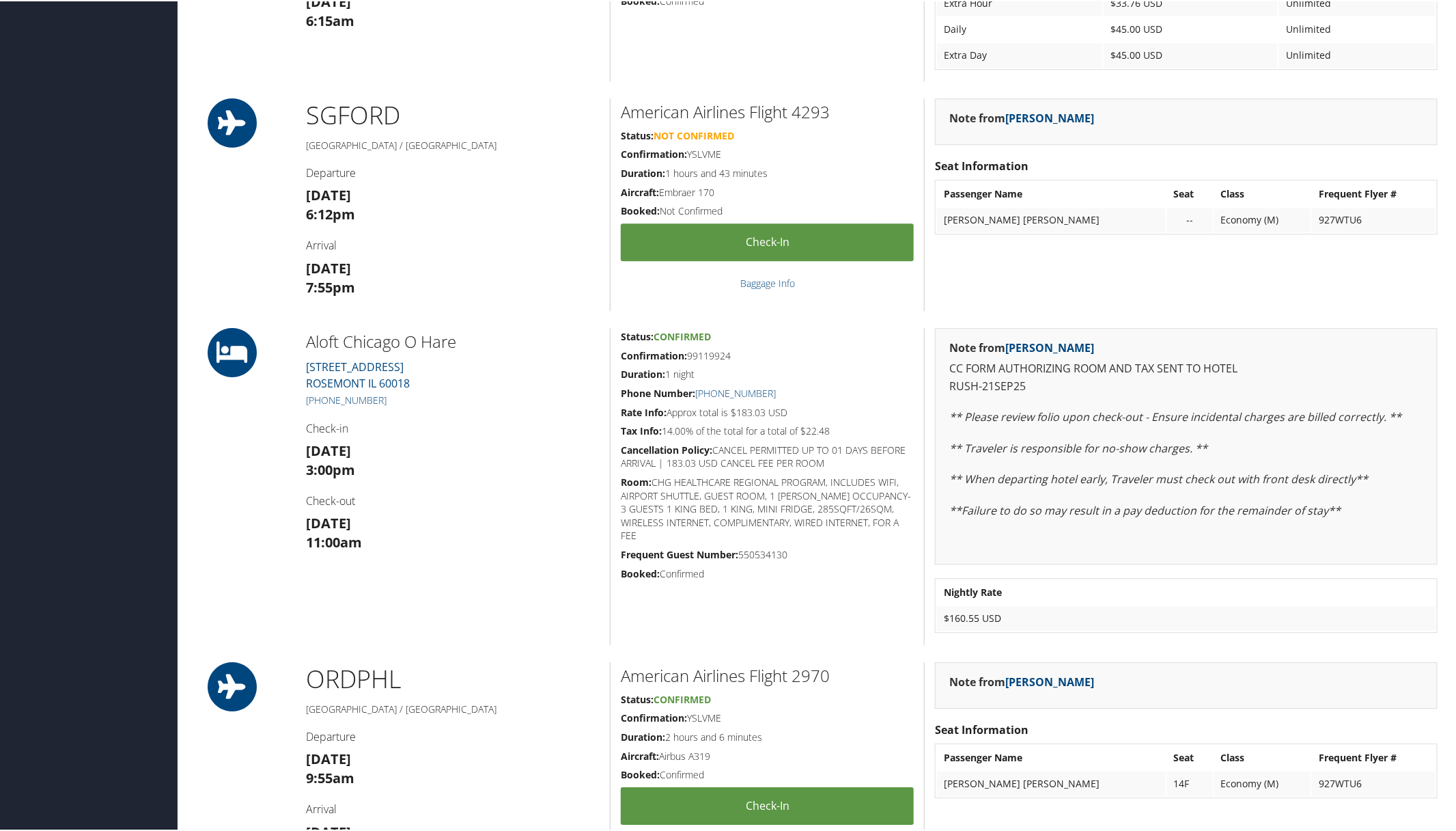
scroll to position [1964, 0]
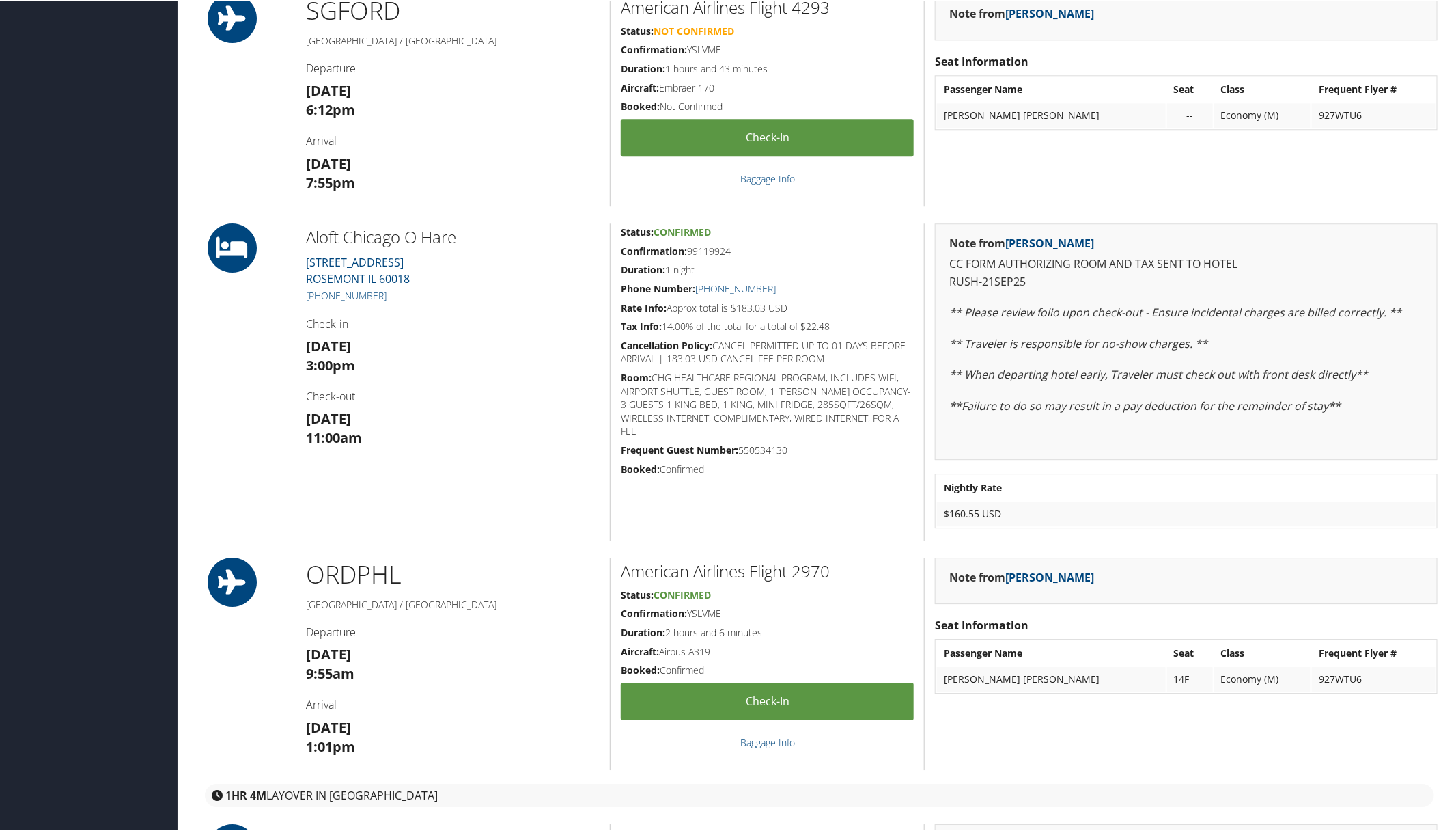
drag, startPoint x: 292, startPoint y: 232, endPoint x: 864, endPoint y: 327, distance: 579.8
click at [864, 327] on div "Aloft Chicago O Hare 9700 BALMORAL AVE. ROSEMONT IL 60018 +1 (847) 671-4444 Che…" at bounding box center [820, 381] width 1256 height 317
copy div "Aloft Chicago O Hare 9700 BALMORAL AVE. ROSEMONT IL 60018 +1 (847) 671-4444 Che…"
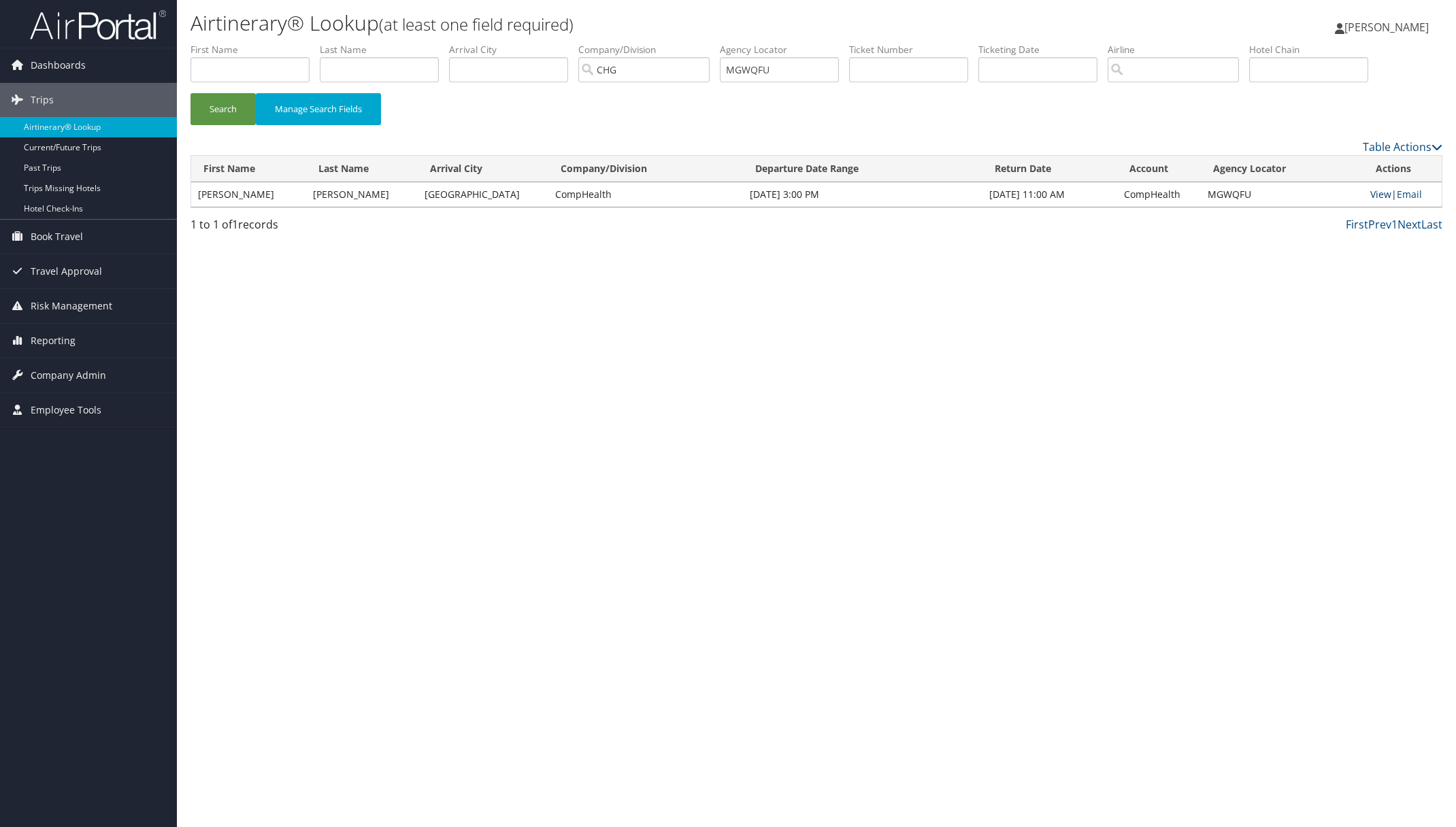
click at [1376, 196] on link "View" at bounding box center [1380, 194] width 21 height 13
drag, startPoint x: 229, startPoint y: 114, endPoint x: 257, endPoint y: 96, distance: 33.3
click at [230, 111] on button "Search" at bounding box center [223, 108] width 65 height 32
paste input "EWXQXO"
drag, startPoint x: 794, startPoint y: 72, endPoint x: 545, endPoint y: 84, distance: 249.3
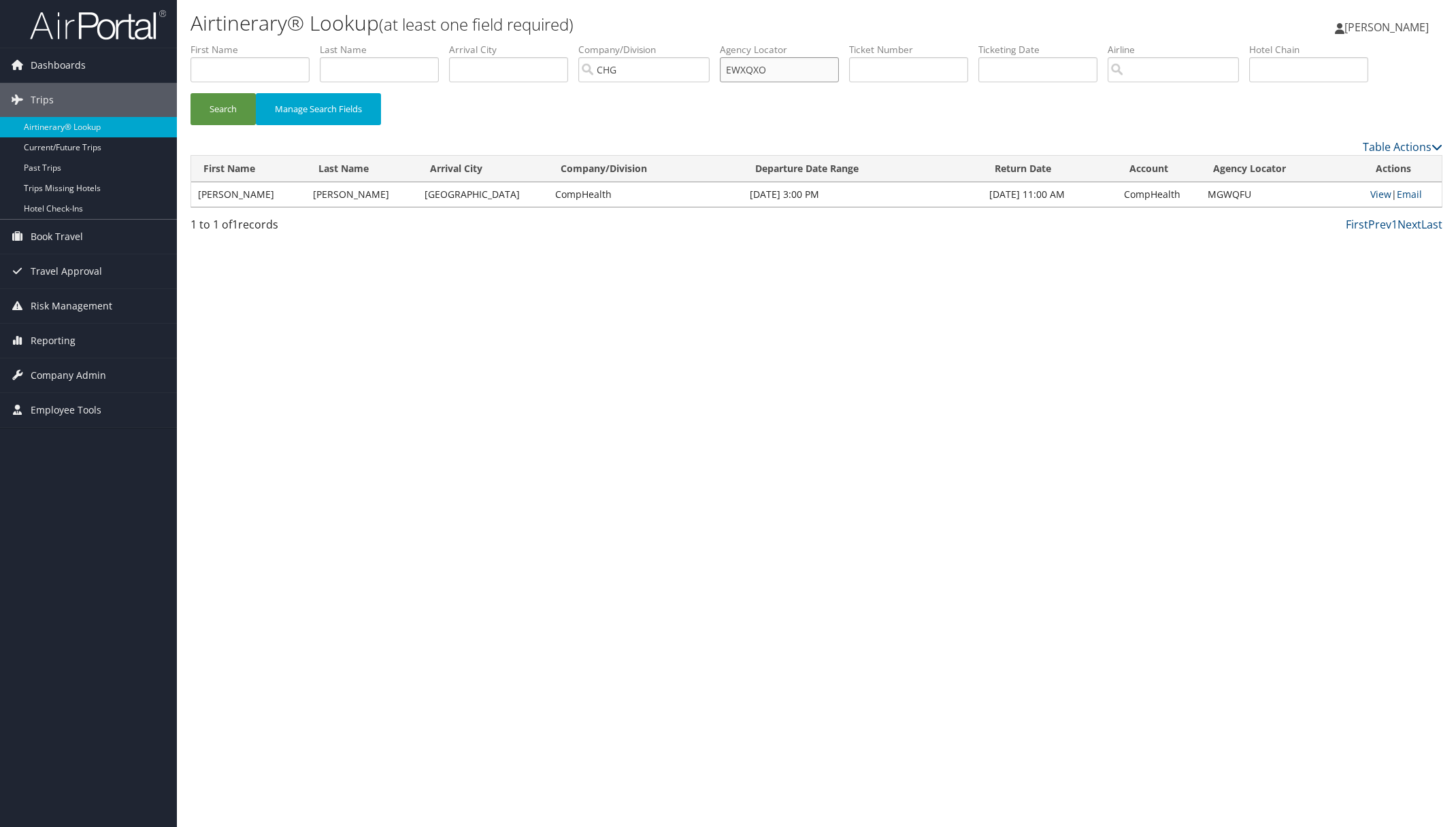
click at [678, 42] on ul "First Name Last Name Departure City Arrival City Company/Division CHG Airport/C…" at bounding box center [817, 42] width 1252 height 0
type input "EWXQXO"
click at [225, 114] on button "Search" at bounding box center [223, 108] width 65 height 32
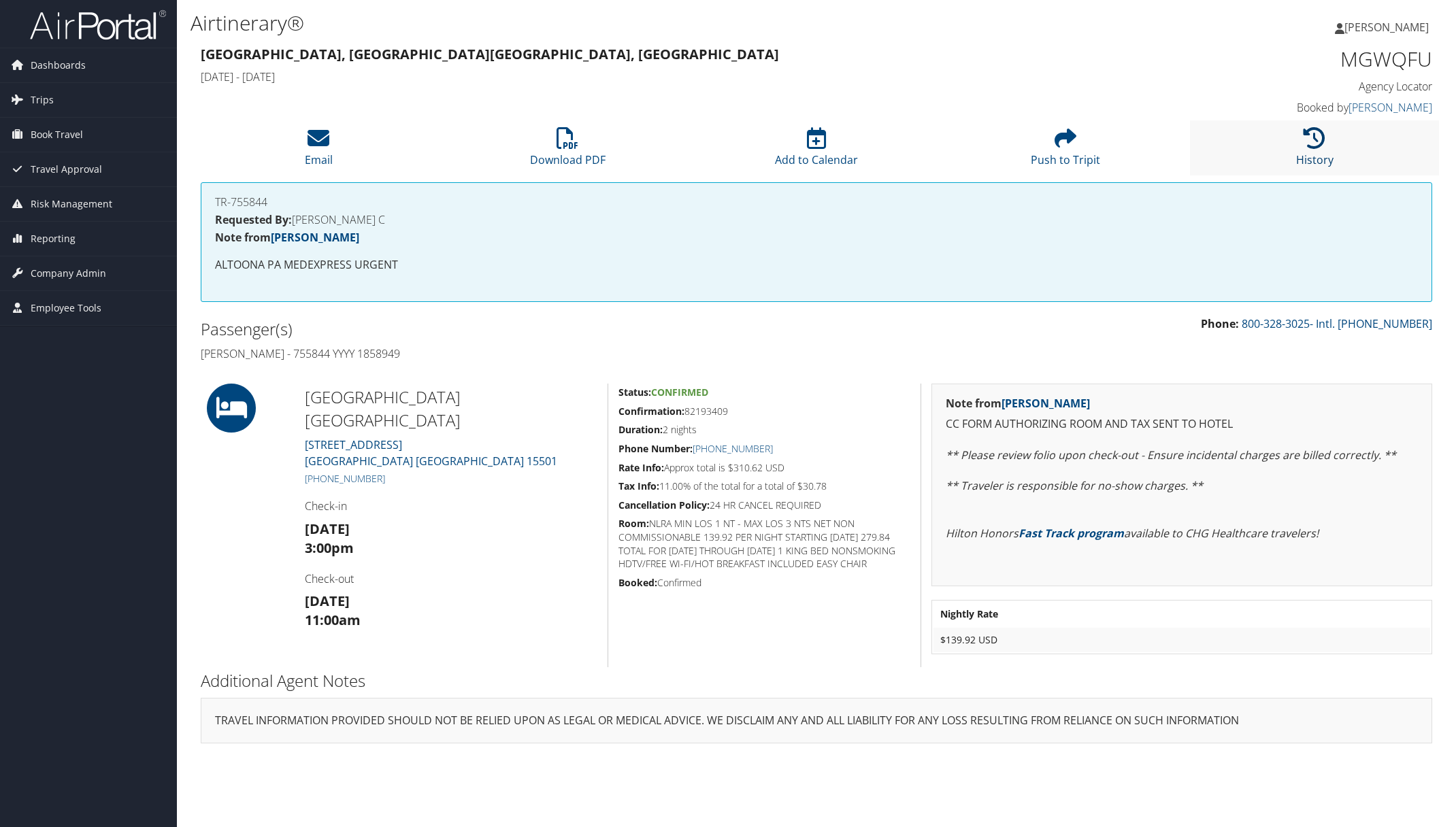
click at [1305, 152] on link "History" at bounding box center [1314, 151] width 37 height 33
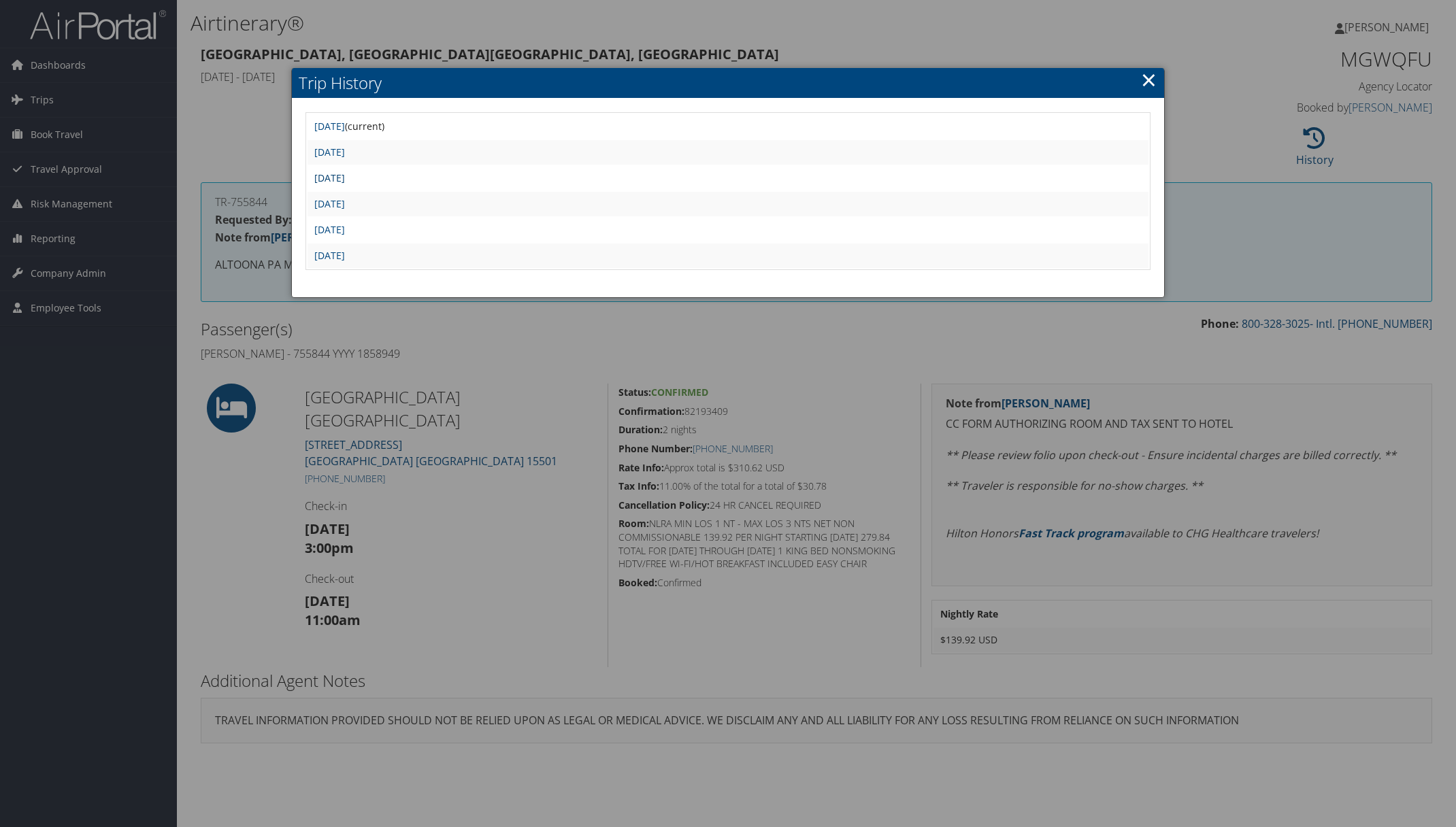
click at [345, 178] on link "[DATE]" at bounding box center [330, 178] width 31 height 13
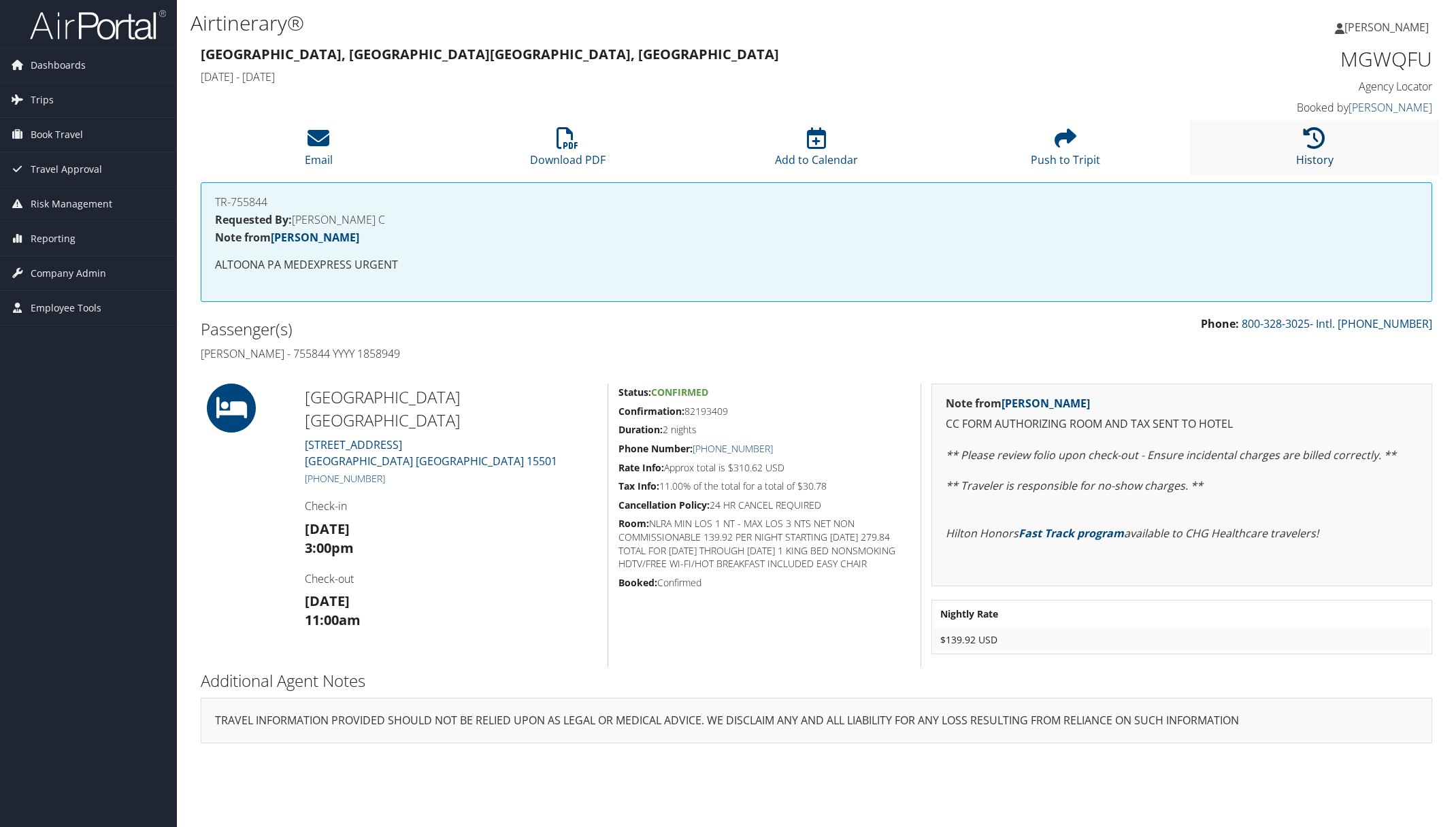
click at [1317, 151] on link "History" at bounding box center [1314, 151] width 37 height 33
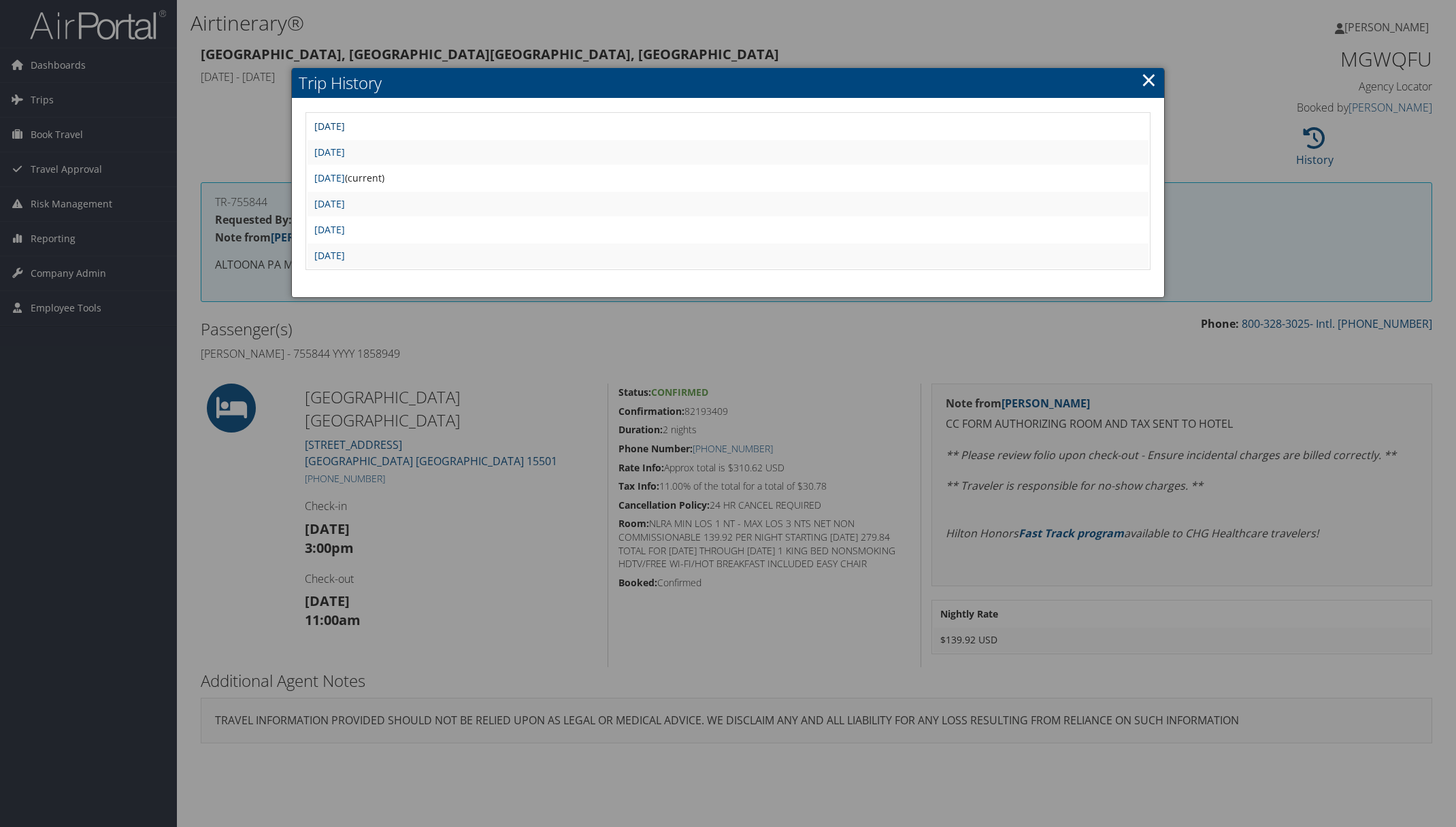
click at [345, 130] on link "[DATE]" at bounding box center [330, 126] width 31 height 13
